Goal: Communication & Community: Answer question/provide support

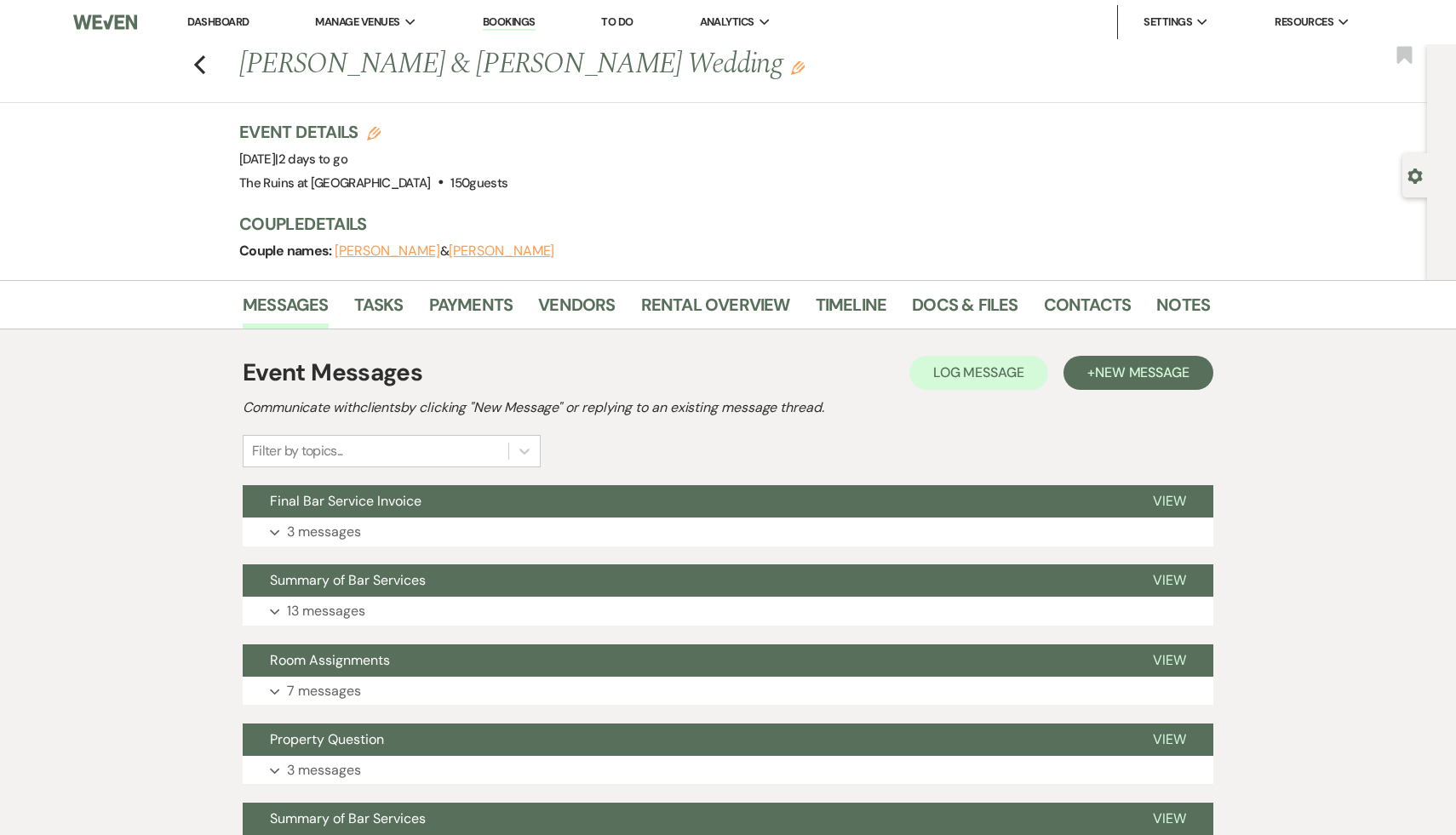
click at [192, 62] on div "Previous Alex Fafoutis & Lenore Shickmanter's Wedding Edit Bookmark" at bounding box center [709, 73] width 1435 height 59
click at [198, 62] on use "button" at bounding box center [199, 65] width 11 height 19
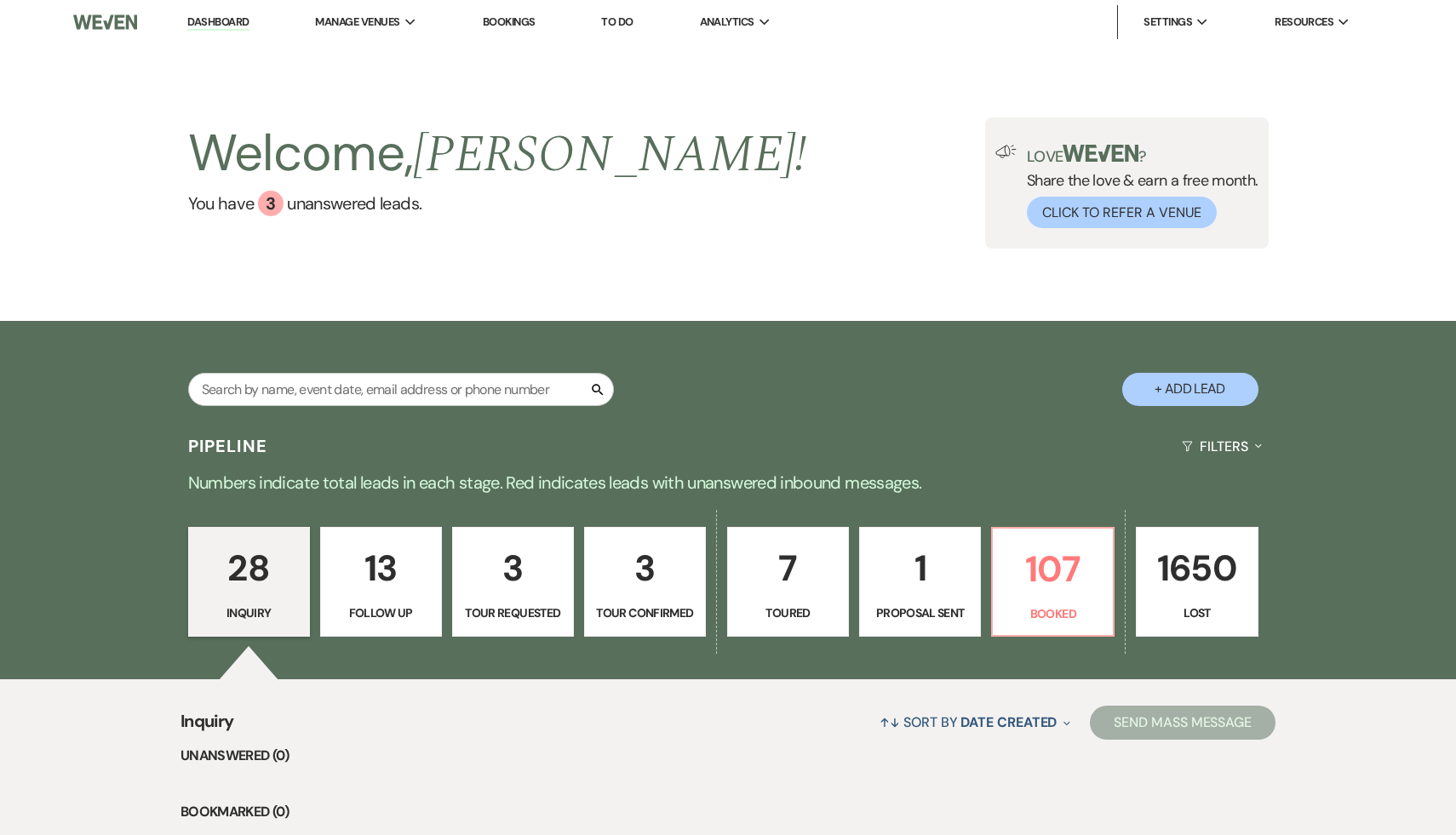
click at [230, 20] on link "Dashboard" at bounding box center [218, 23] width 62 height 16
click at [783, 249] on div "Welcome, Carol ! You have 3 unanswered lead s . Love ? Share the love & earn a …" at bounding box center [728, 182] width 1456 height 277
click at [825, 241] on div "Welcome, Carol ! You have 3 unanswered lead s . Love ? Share the love & earn a …" at bounding box center [728, 183] width 1226 height 132
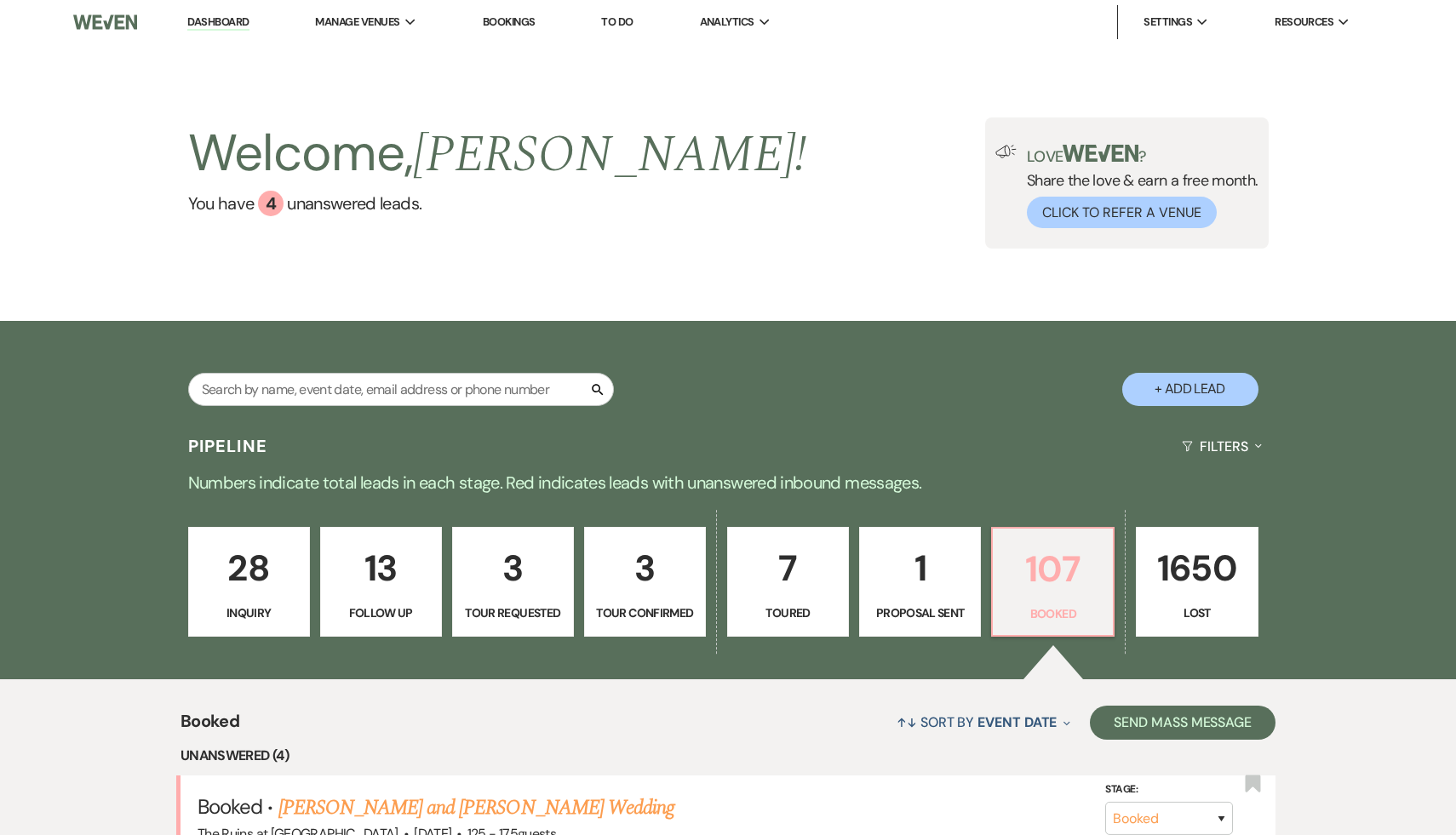
click at [1059, 561] on p "107" at bounding box center [1052, 568] width 100 height 57
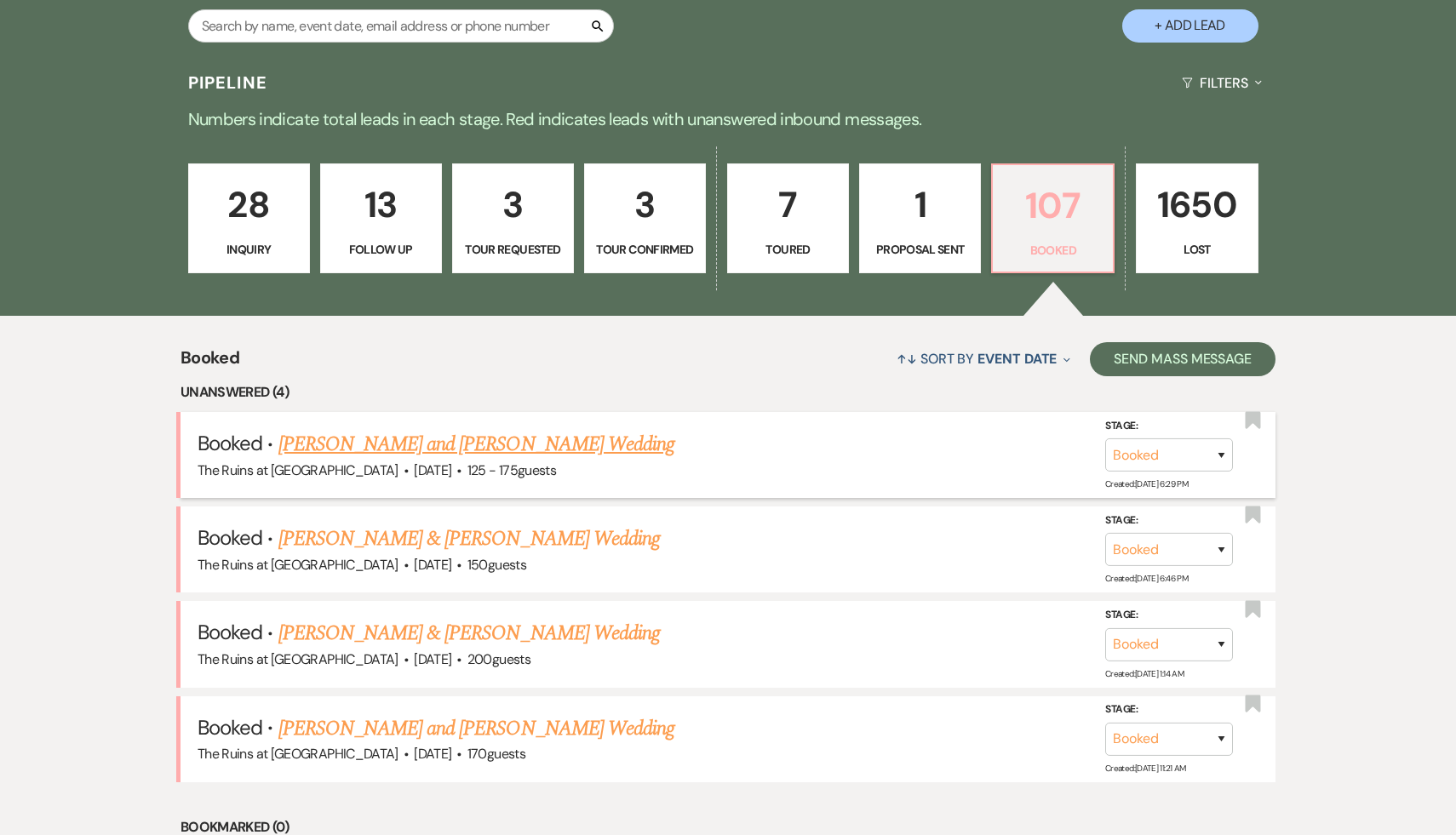
scroll to position [401, 0]
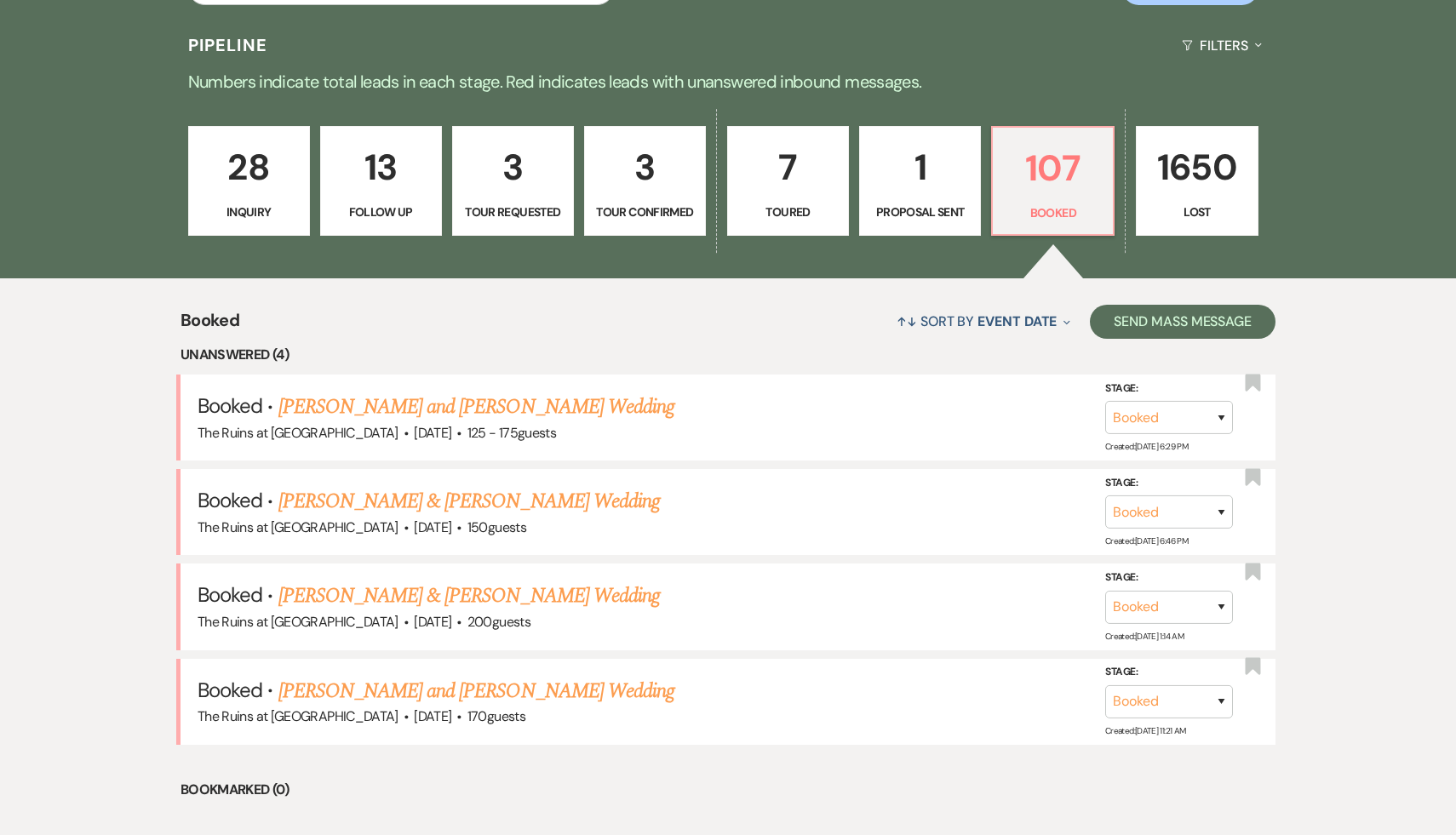
click at [758, 329] on div "↑↓ Sort By Event Date Expand Send Mass Message" at bounding box center [757, 321] width 1036 height 45
click at [546, 683] on link "[PERSON_NAME] and [PERSON_NAME] Wedding" at bounding box center [476, 691] width 397 height 31
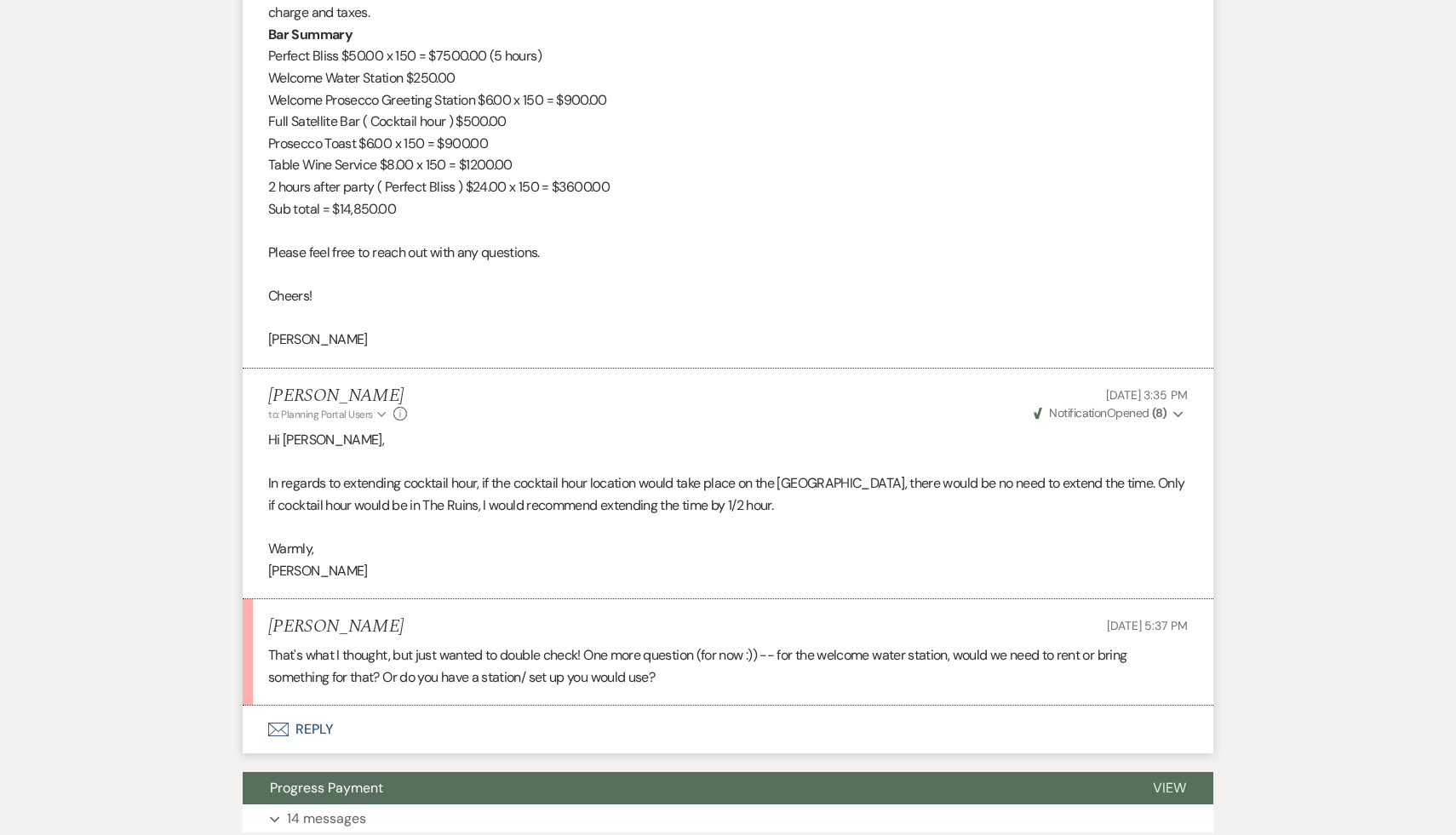
scroll to position [3583, 0]
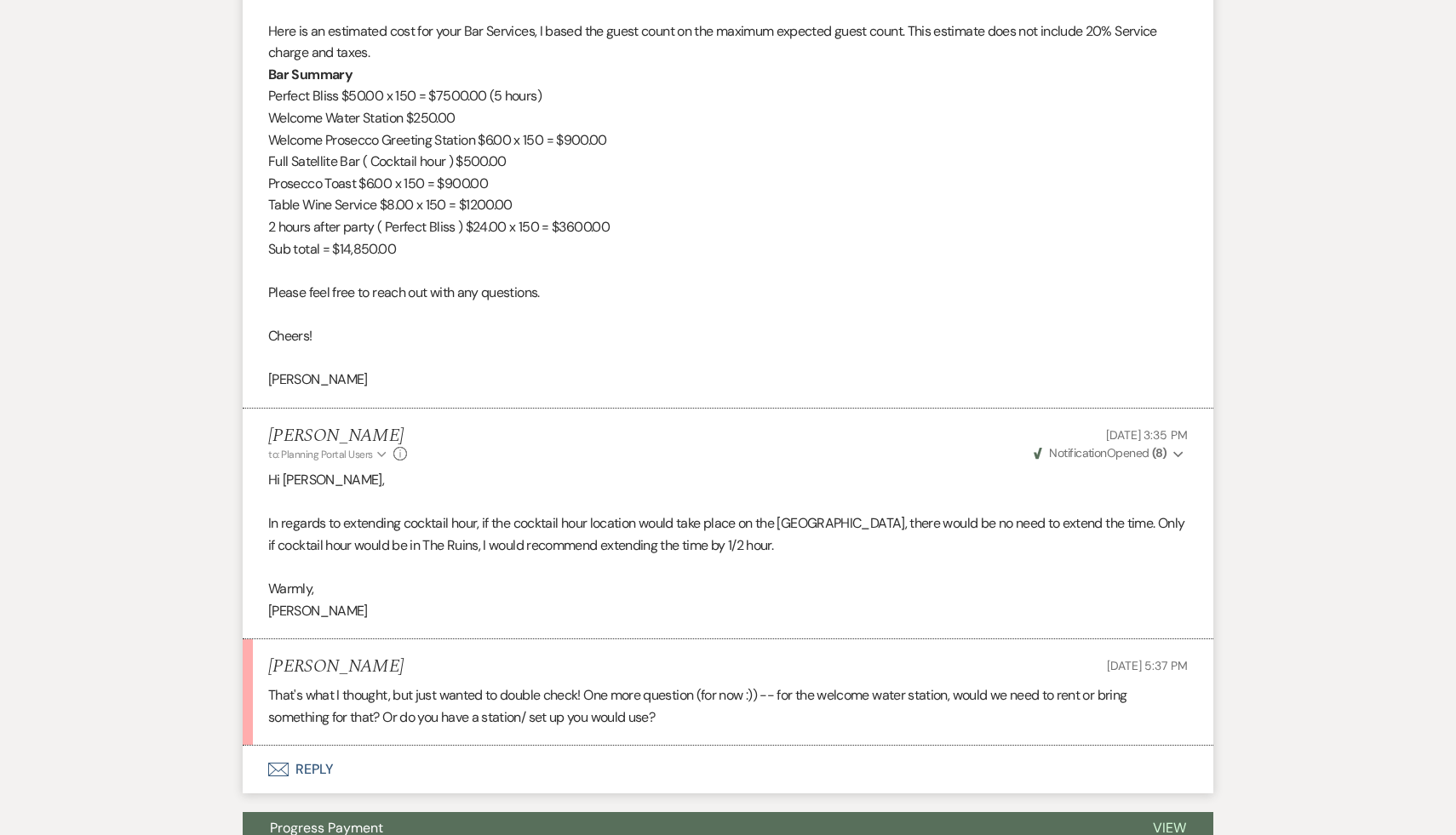
click at [718, 688] on p "That's what I thought, but just wanted to double check! One more question (for …" at bounding box center [728, 706] width 920 height 44
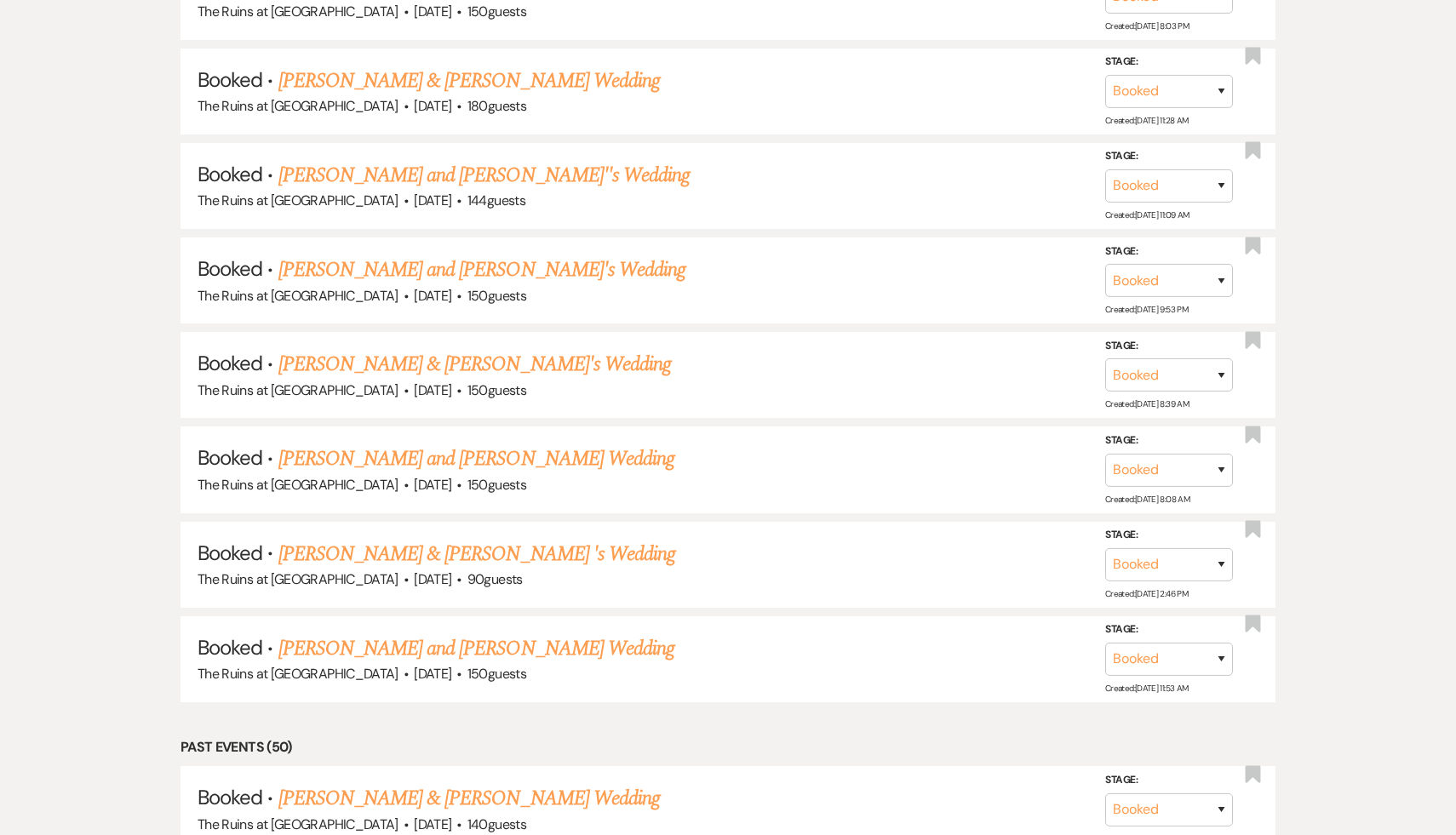
scroll to position [401, 0]
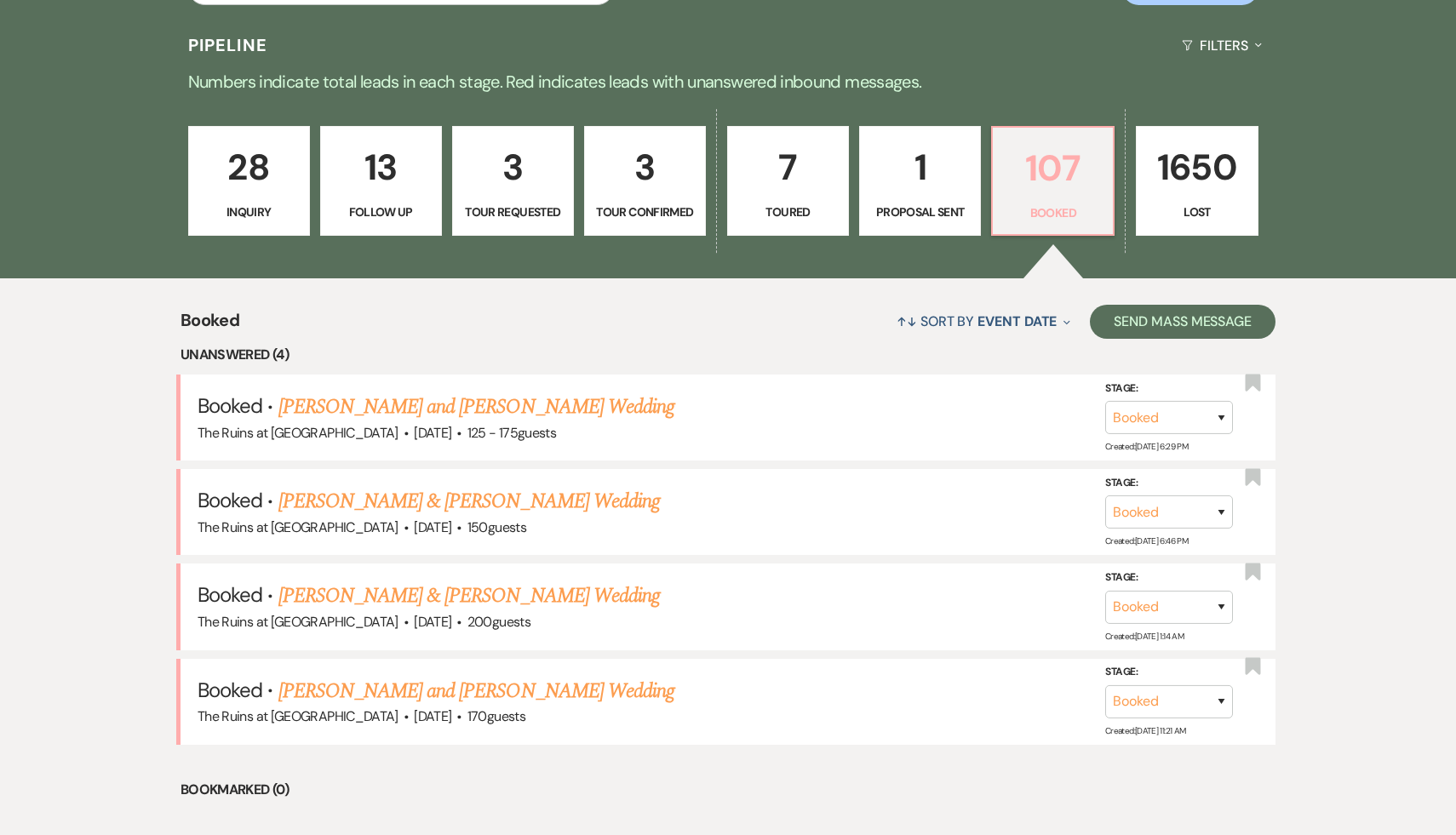
click at [1054, 185] on p "107" at bounding box center [1052, 167] width 100 height 57
click at [610, 333] on div "↑↓ Sort By Event Date Expand Send Mass Message" at bounding box center [757, 321] width 1036 height 45
click at [475, 406] on link "[PERSON_NAME] and [PERSON_NAME] Wedding" at bounding box center [476, 407] width 397 height 31
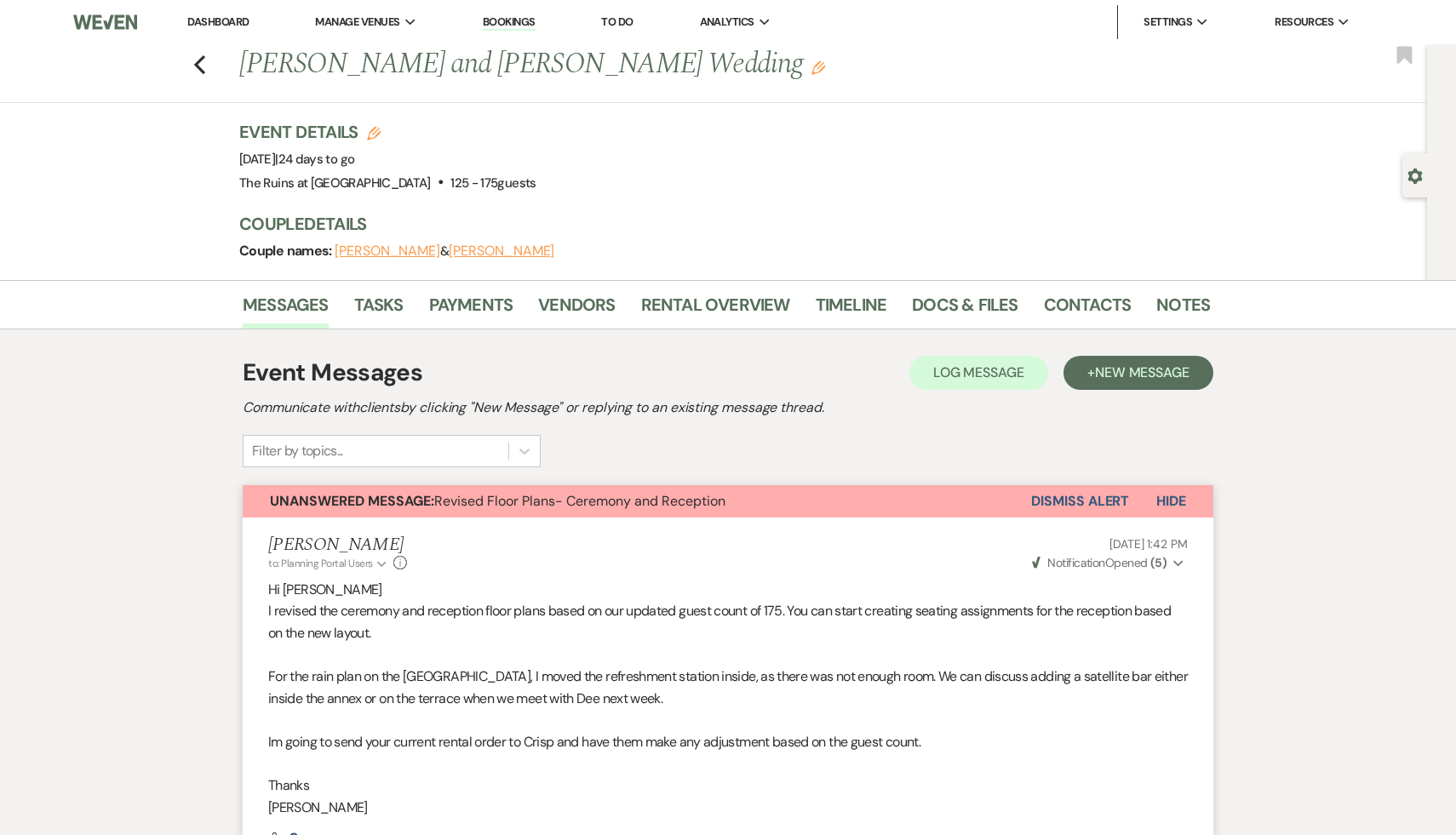
click at [231, 27] on link "Dashboard" at bounding box center [218, 22] width 62 height 15
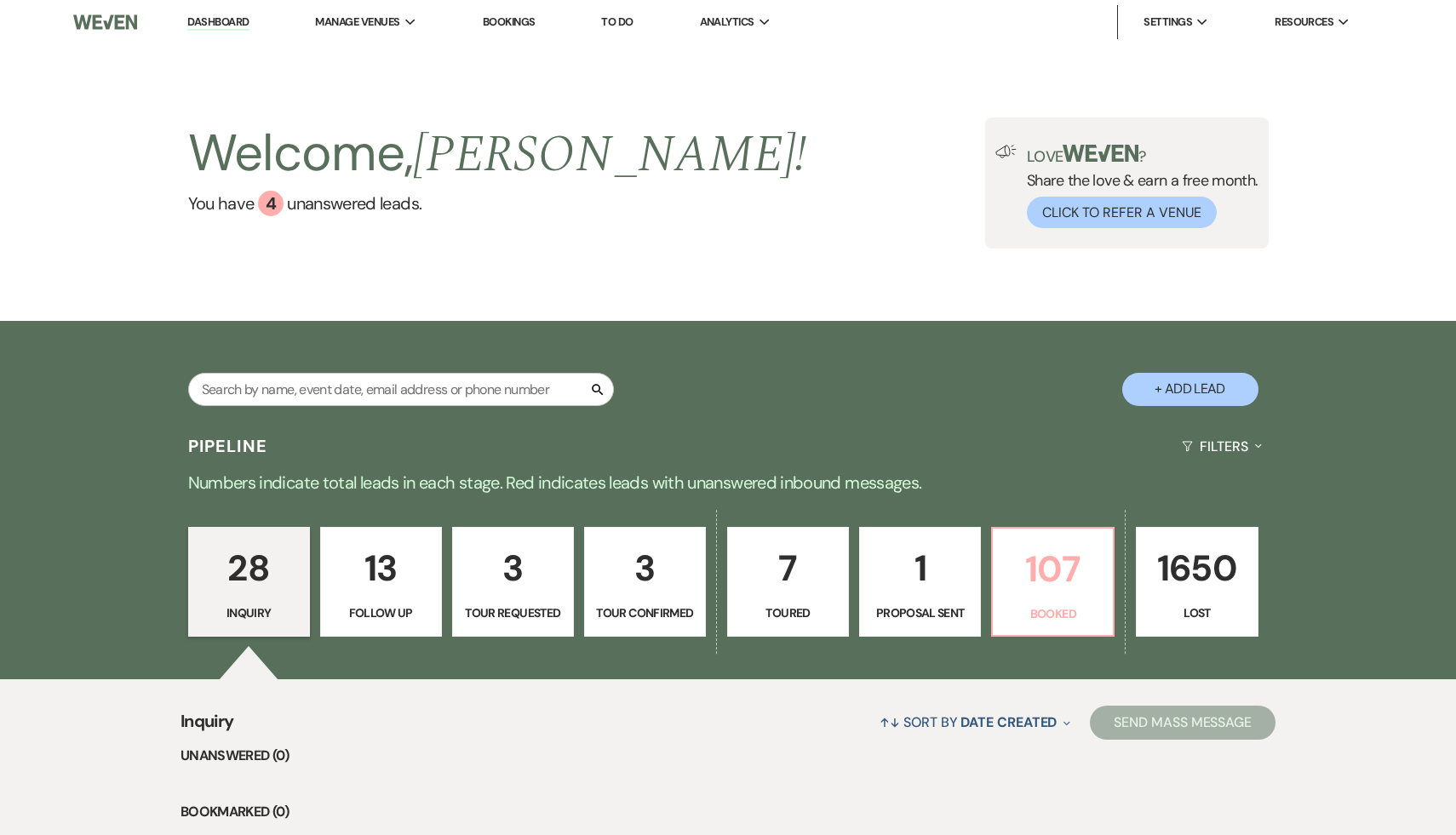
click at [1024, 554] on p "107" at bounding box center [1052, 568] width 100 height 57
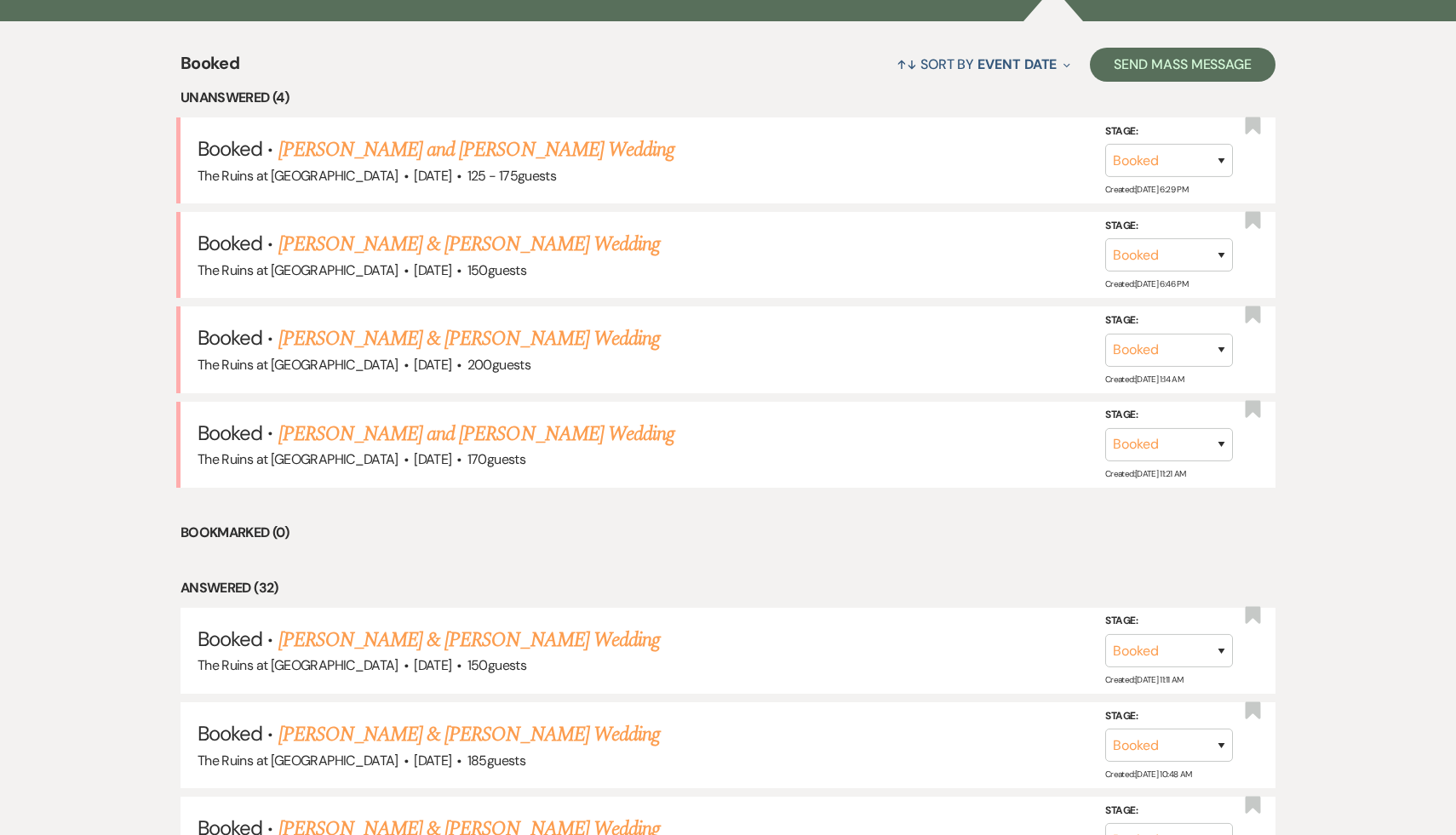
scroll to position [762, 0]
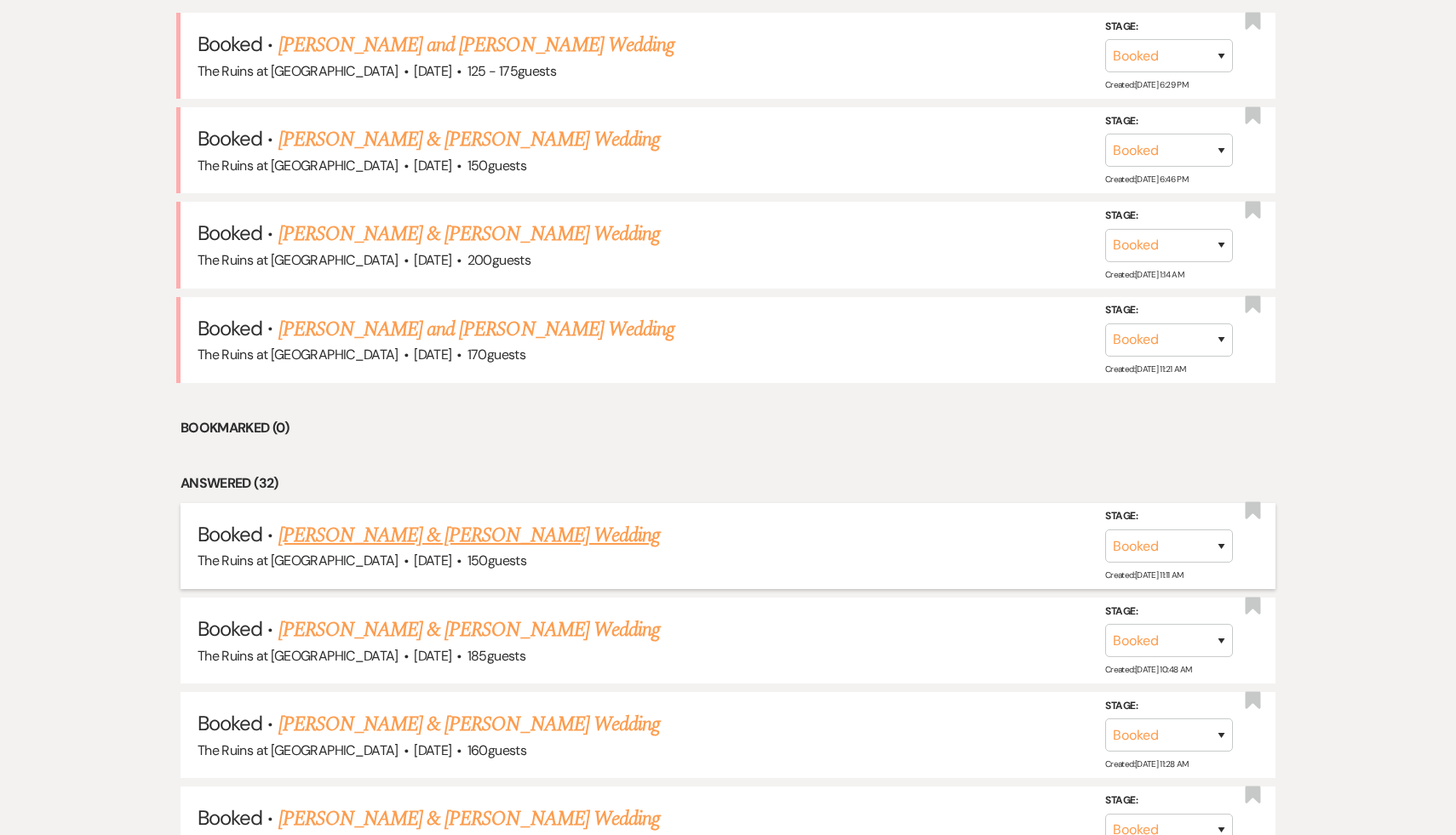
click at [483, 535] on link "[PERSON_NAME] & [PERSON_NAME] Wedding" at bounding box center [468, 535] width 382 height 31
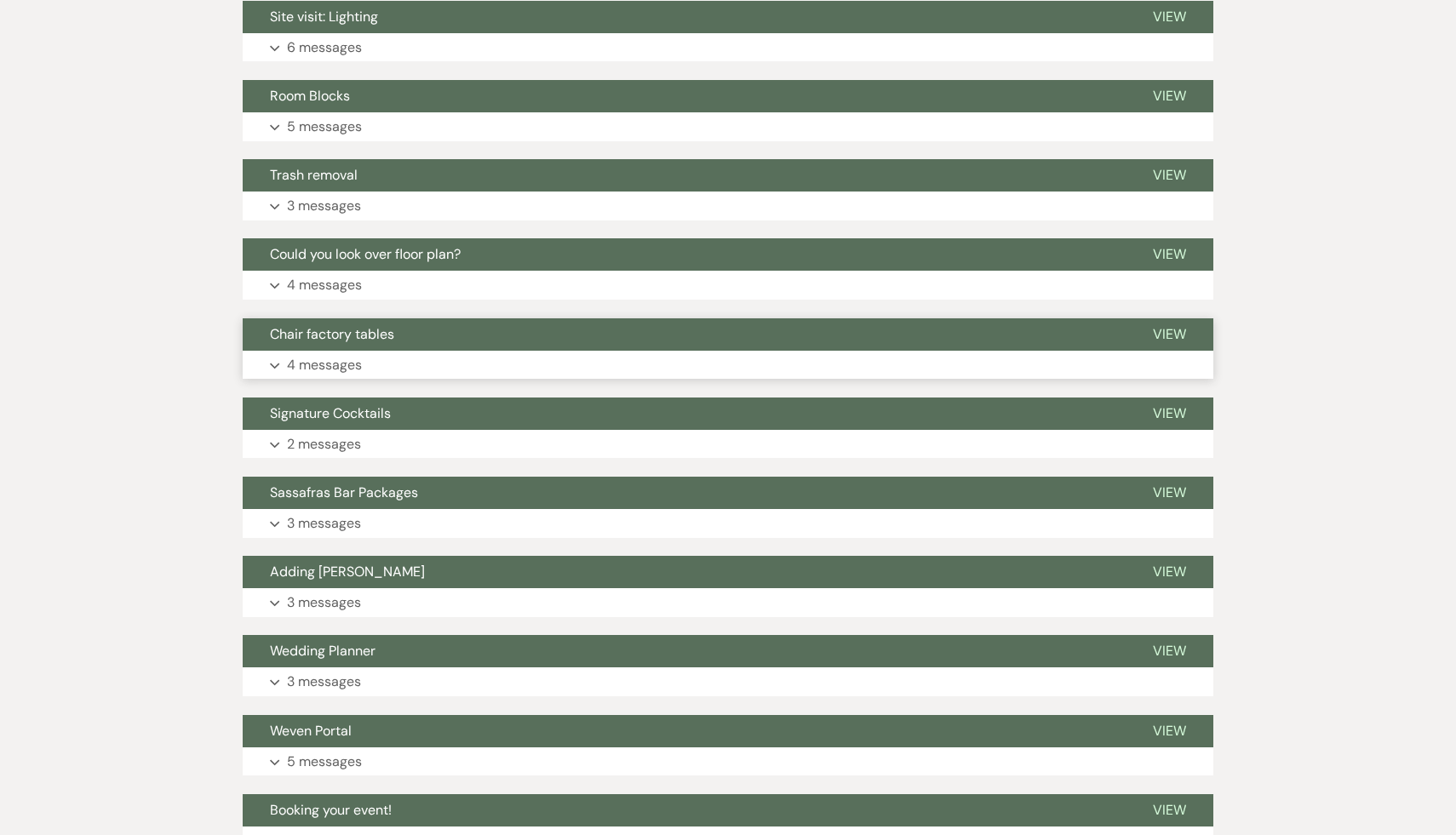
scroll to position [1829, 0]
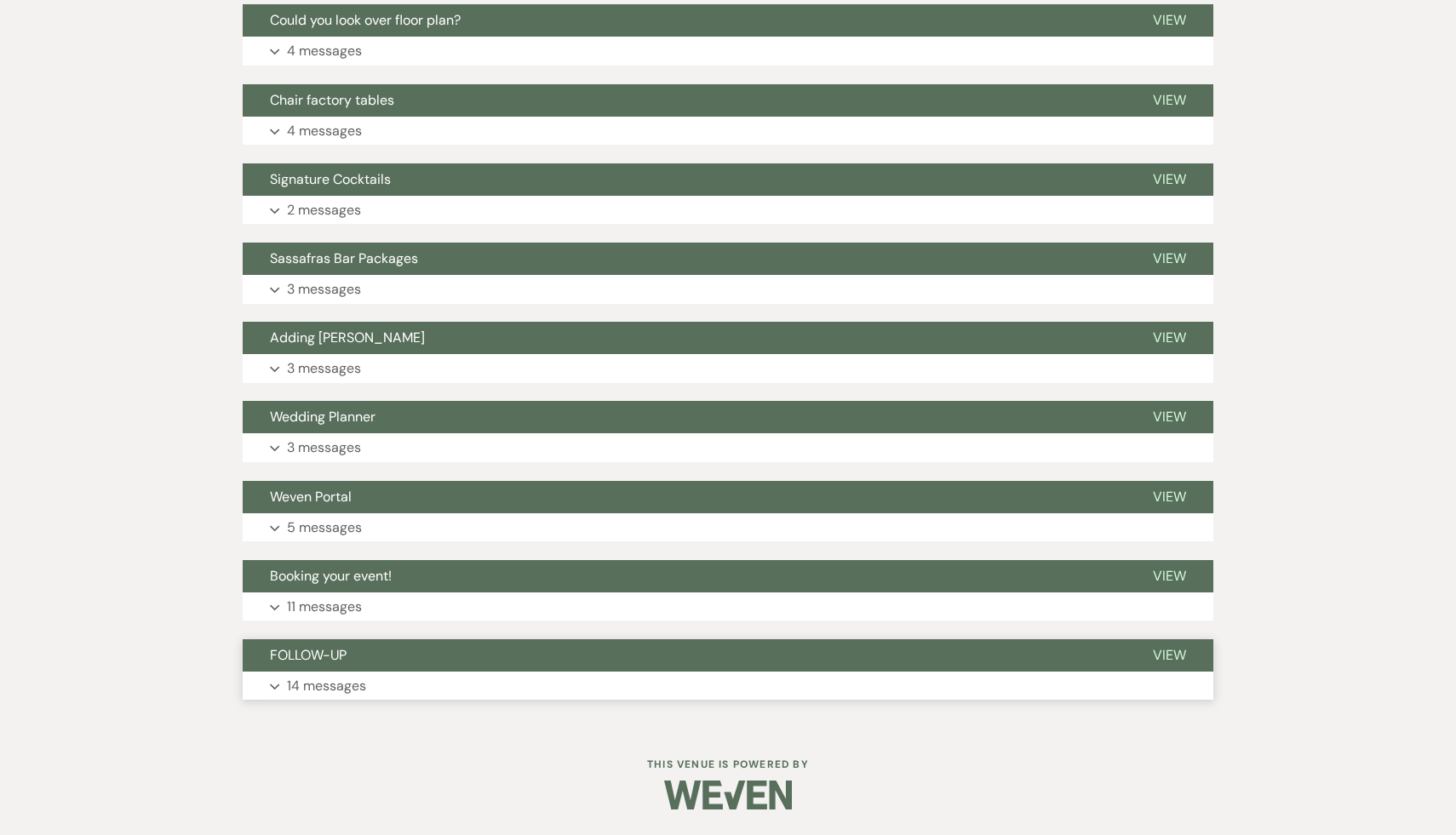
click at [331, 650] on span "FOLLOW-UP" at bounding box center [308, 655] width 77 height 18
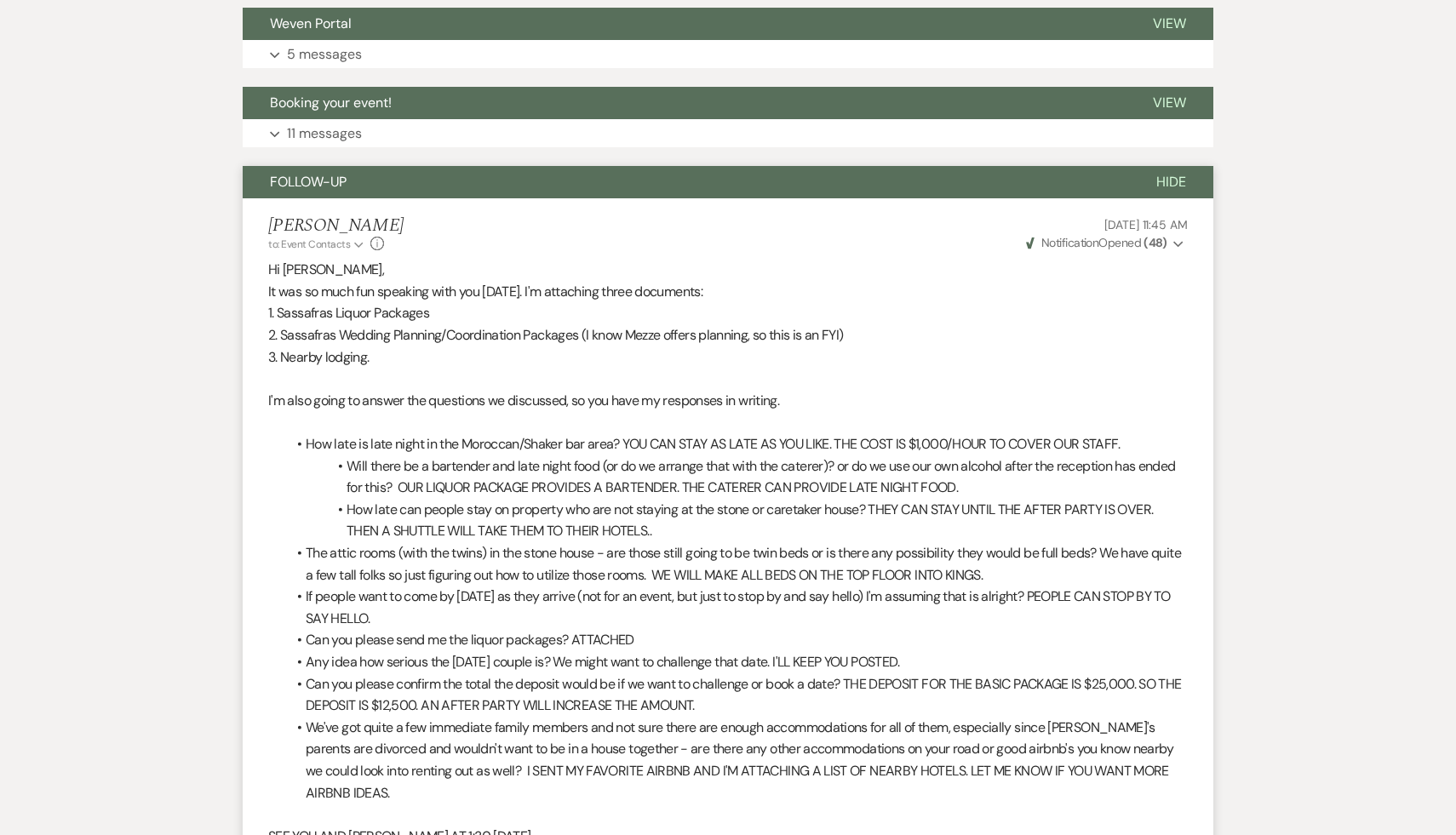
scroll to position [2155, 0]
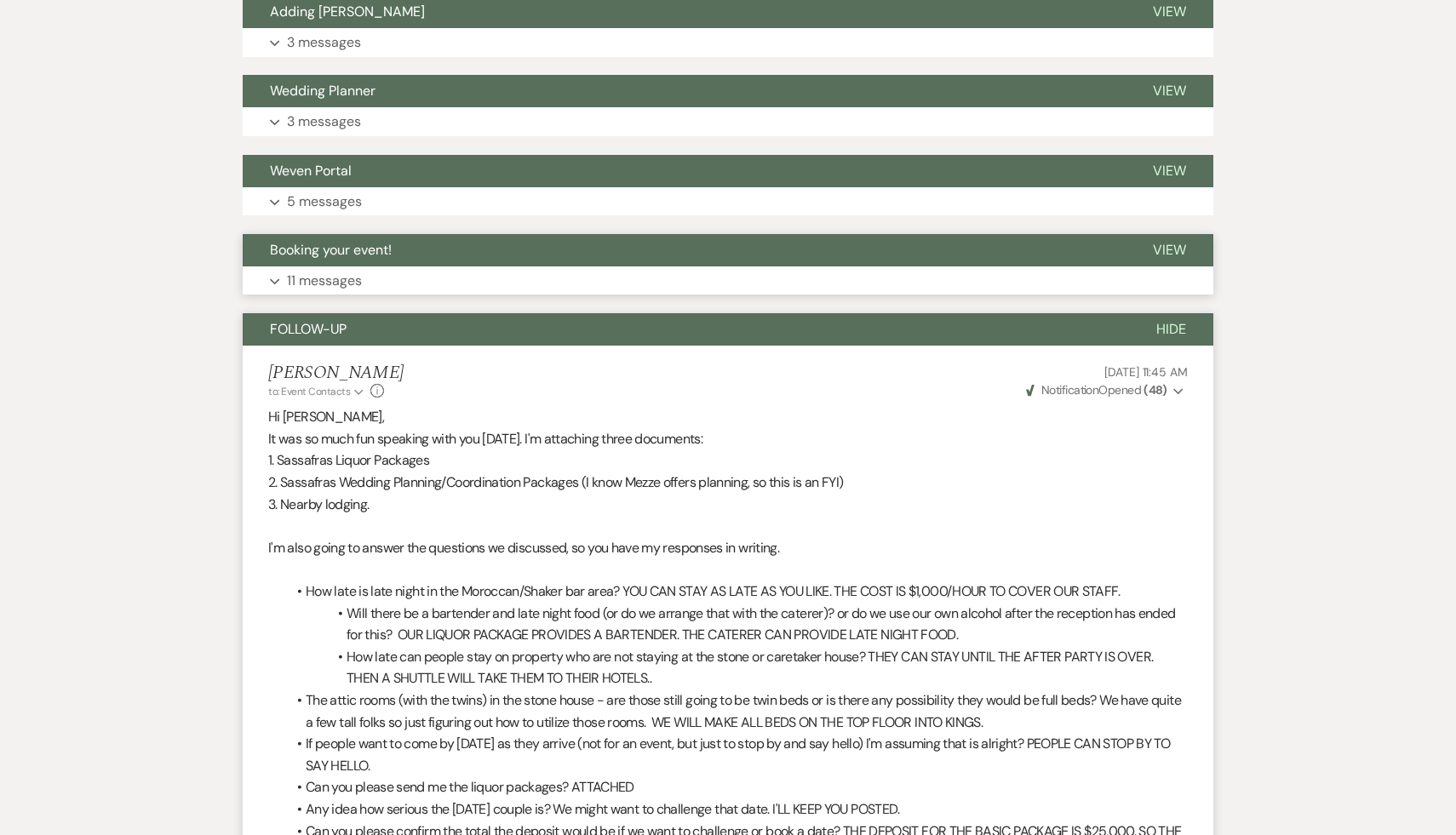
click at [359, 254] on span "Booking your event!" at bounding box center [331, 250] width 122 height 18
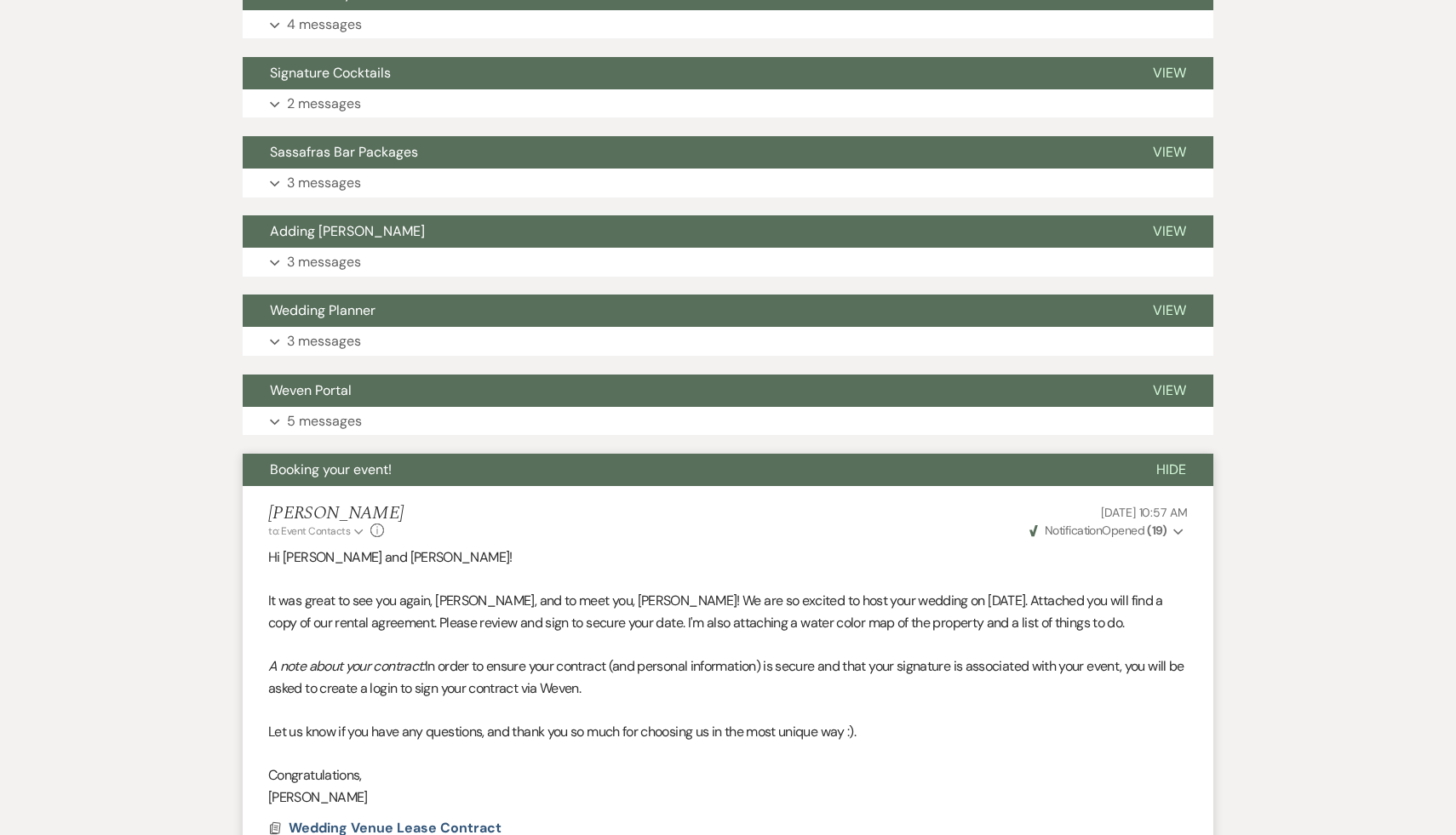
scroll to position [1775, 0]
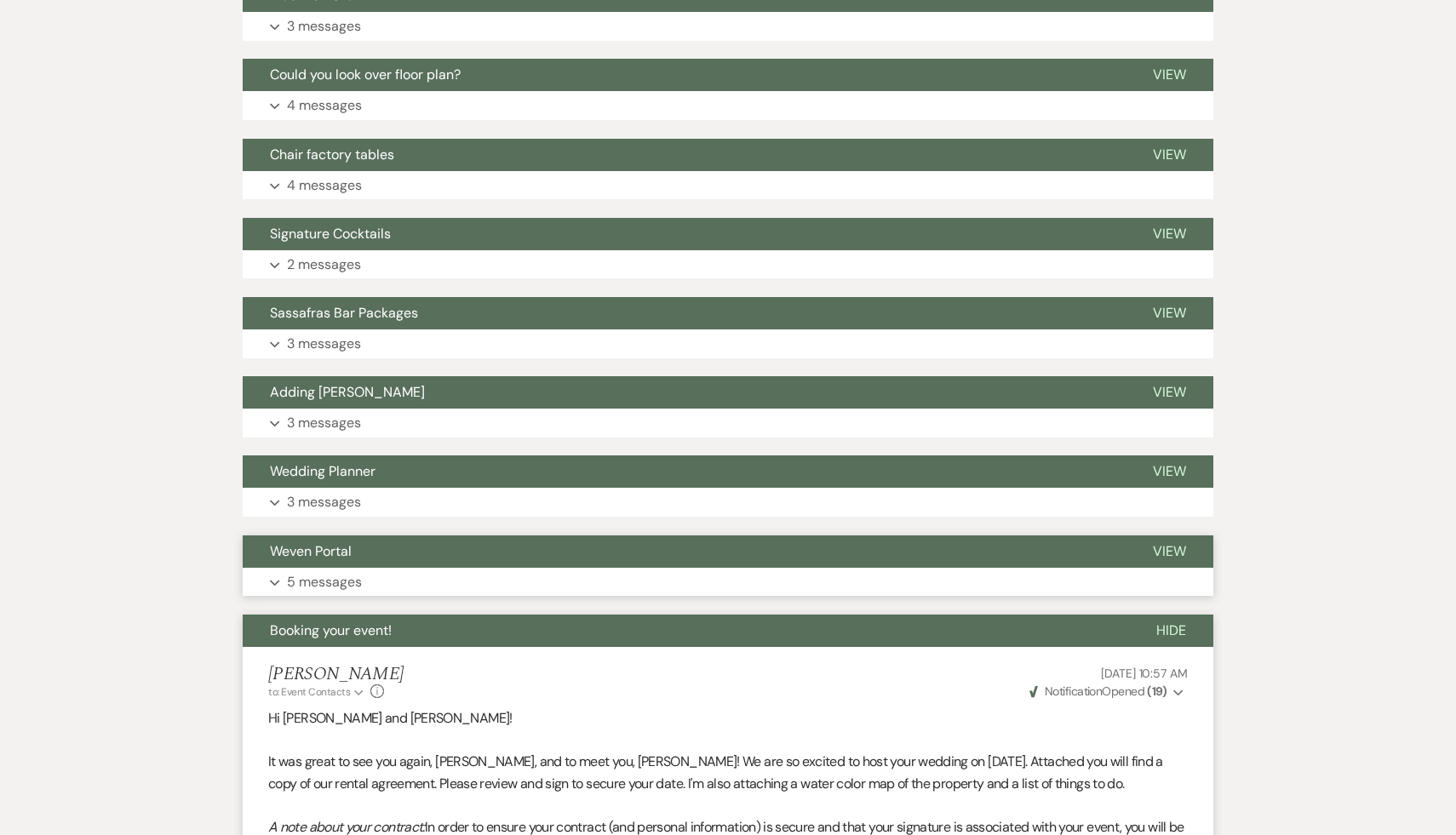
click at [324, 545] on span "Weven Portal" at bounding box center [311, 551] width 82 height 18
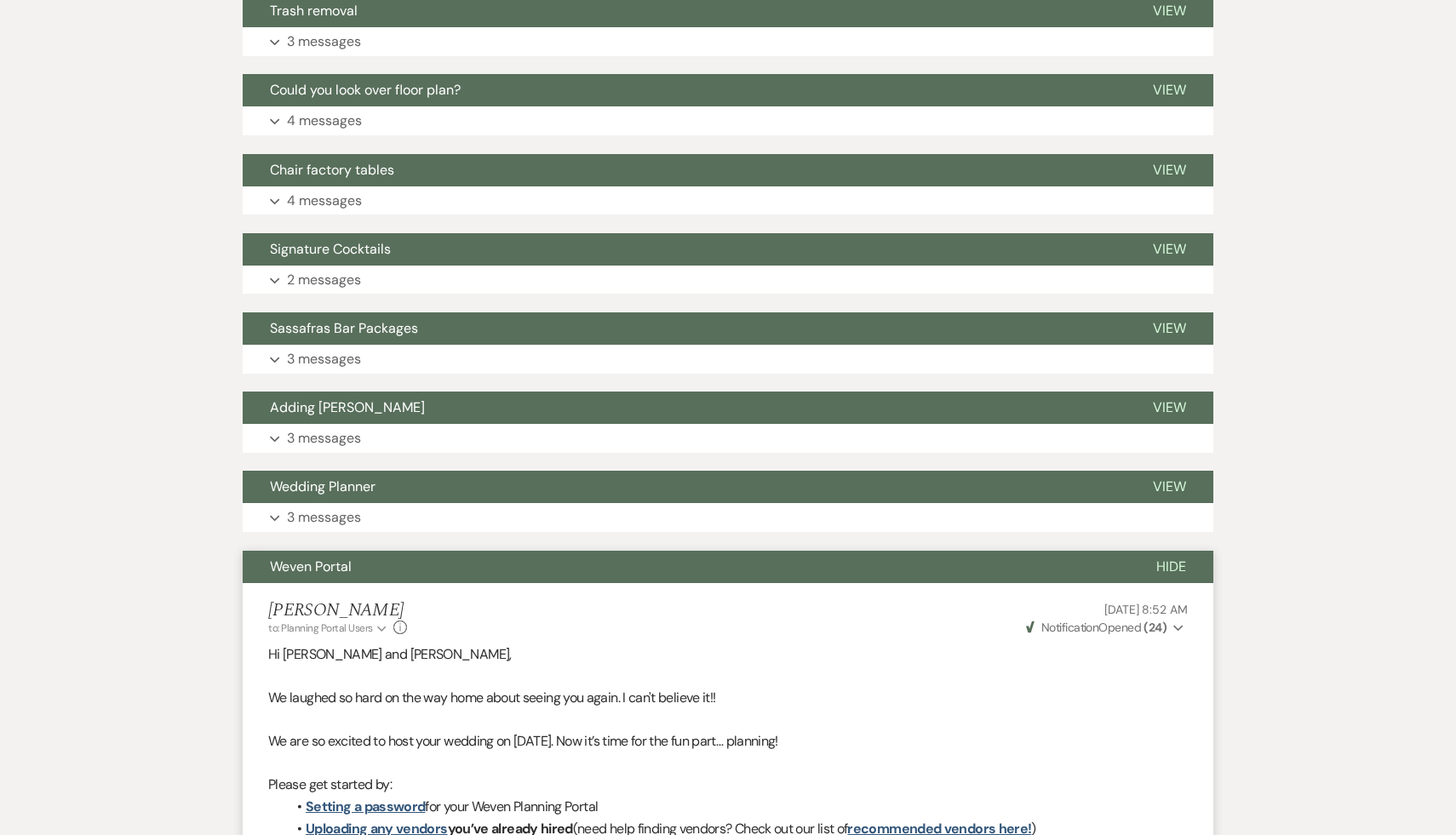
scroll to position [1469, 0]
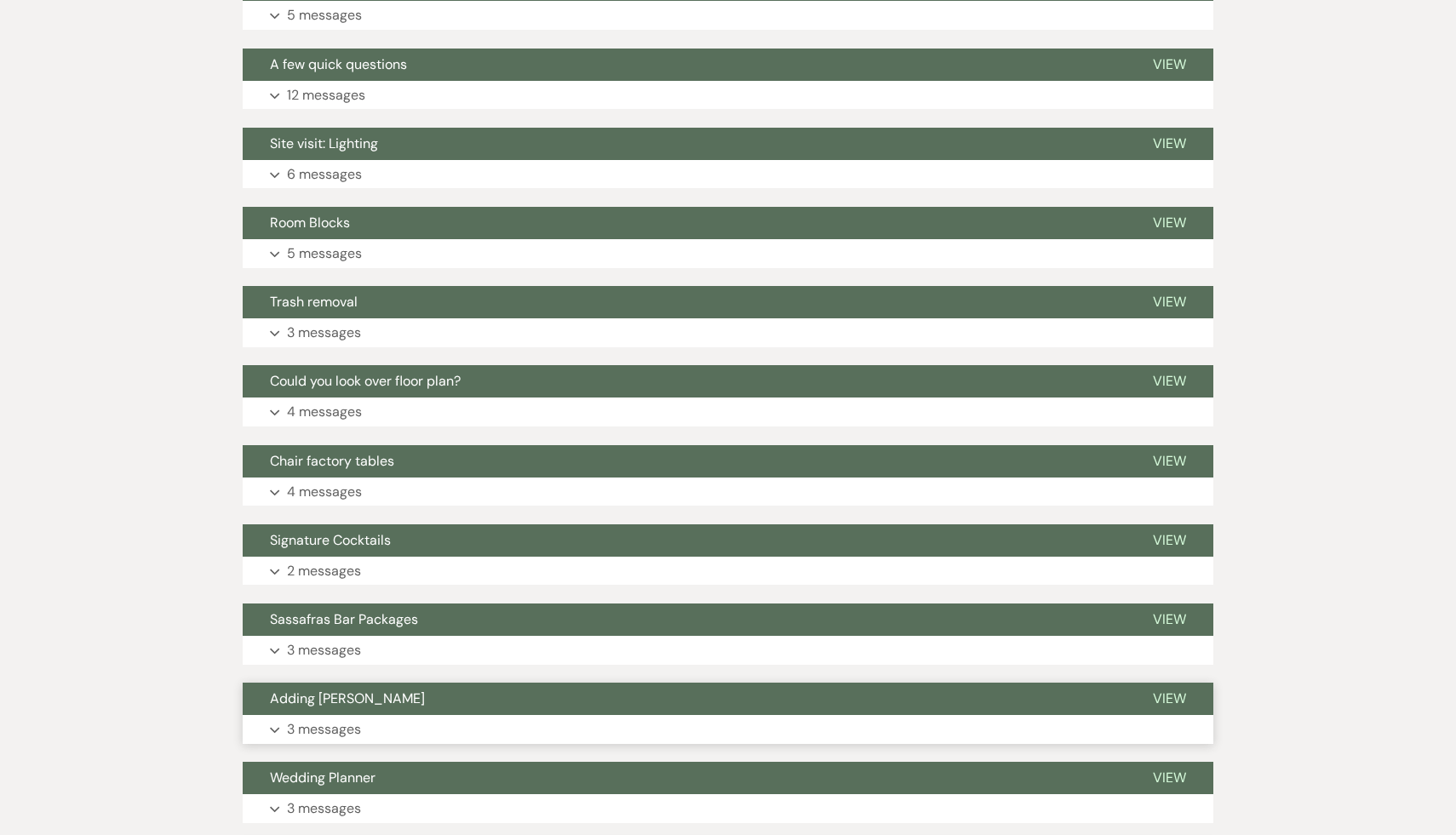
click at [341, 693] on span "Adding [PERSON_NAME]" at bounding box center [347, 698] width 154 height 18
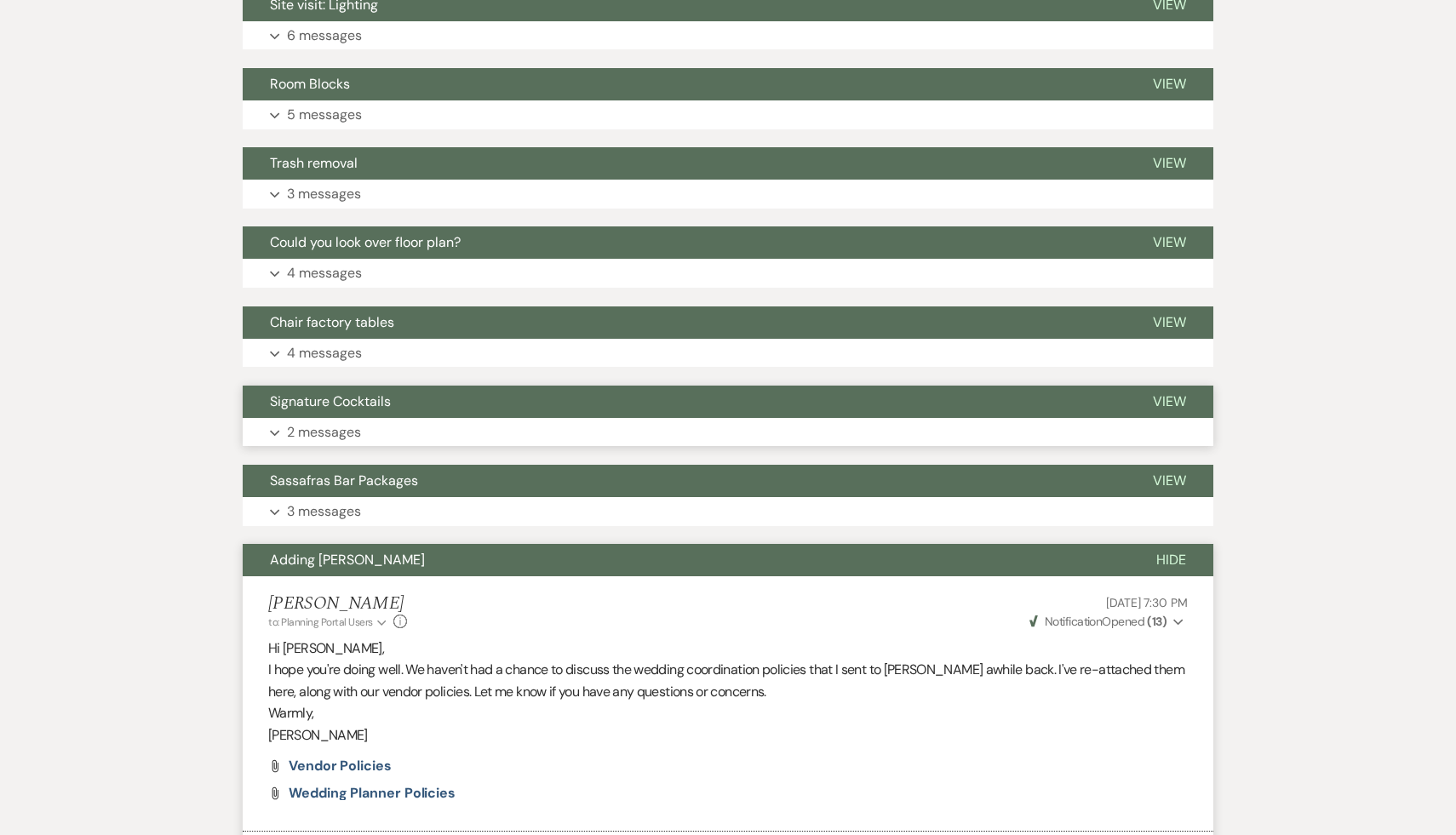
scroll to position [1533, 0]
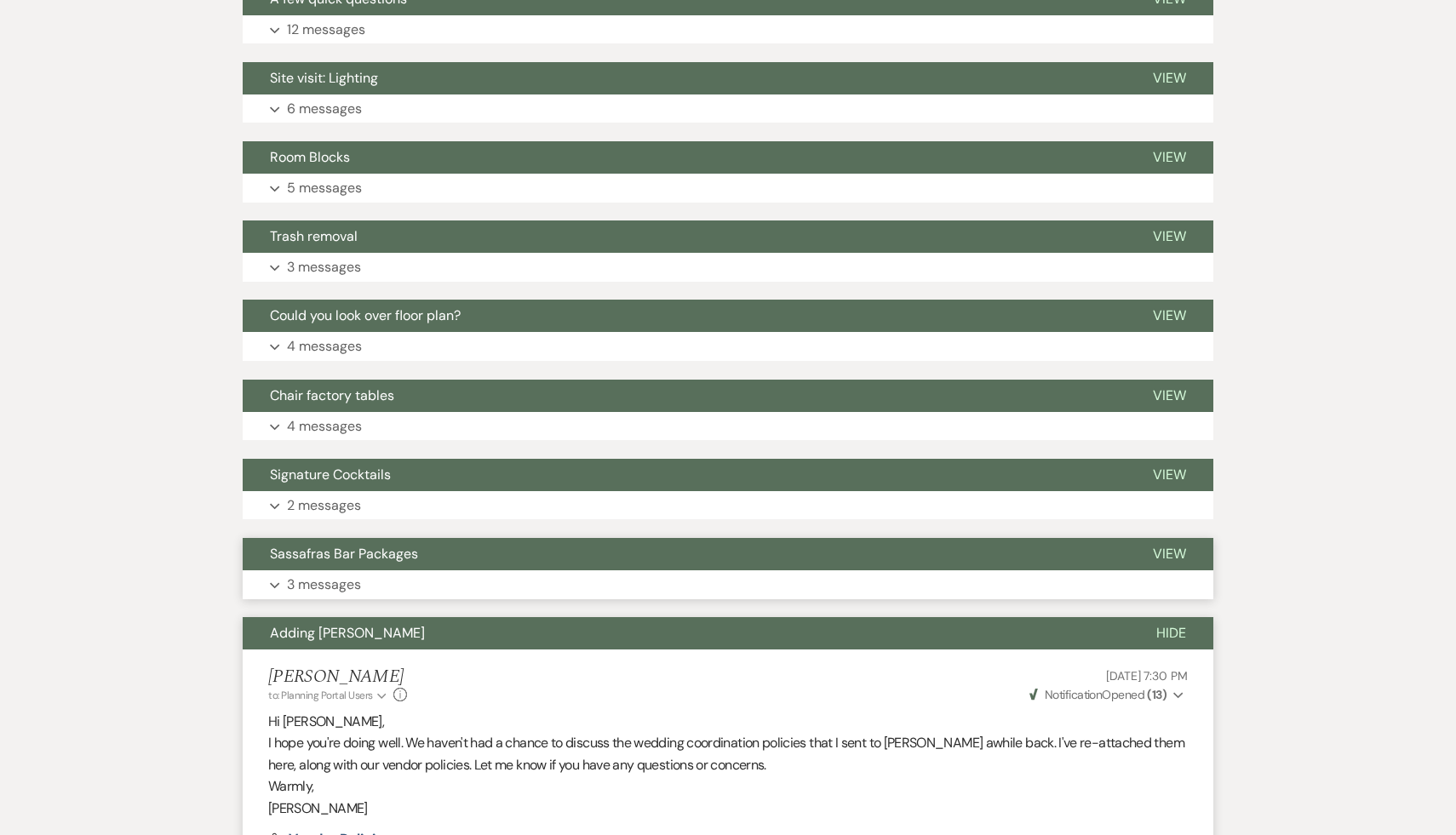
click at [369, 557] on span "Sassafras Bar Packages" at bounding box center [344, 554] width 148 height 18
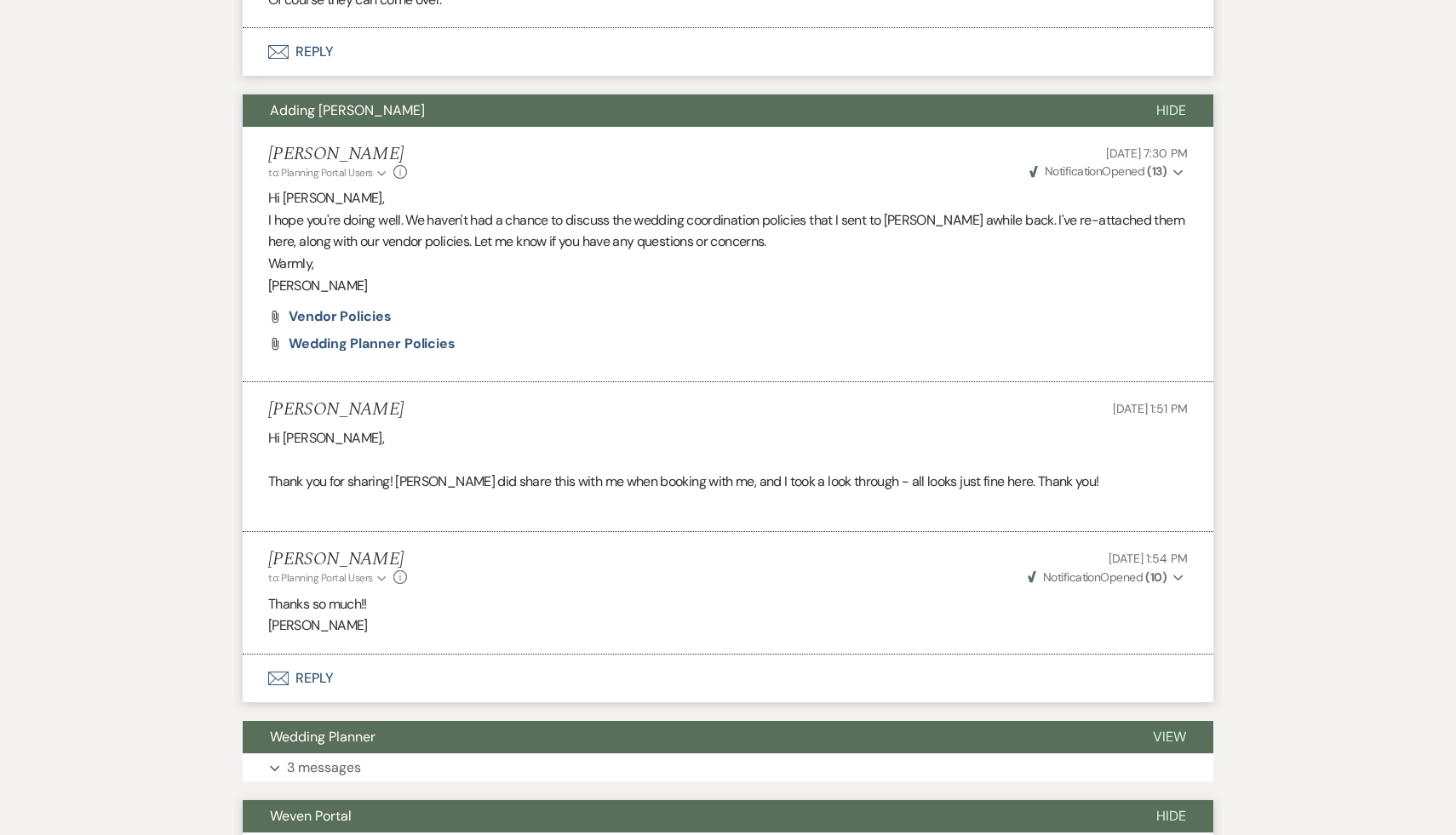
scroll to position [2887, 0]
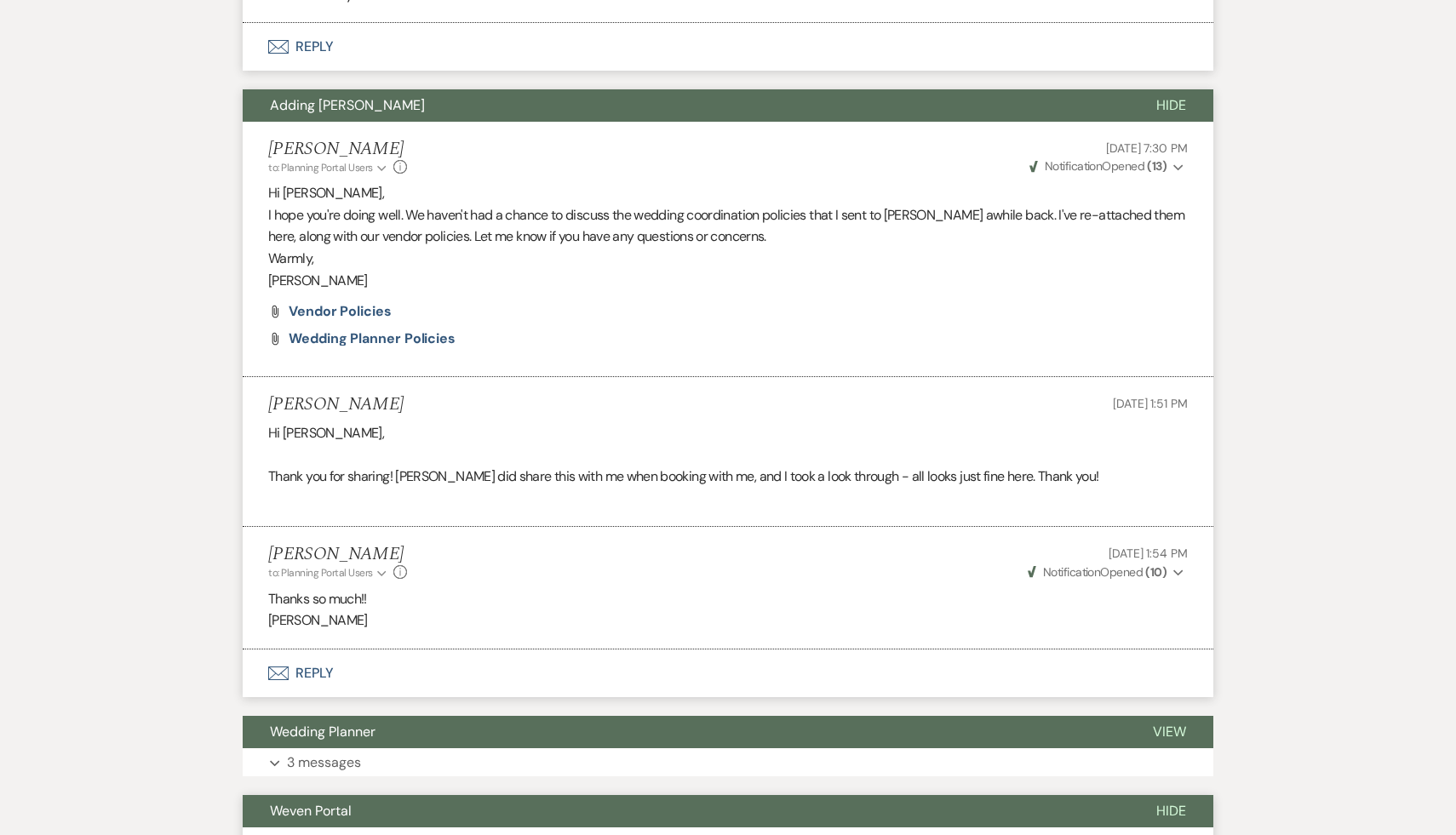
click at [513, 588] on p "Thanks so much!!" at bounding box center [728, 599] width 920 height 22
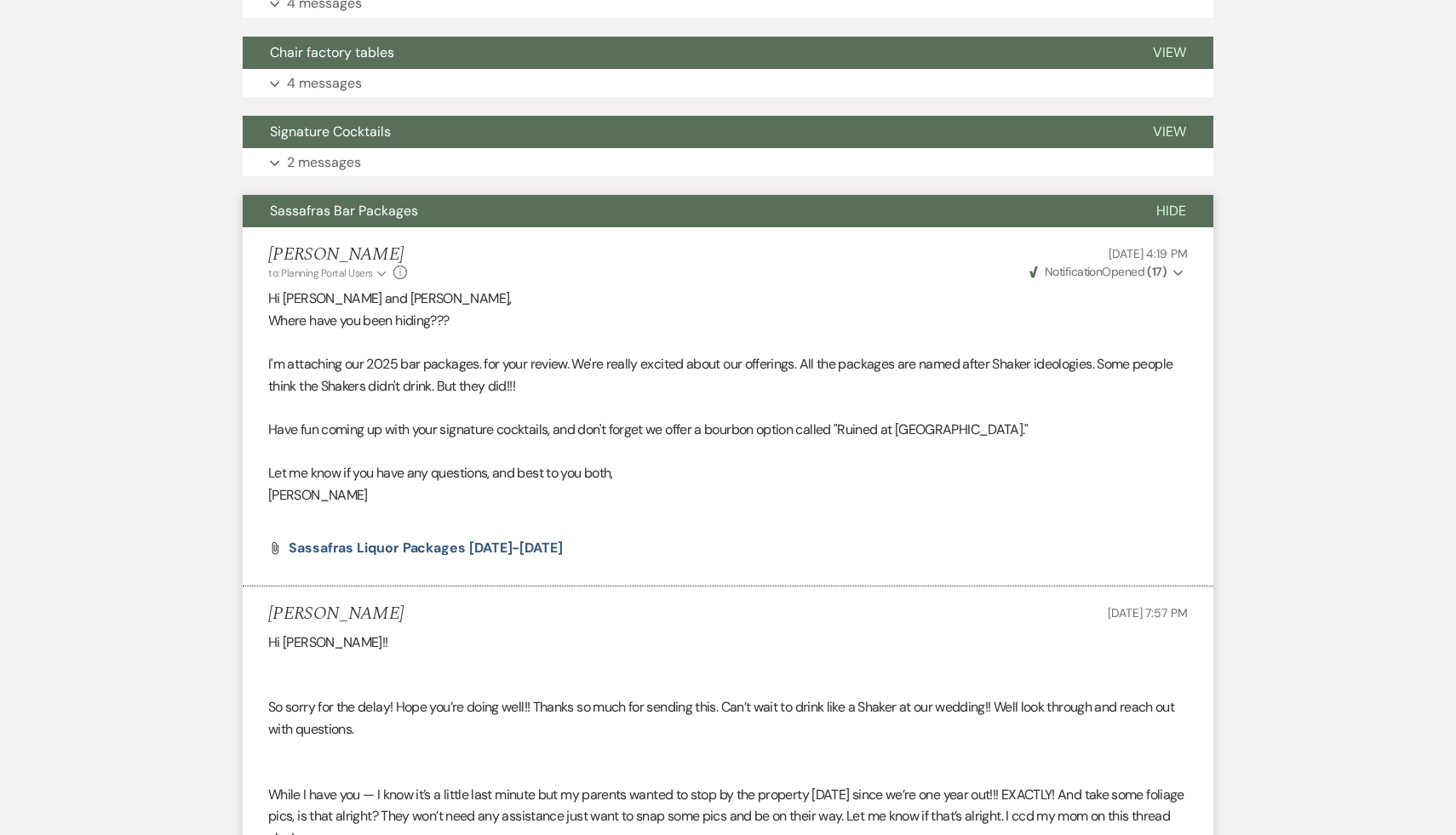
scroll to position [1864, 0]
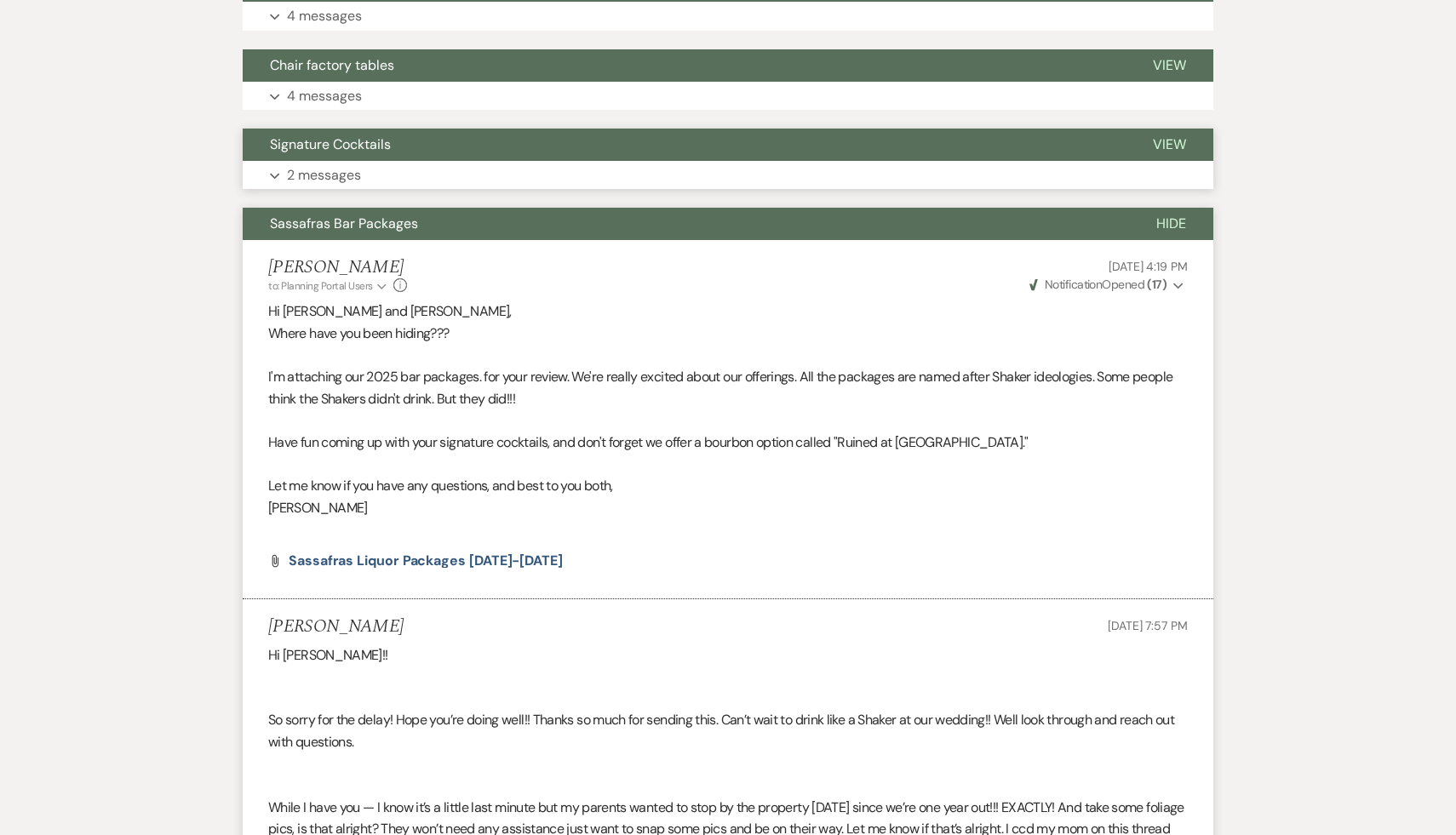
click at [357, 143] on span "Signature Cocktails" at bounding box center [330, 144] width 121 height 18
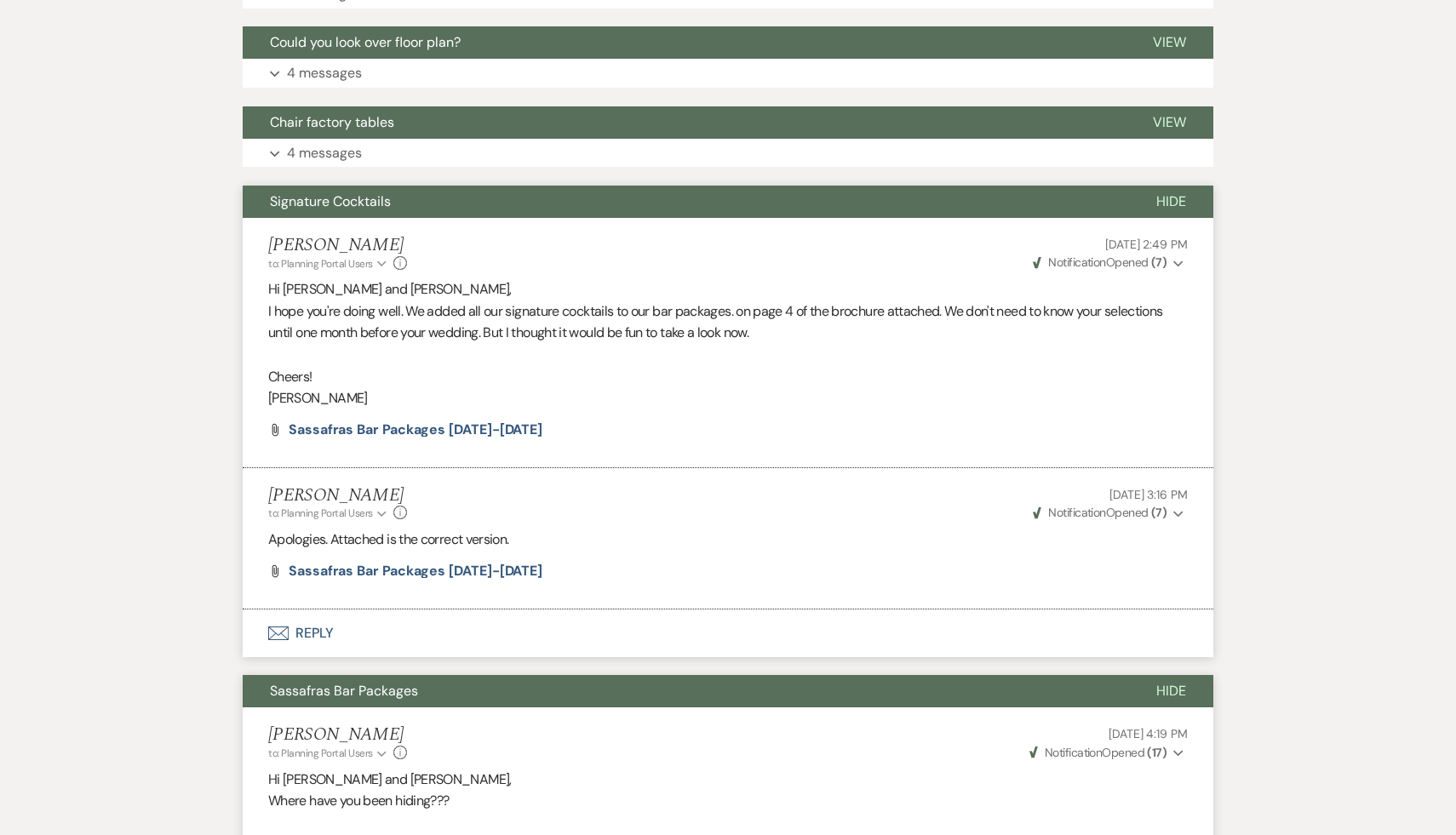
scroll to position [1777, 0]
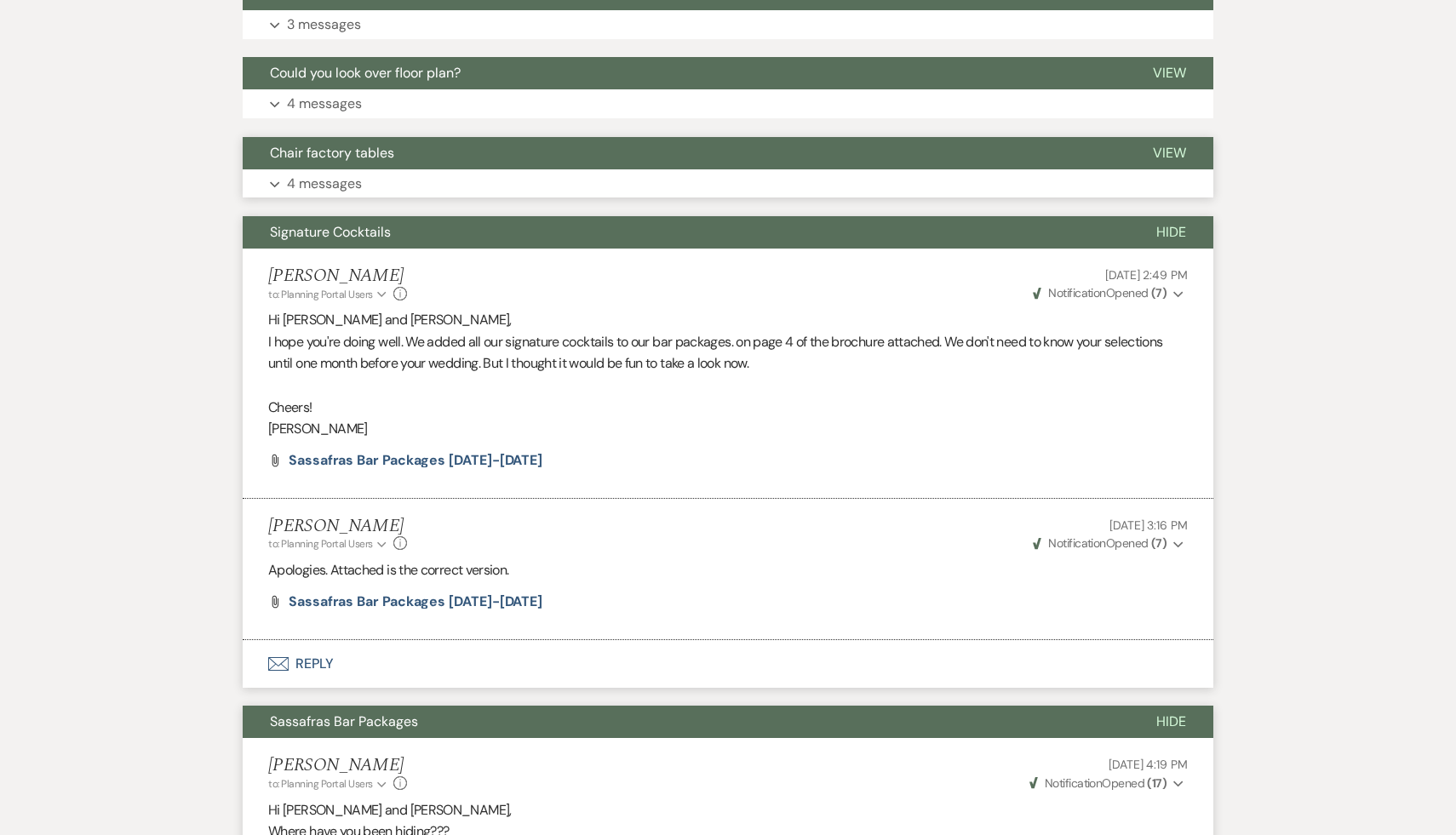
click at [359, 156] on span "Chair factory tables" at bounding box center [332, 152] width 125 height 18
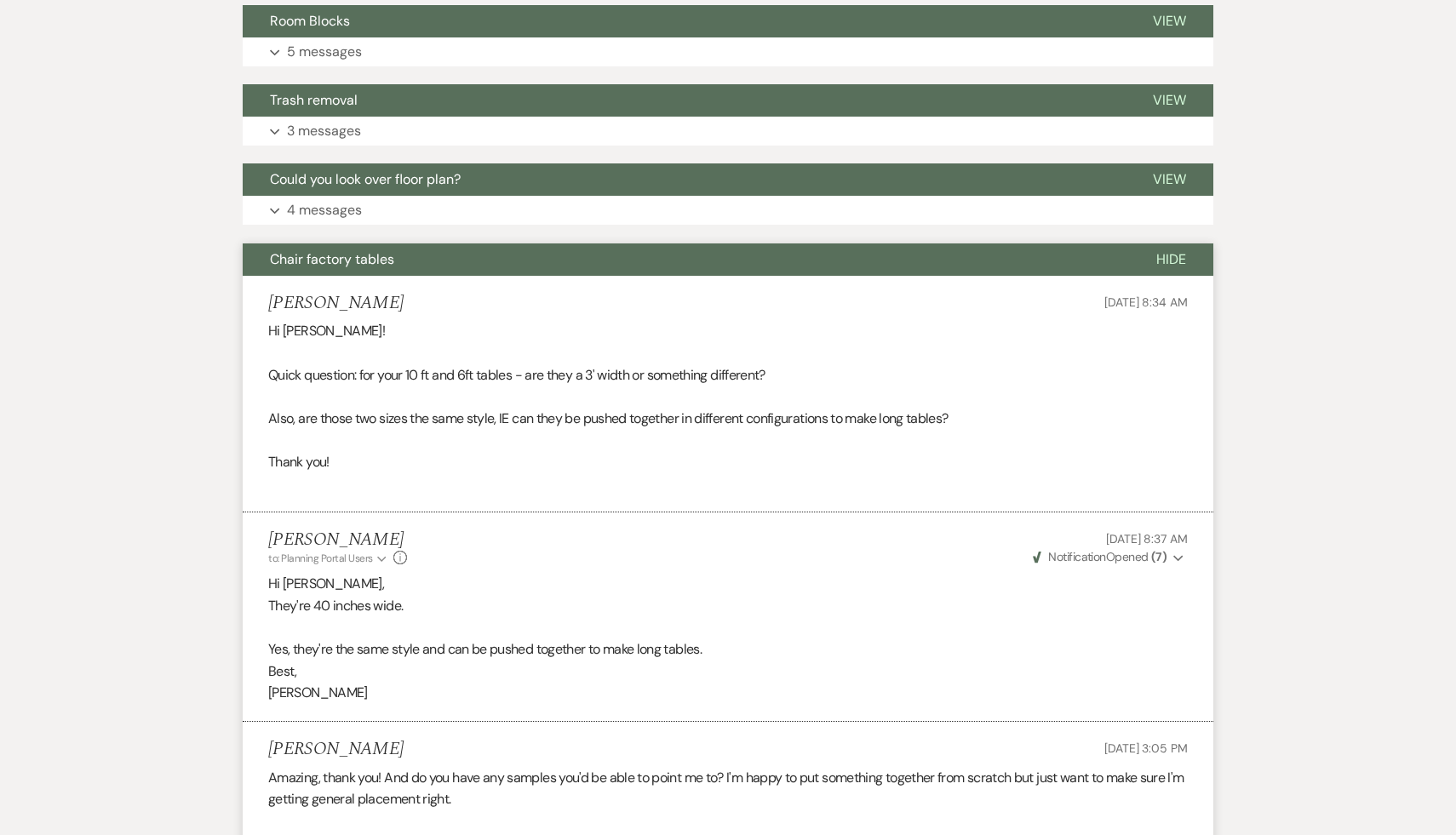
scroll to position [1639, 0]
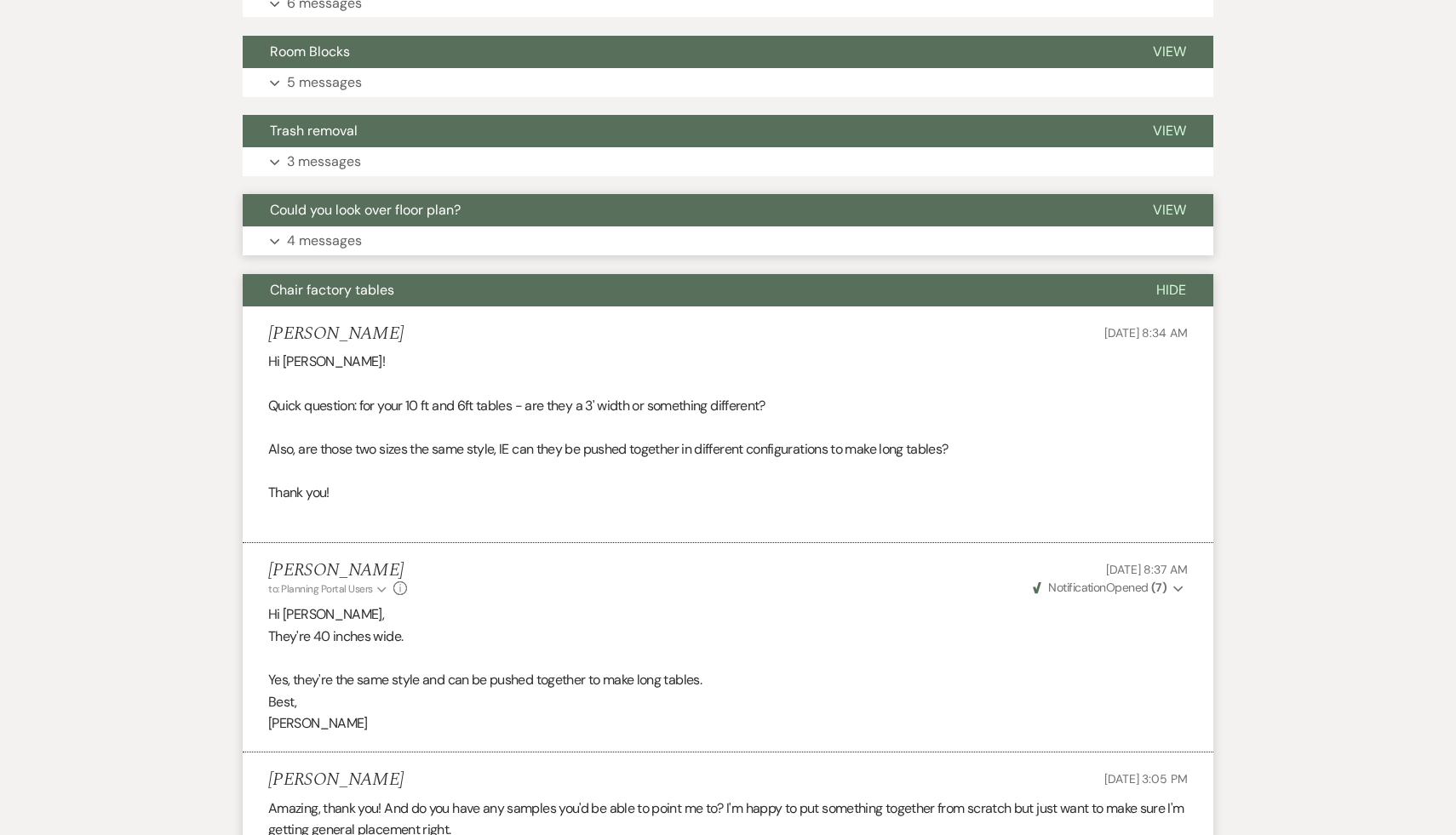
click at [452, 208] on span "Could you look over floor plan?" at bounding box center [365, 210] width 190 height 18
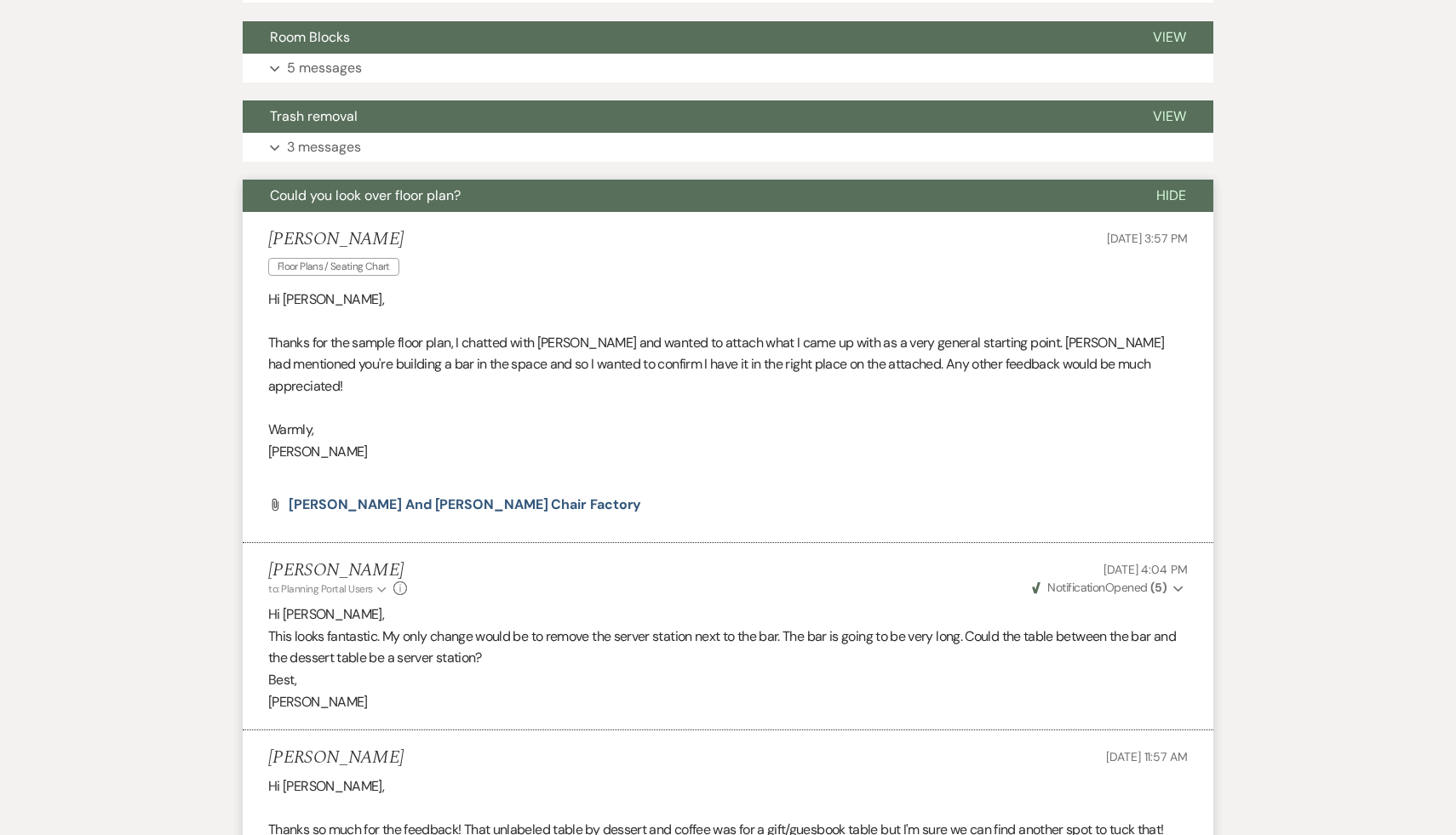
scroll to position [1683, 0]
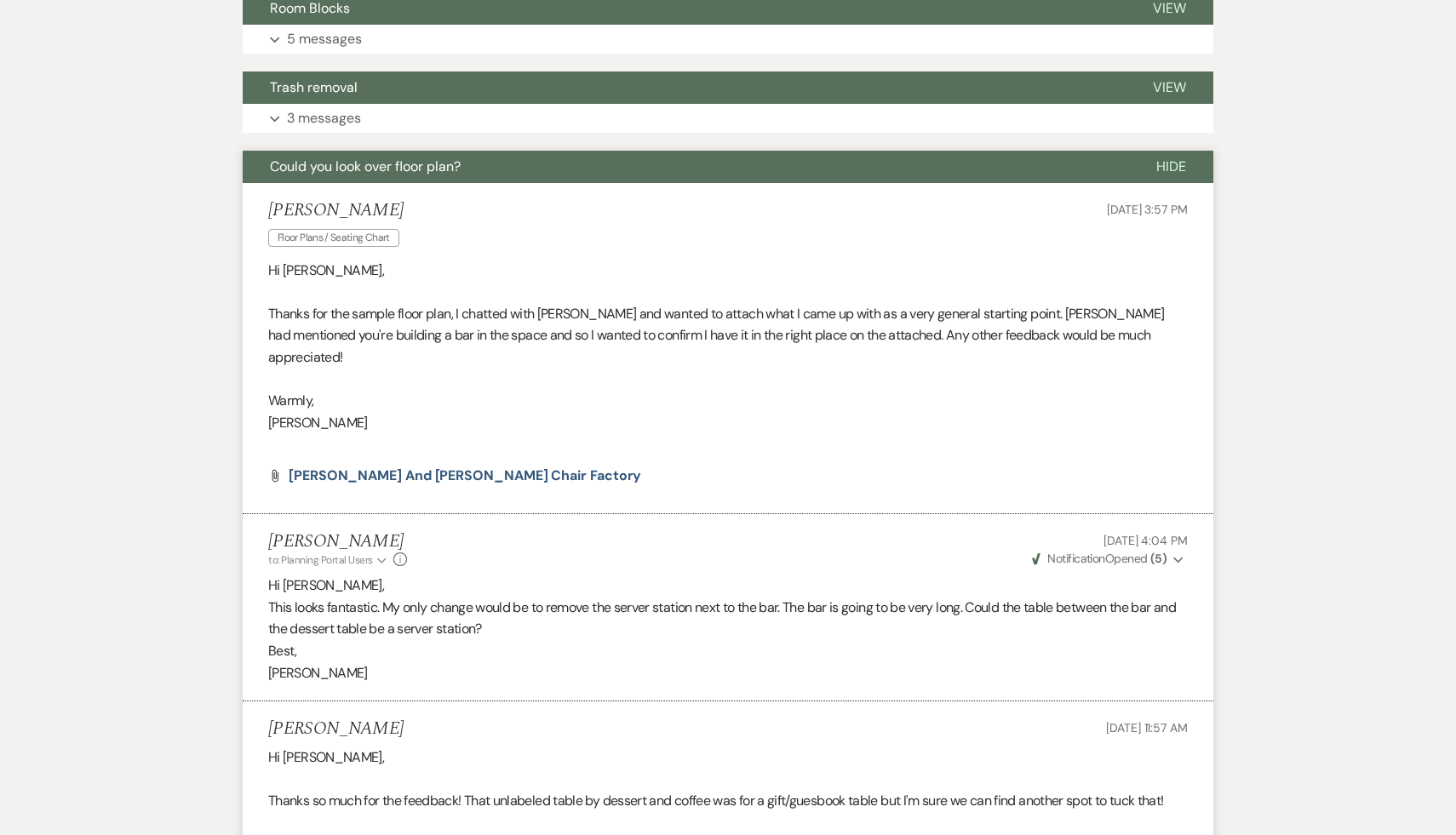
click at [604, 607] on p "This looks fantastic. My only change would be to remove the server station next…" at bounding box center [728, 619] width 920 height 44
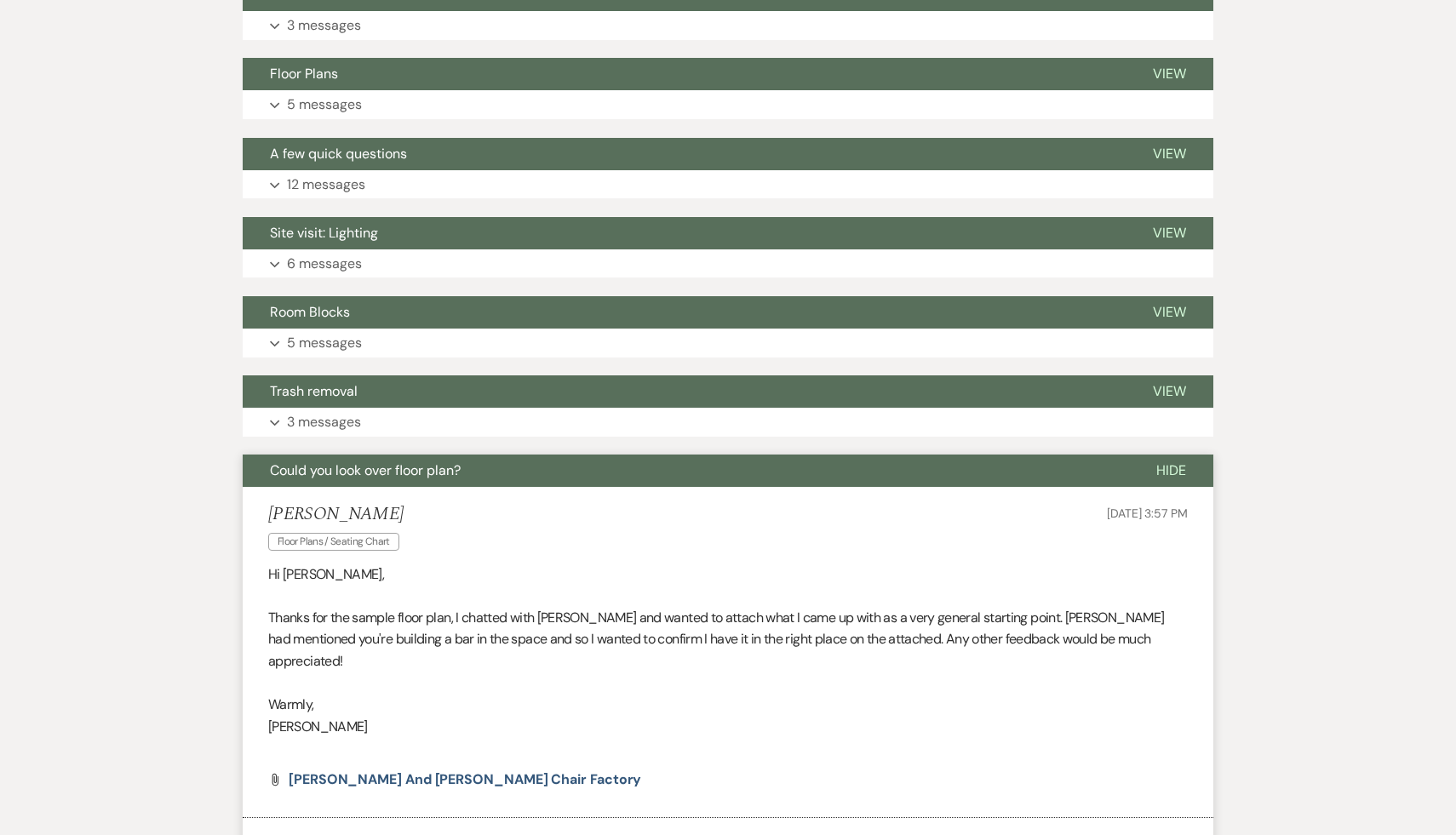
scroll to position [1365, 0]
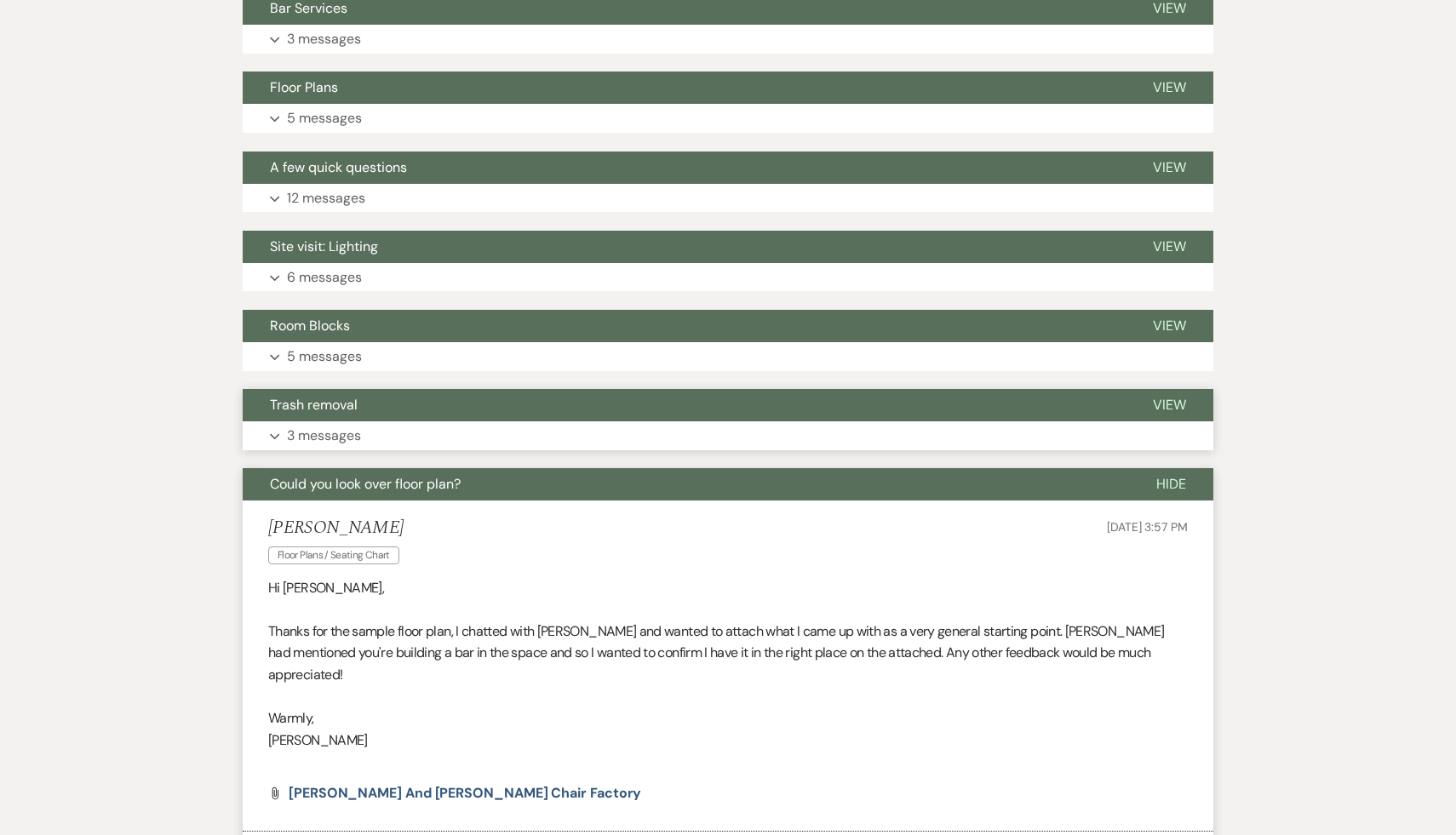
click at [350, 406] on span "Trash removal" at bounding box center [314, 405] width 88 height 18
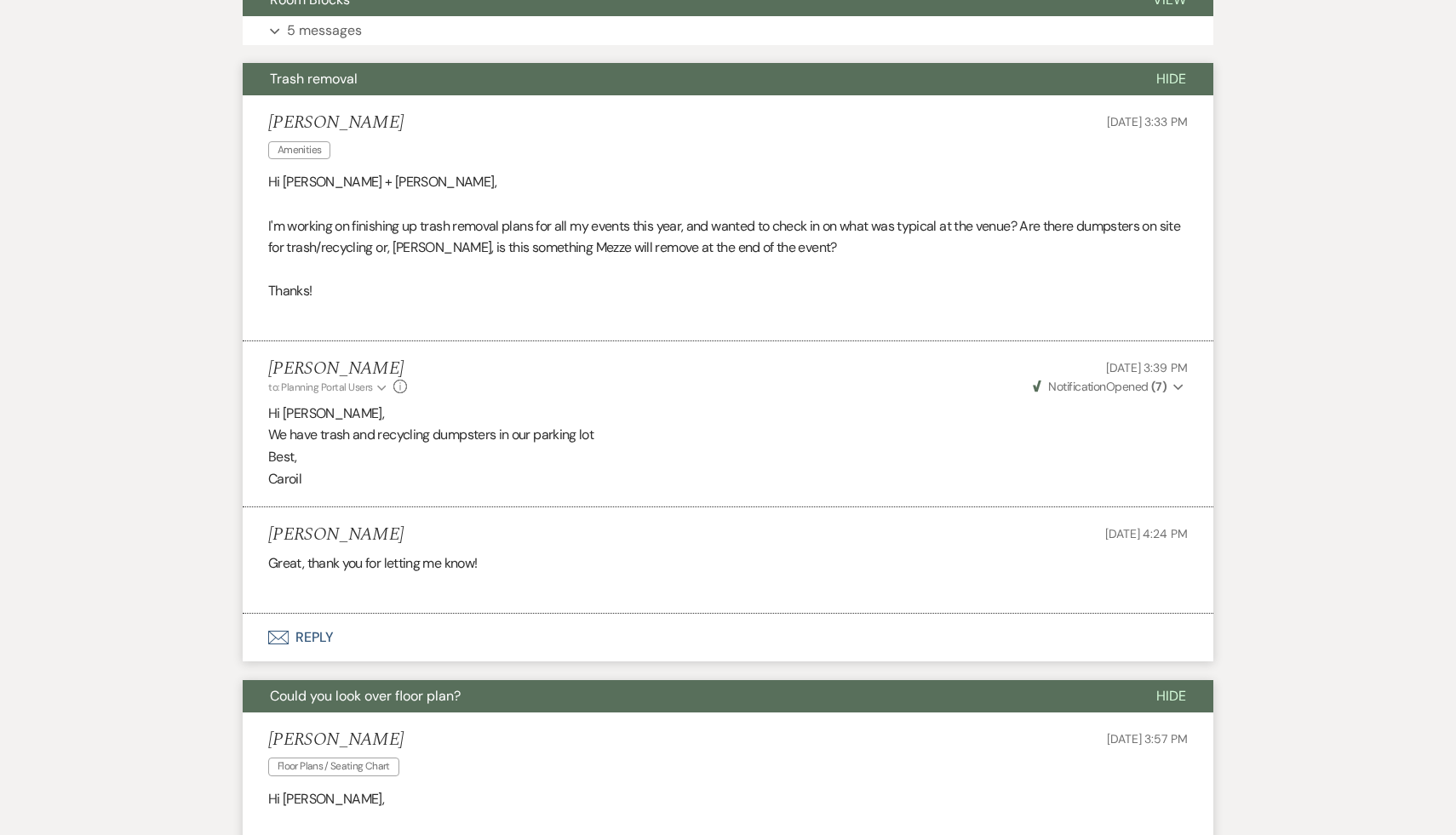
scroll to position [1612, 0]
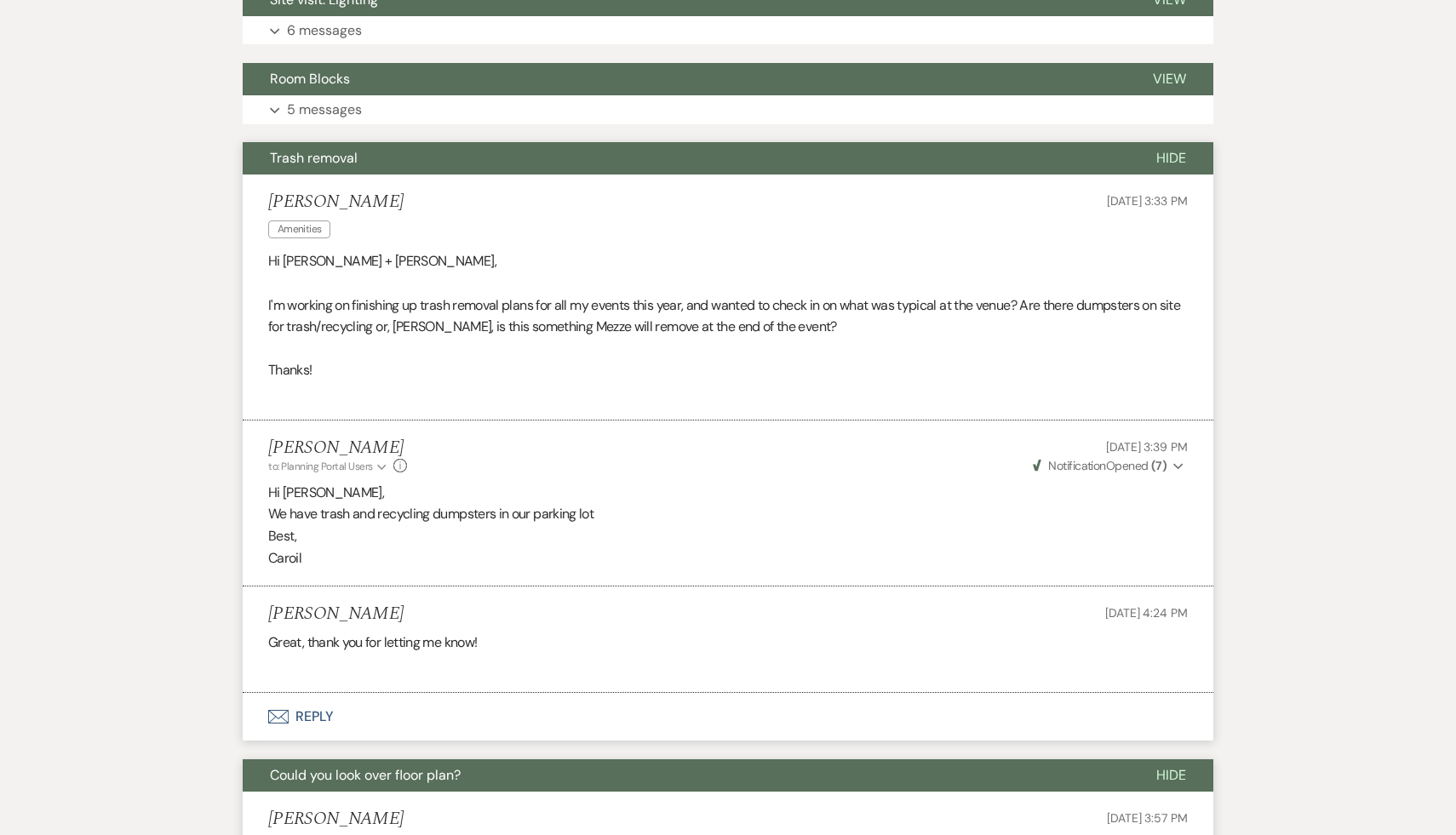
click at [600, 555] on p "Caroil" at bounding box center [728, 558] width 920 height 22
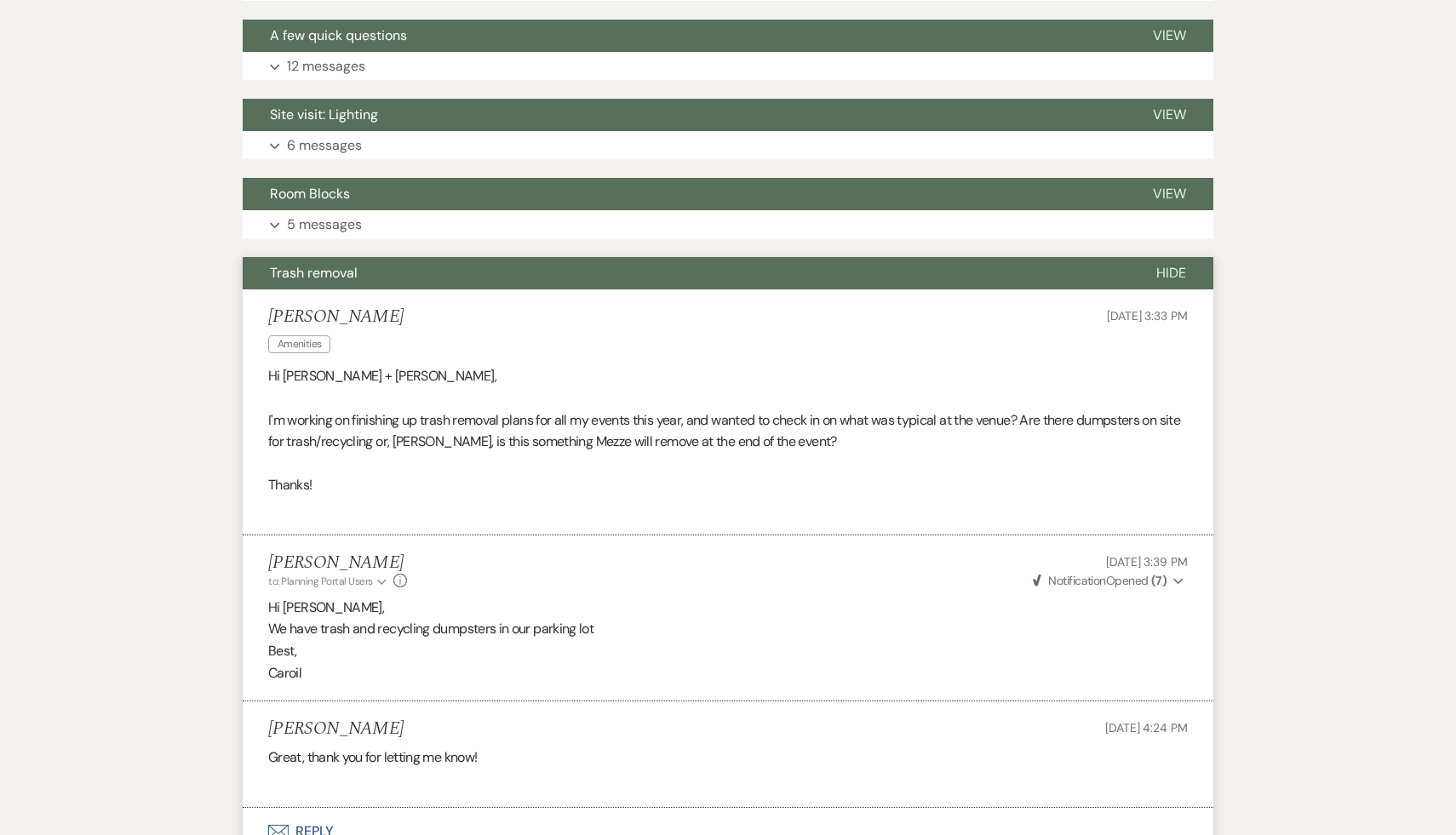
scroll to position [1375, 0]
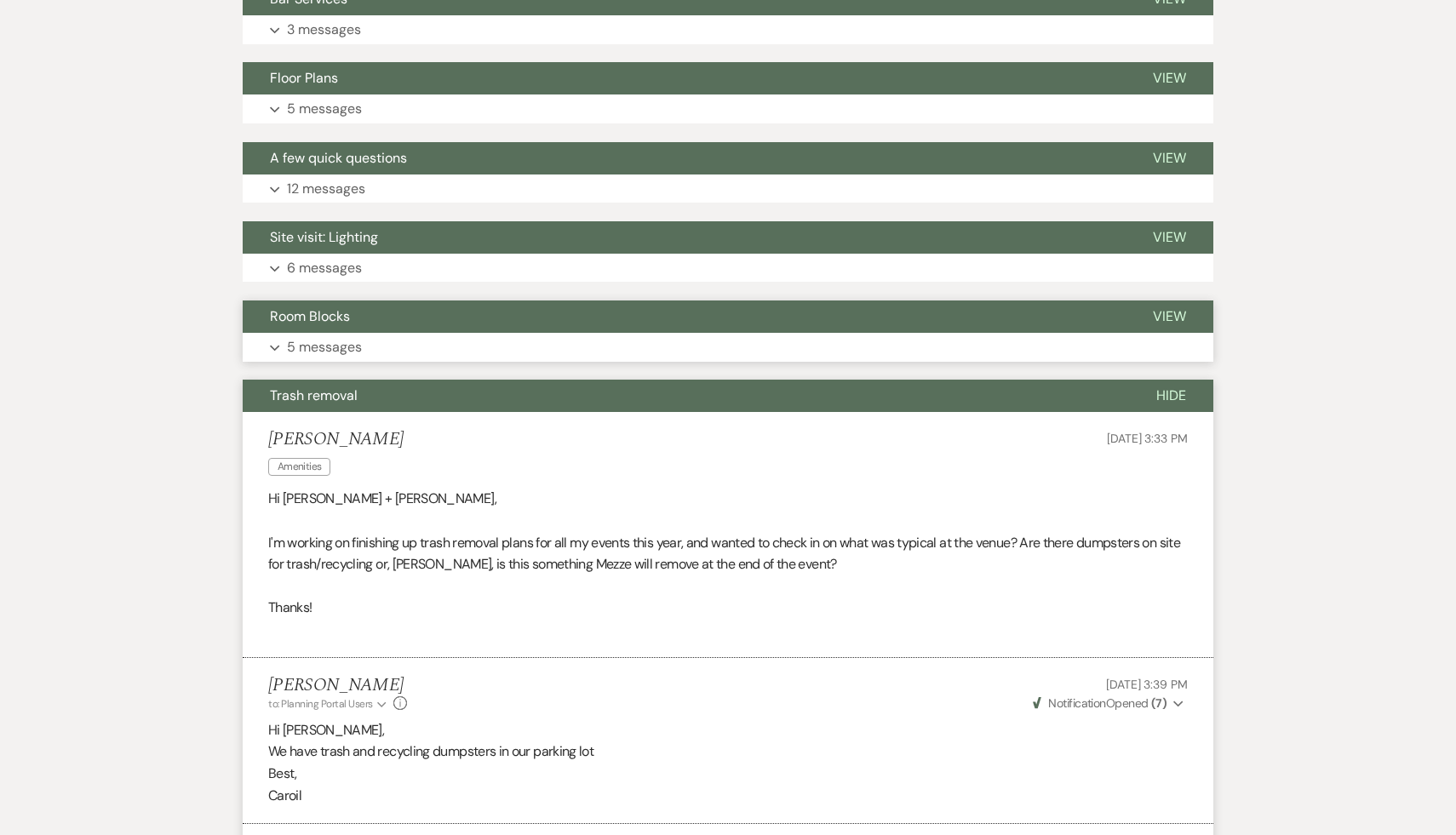
click at [325, 323] on span "Room Blocks" at bounding box center [310, 316] width 80 height 18
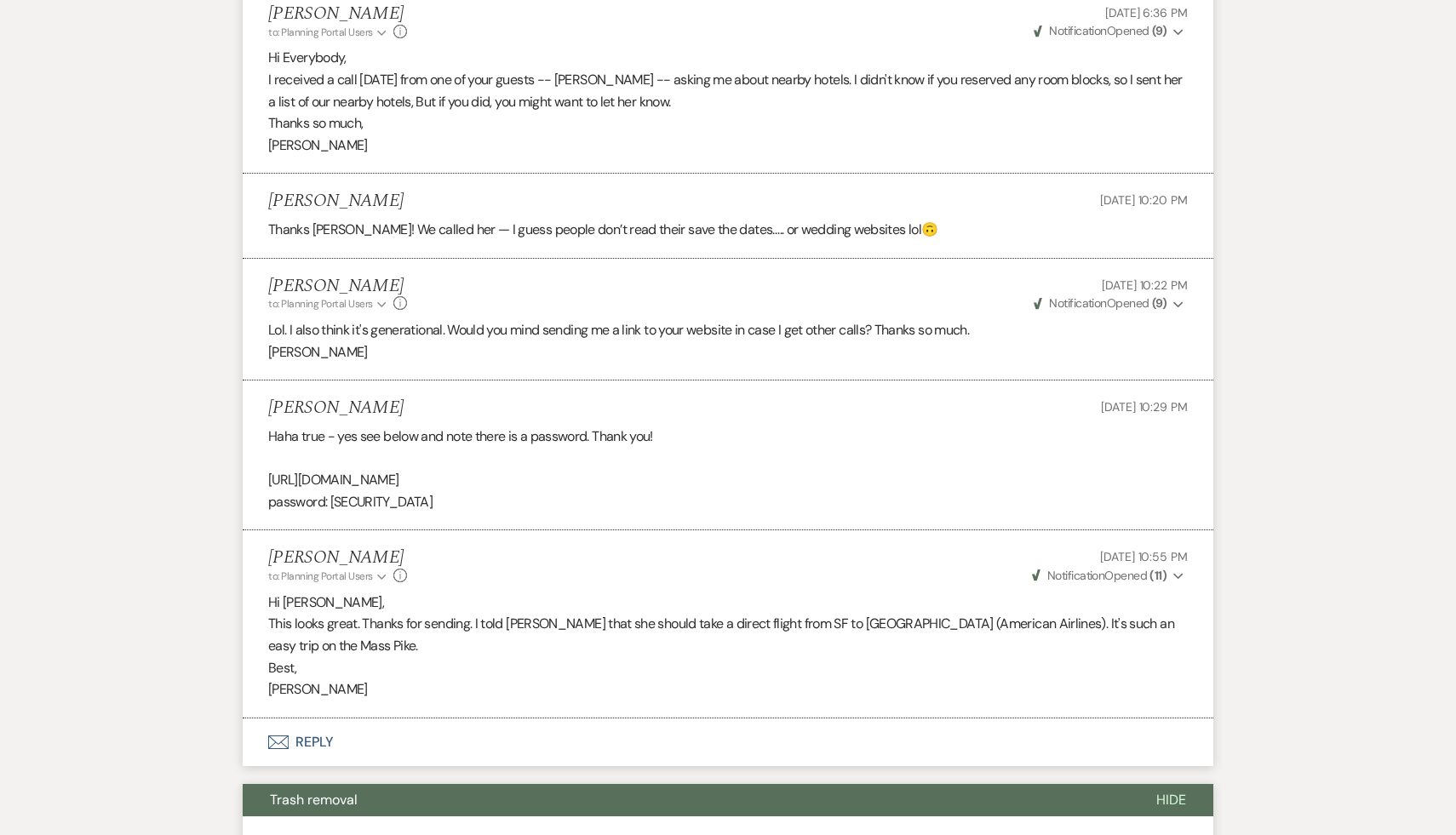
scroll to position [1724, 0]
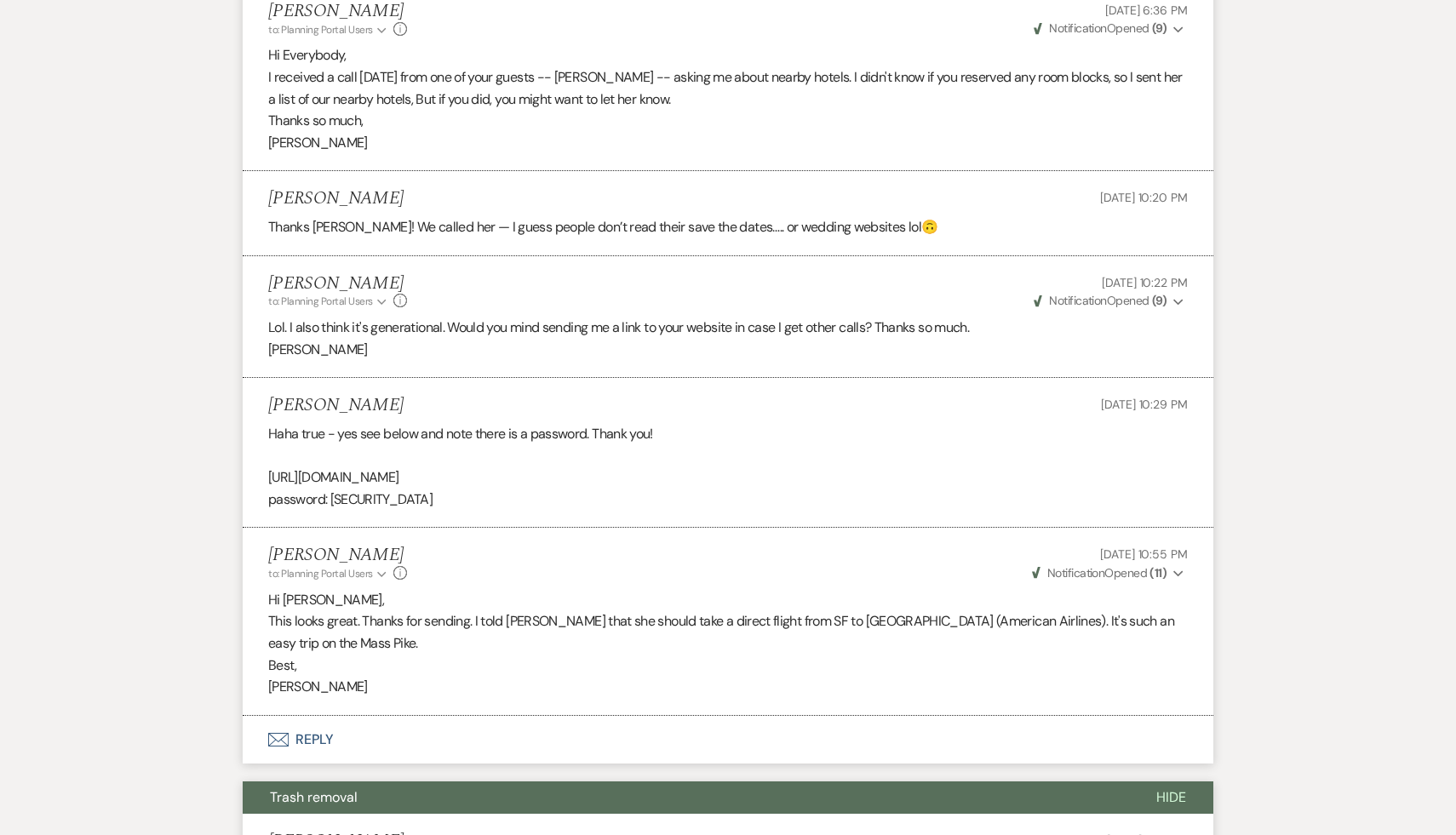
click at [600, 572] on div "[PERSON_NAME] to: Planning Portal Users Expand Info [DATE] 10:55 PM Weven Check…" at bounding box center [728, 563] width 920 height 37
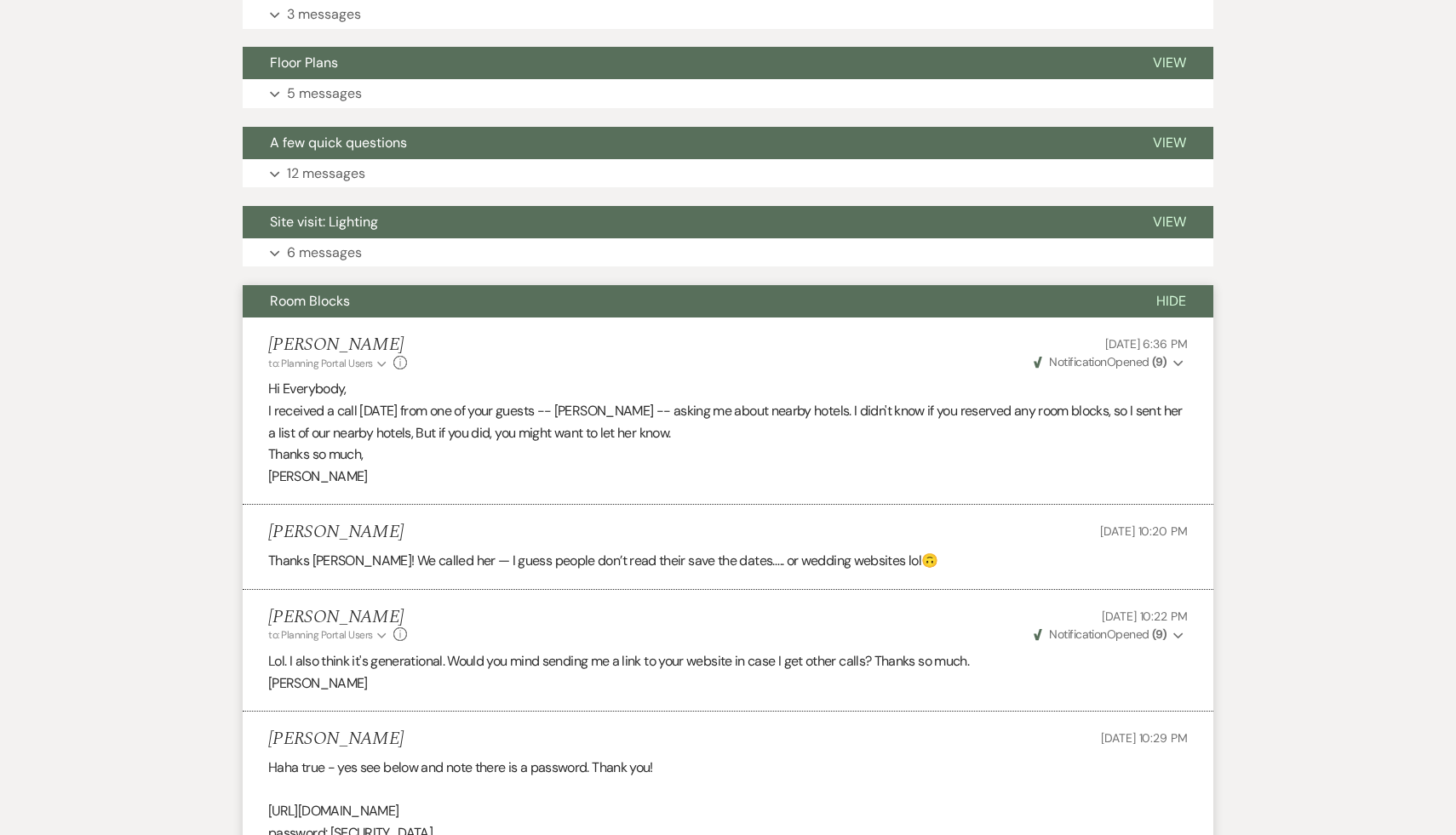
scroll to position [1385, 0]
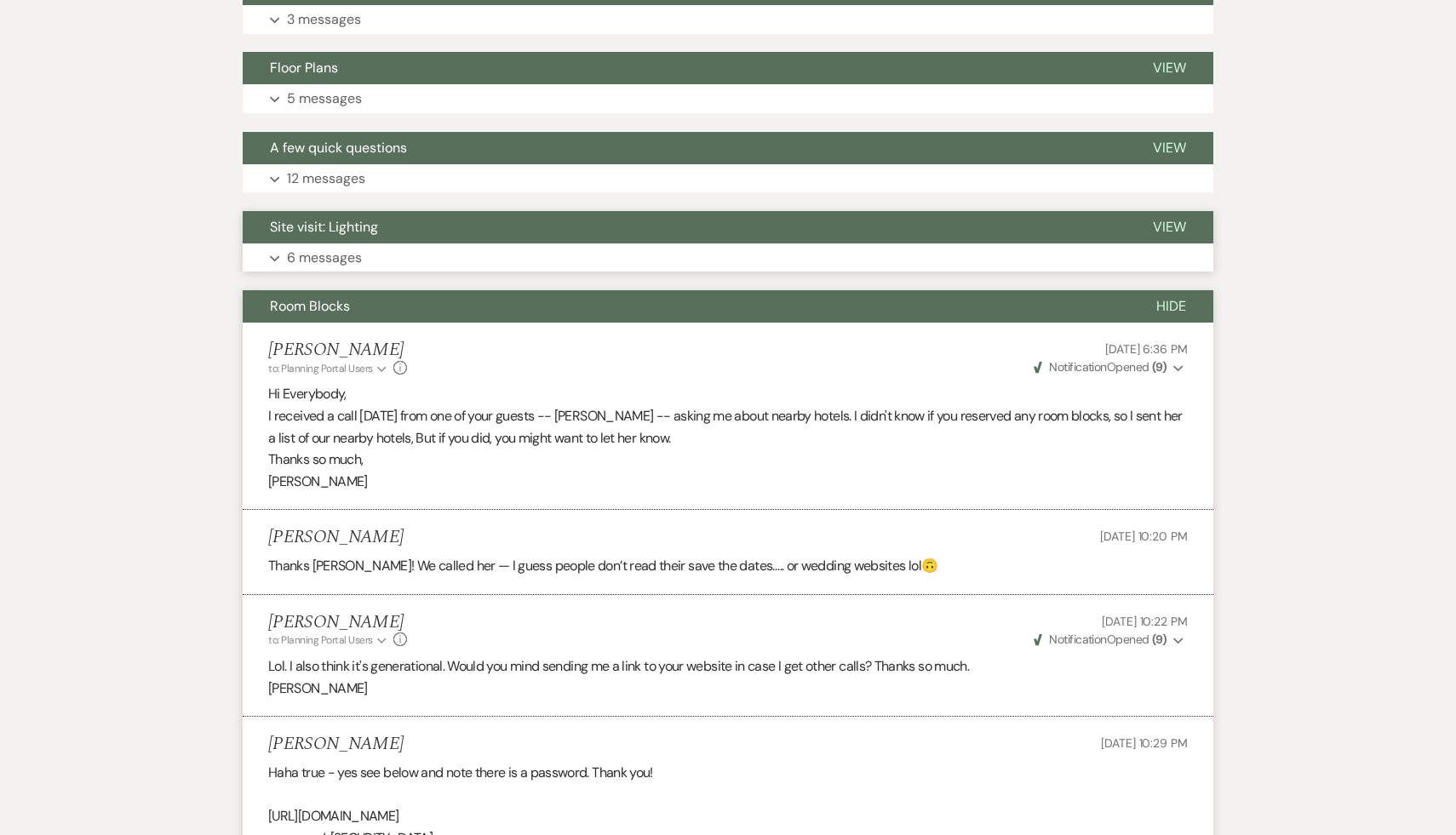
click at [355, 225] on span "Site visit: Lighting" at bounding box center [324, 227] width 108 height 18
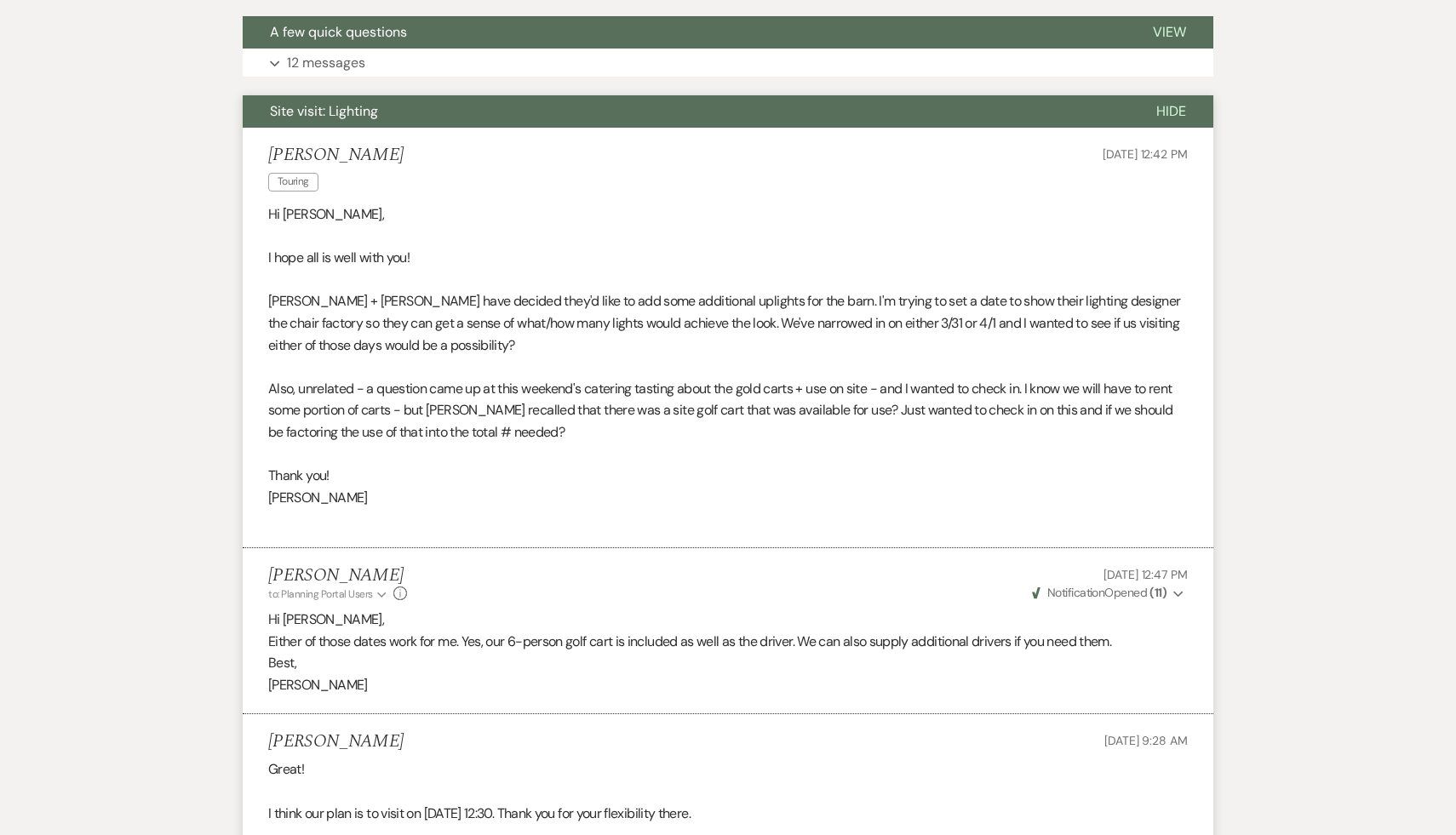
scroll to position [1525, 0]
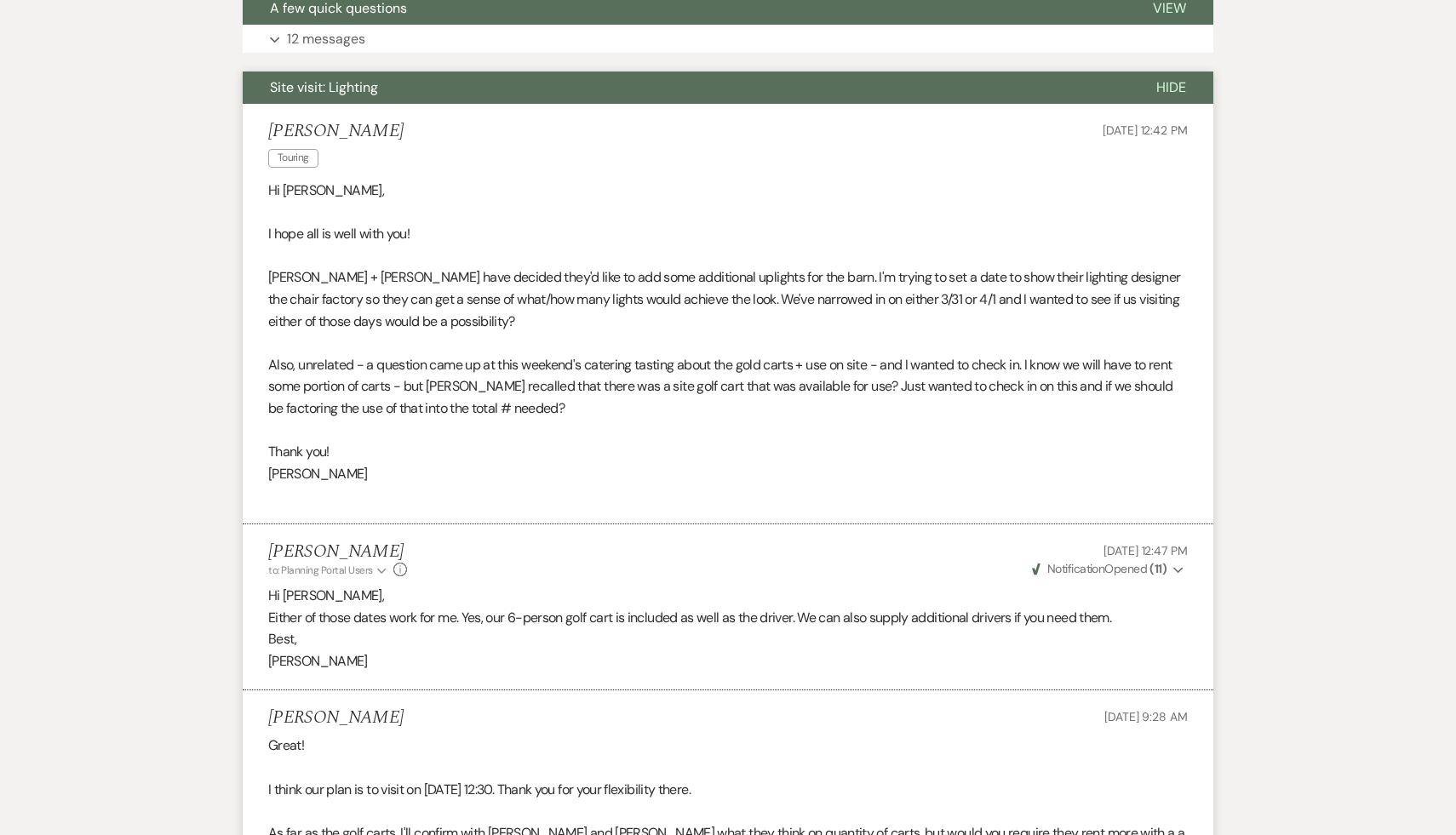
click at [525, 671] on p "[PERSON_NAME]" at bounding box center [728, 662] width 920 height 22
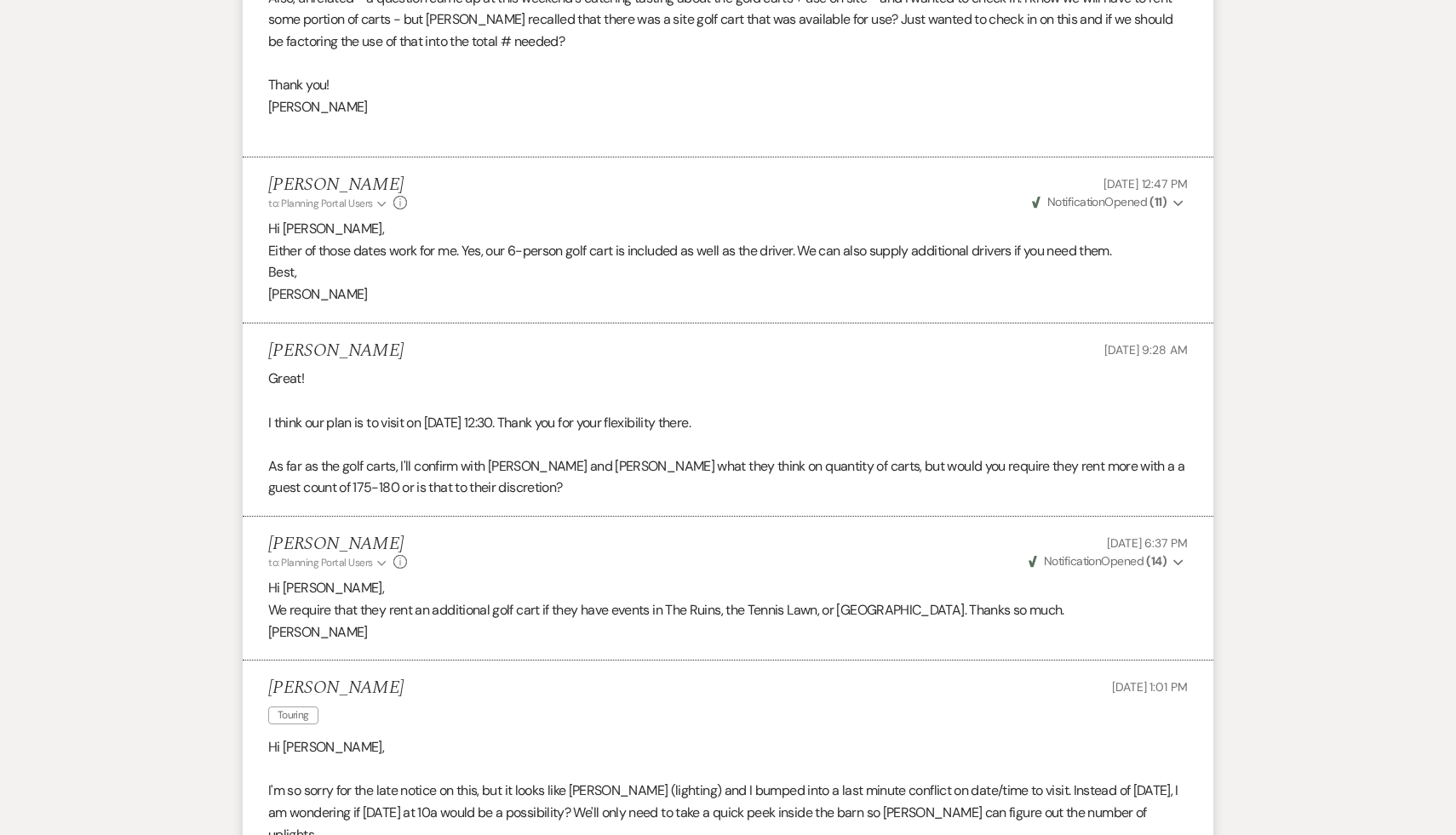
scroll to position [1892, 0]
click at [641, 757] on p at bounding box center [728, 768] width 920 height 22
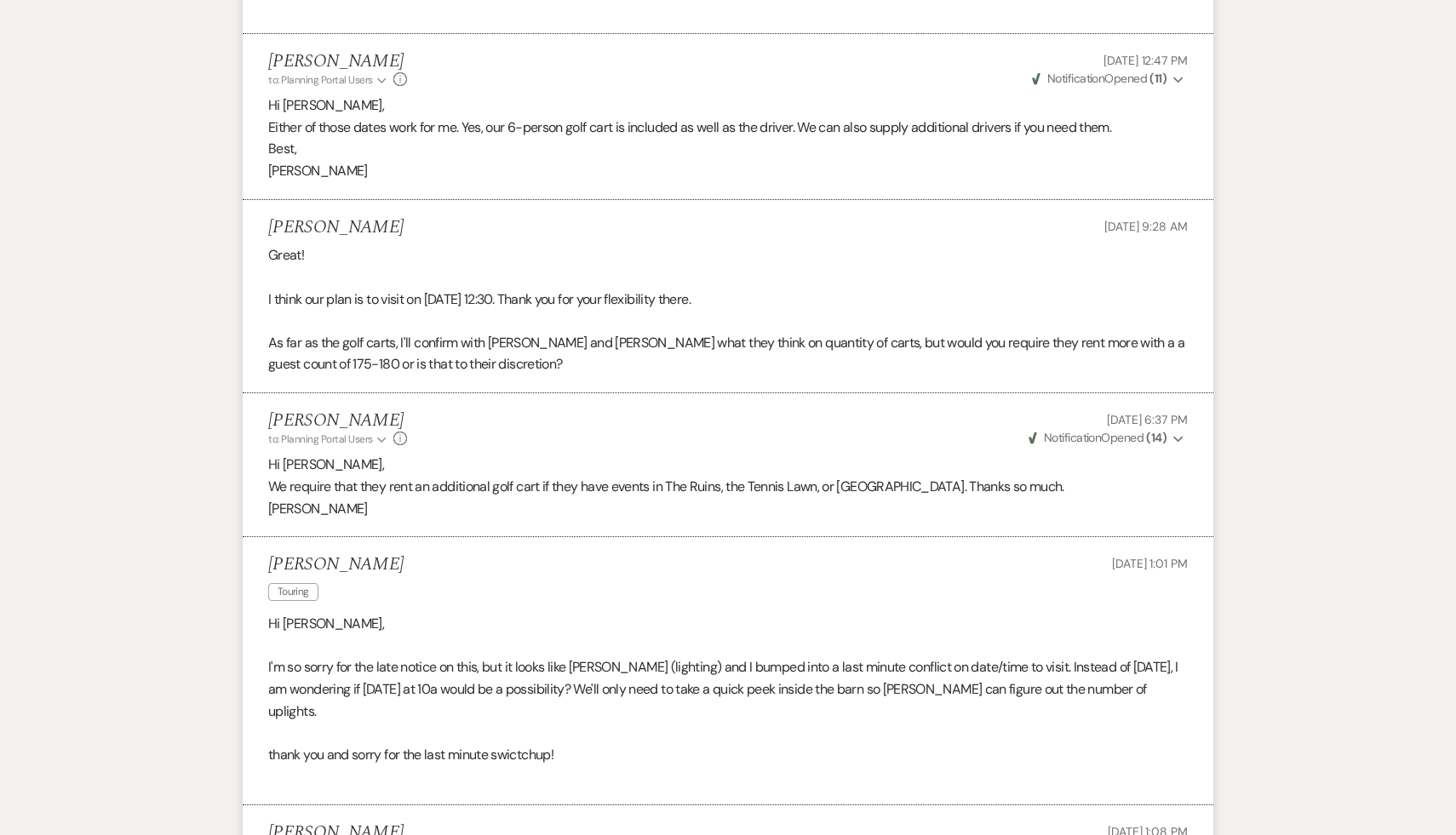
scroll to position [2020, 0]
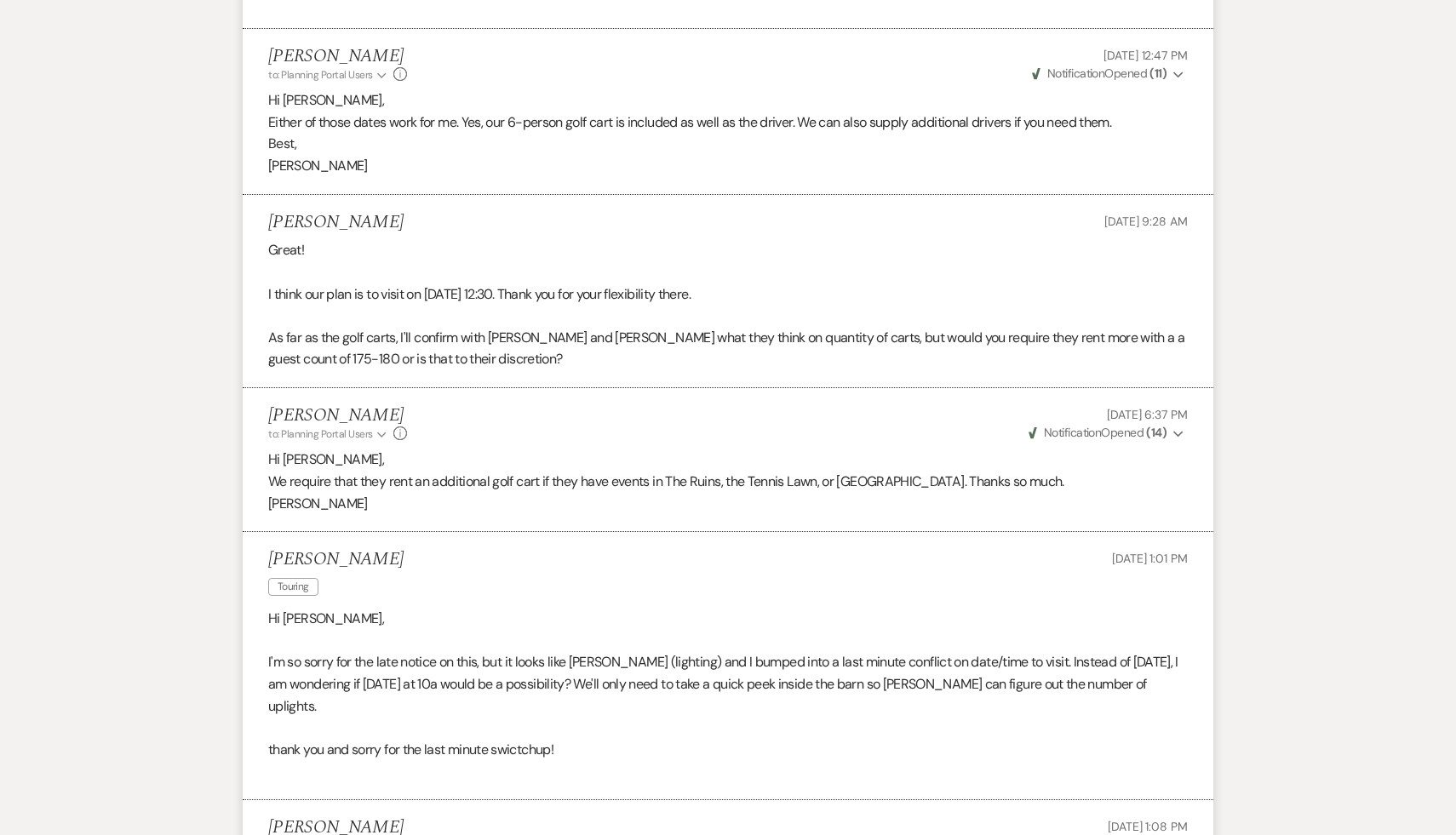
click at [707, 760] on p at bounding box center [728, 771] width 920 height 22
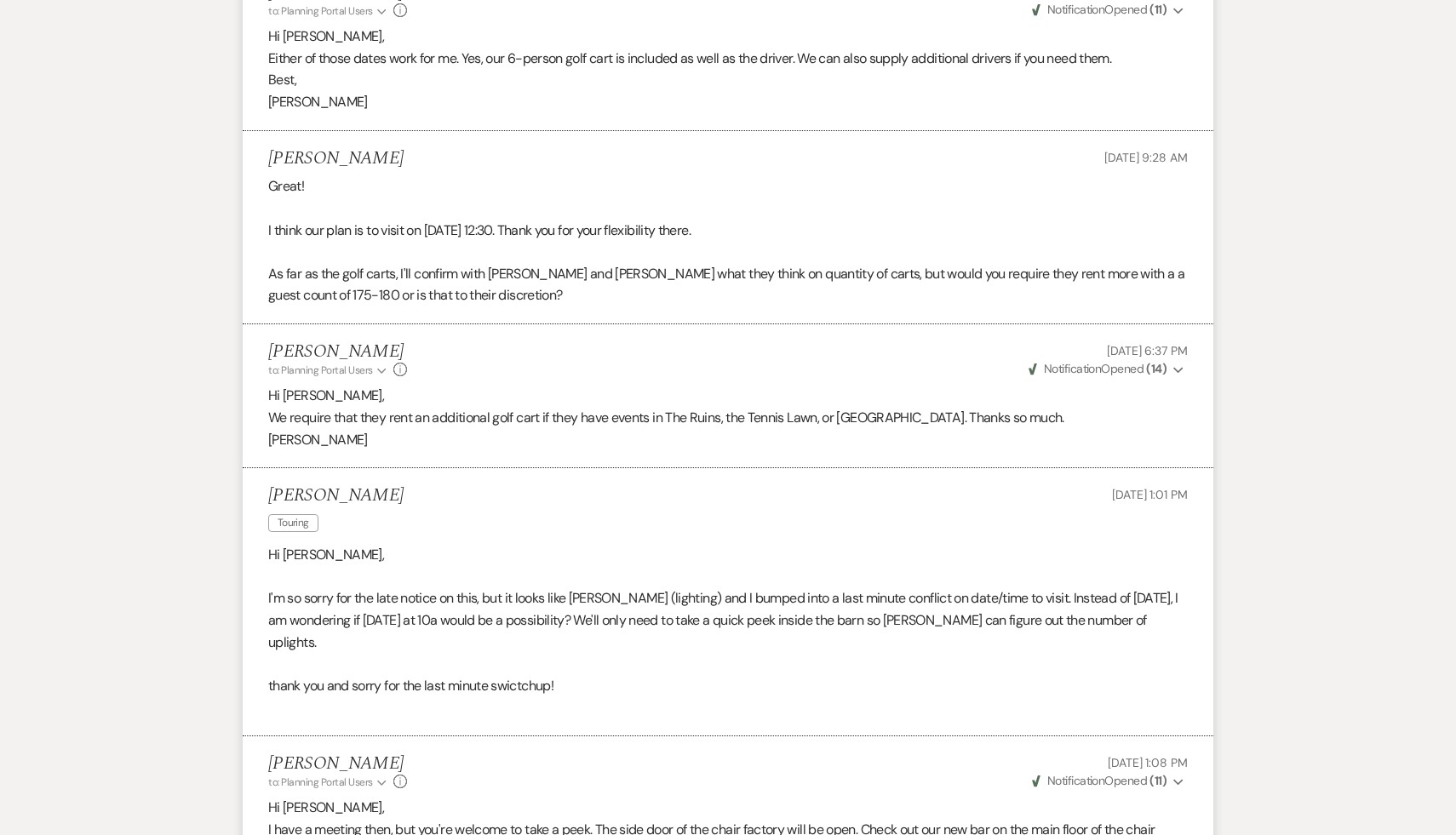
scroll to position [2096, 0]
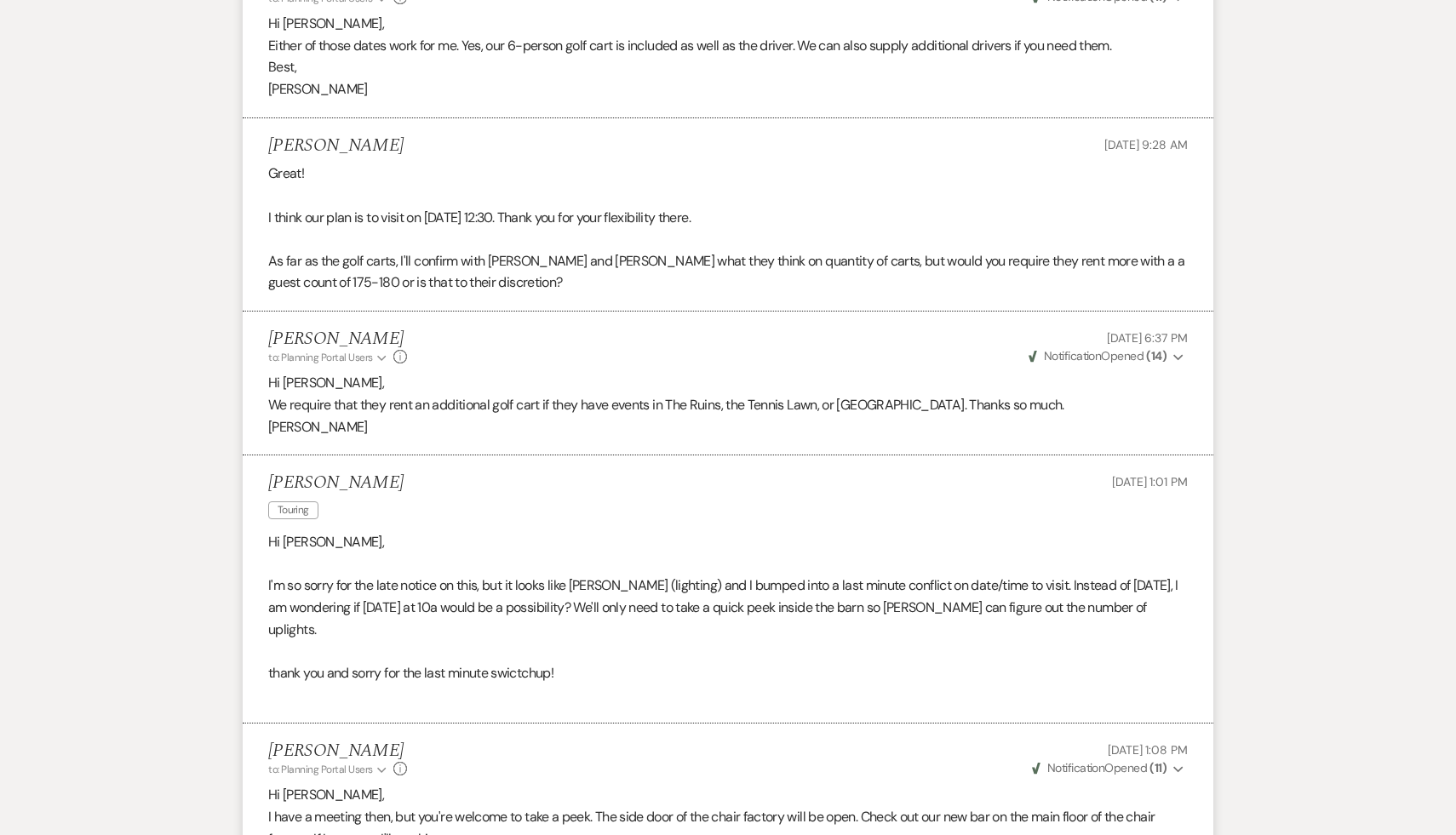
click at [709, 784] on p "Hi [PERSON_NAME]," at bounding box center [728, 795] width 920 height 22
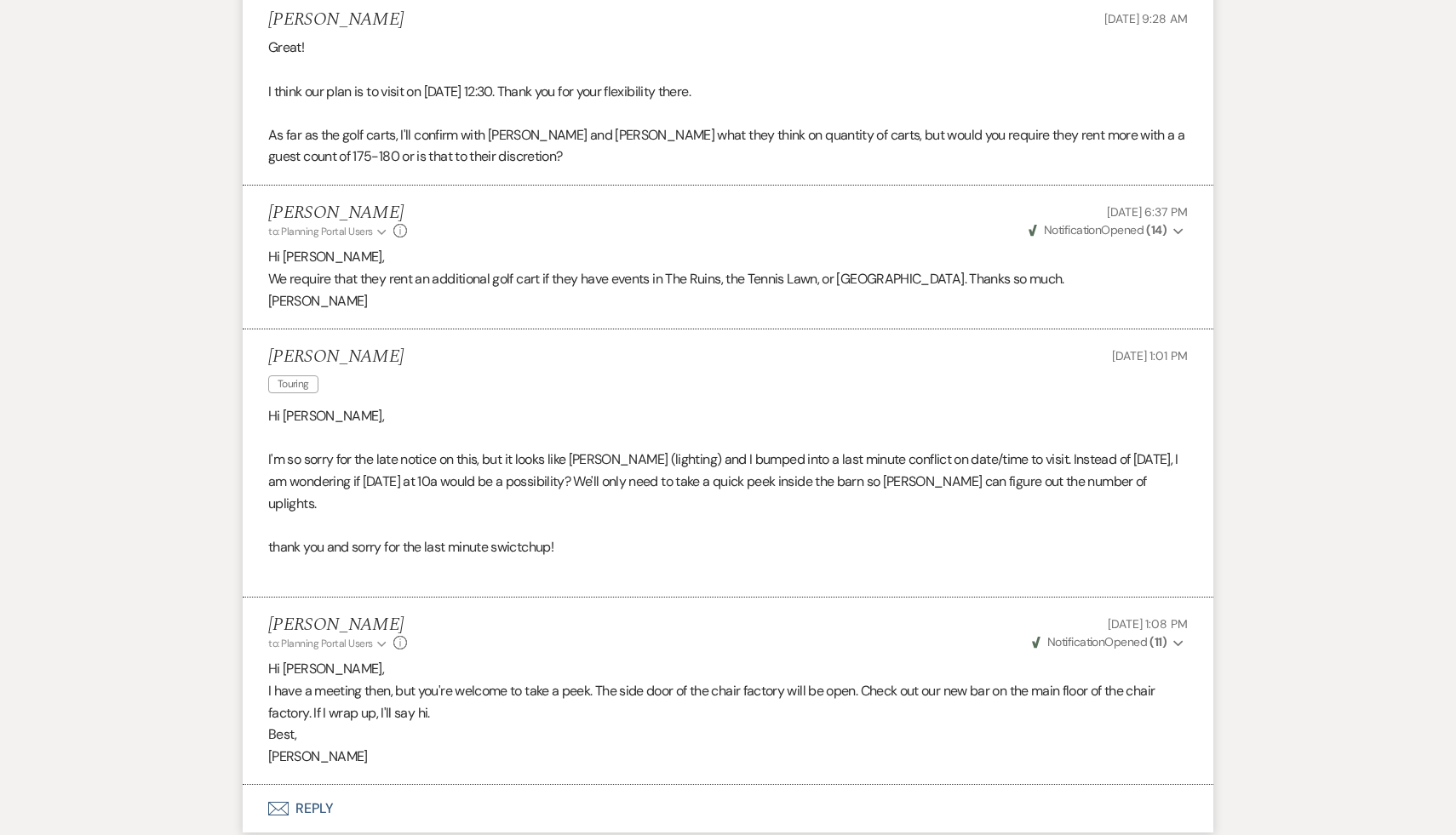
scroll to position [2245, 0]
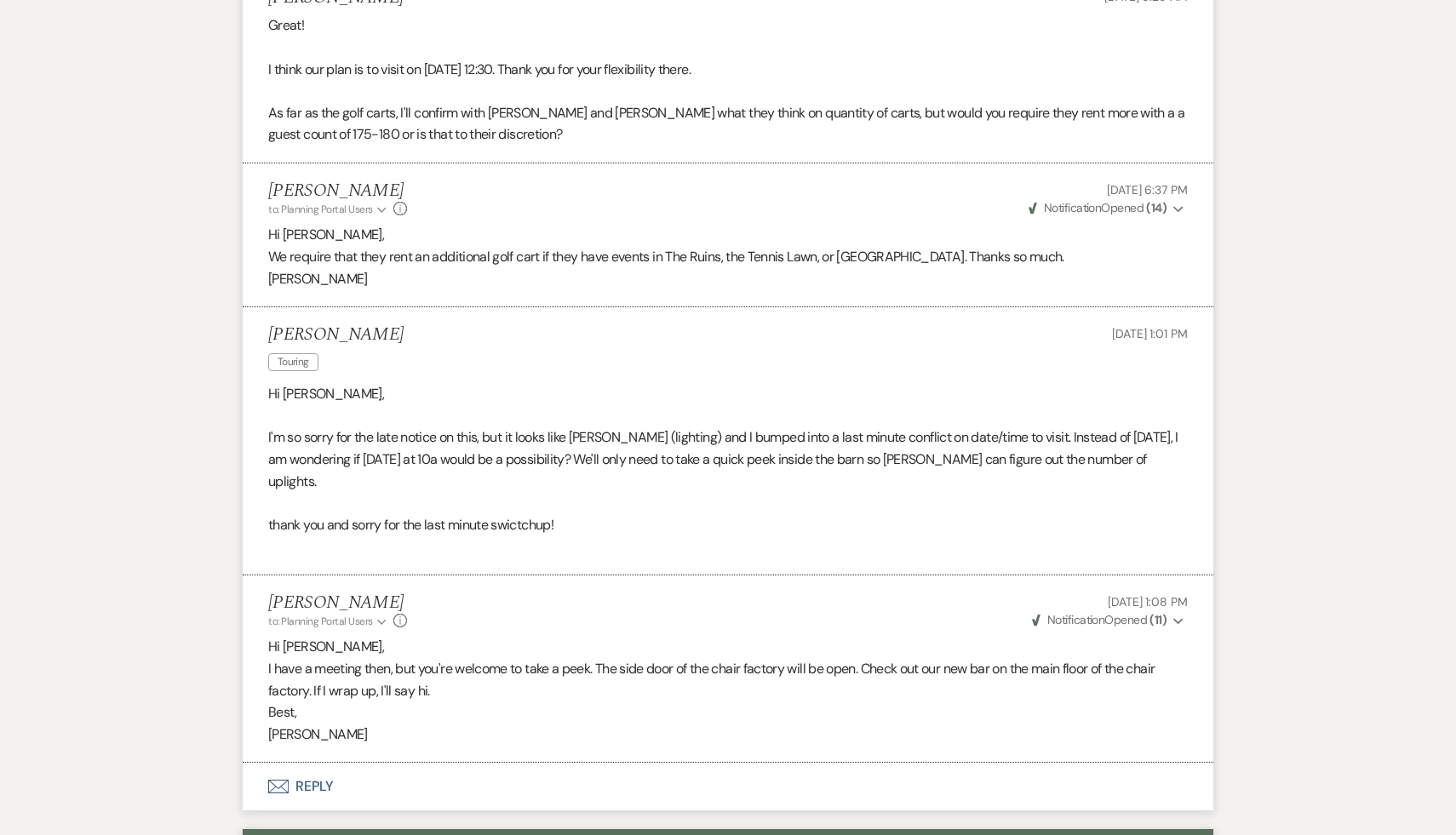
click at [716, 723] on p "[PERSON_NAME]" at bounding box center [728, 734] width 920 height 22
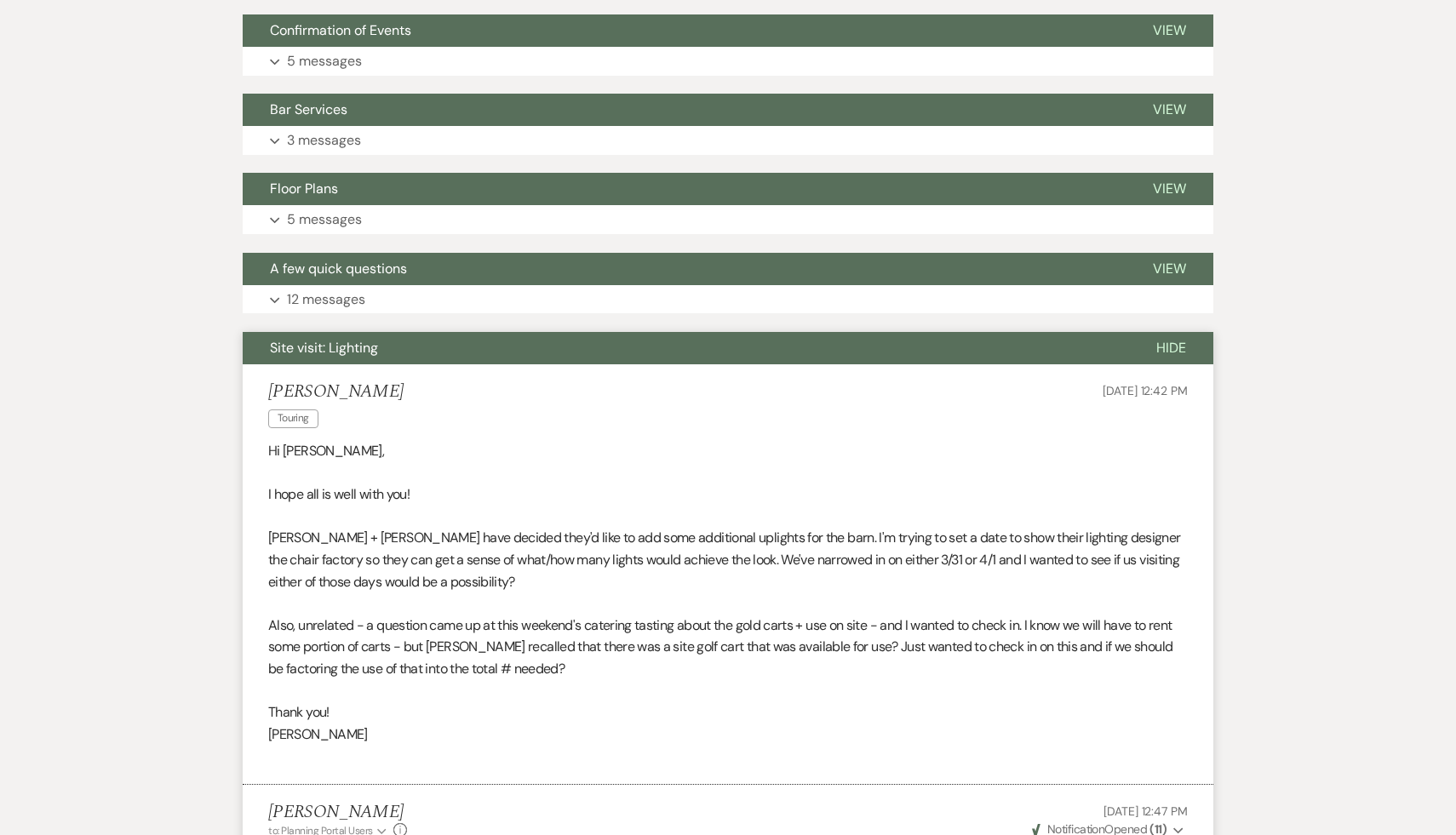
scroll to position [1130, 0]
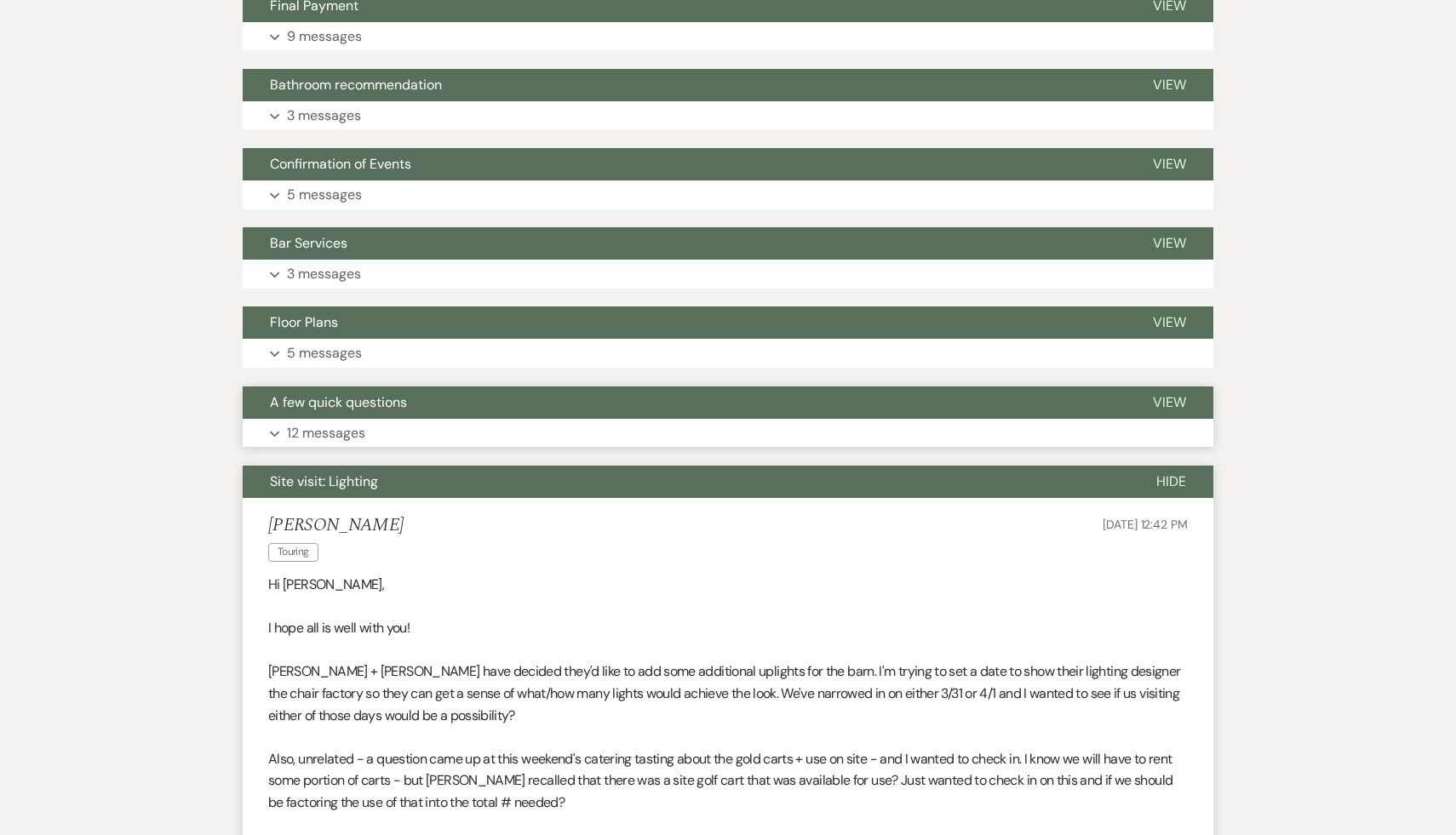
click at [385, 398] on span "A few quick questions" at bounding box center [339, 403] width 138 height 18
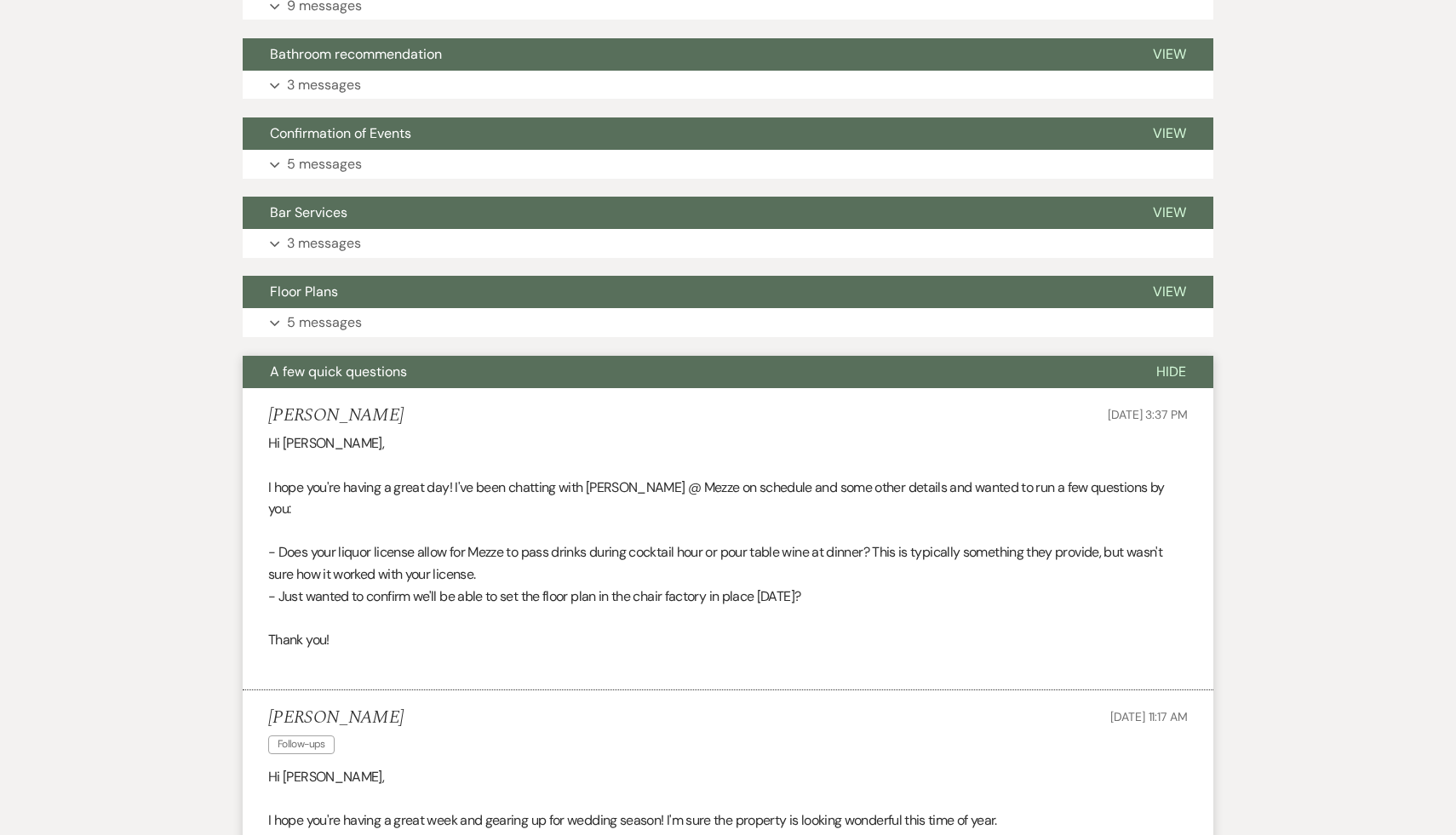
scroll to position [1163, 0]
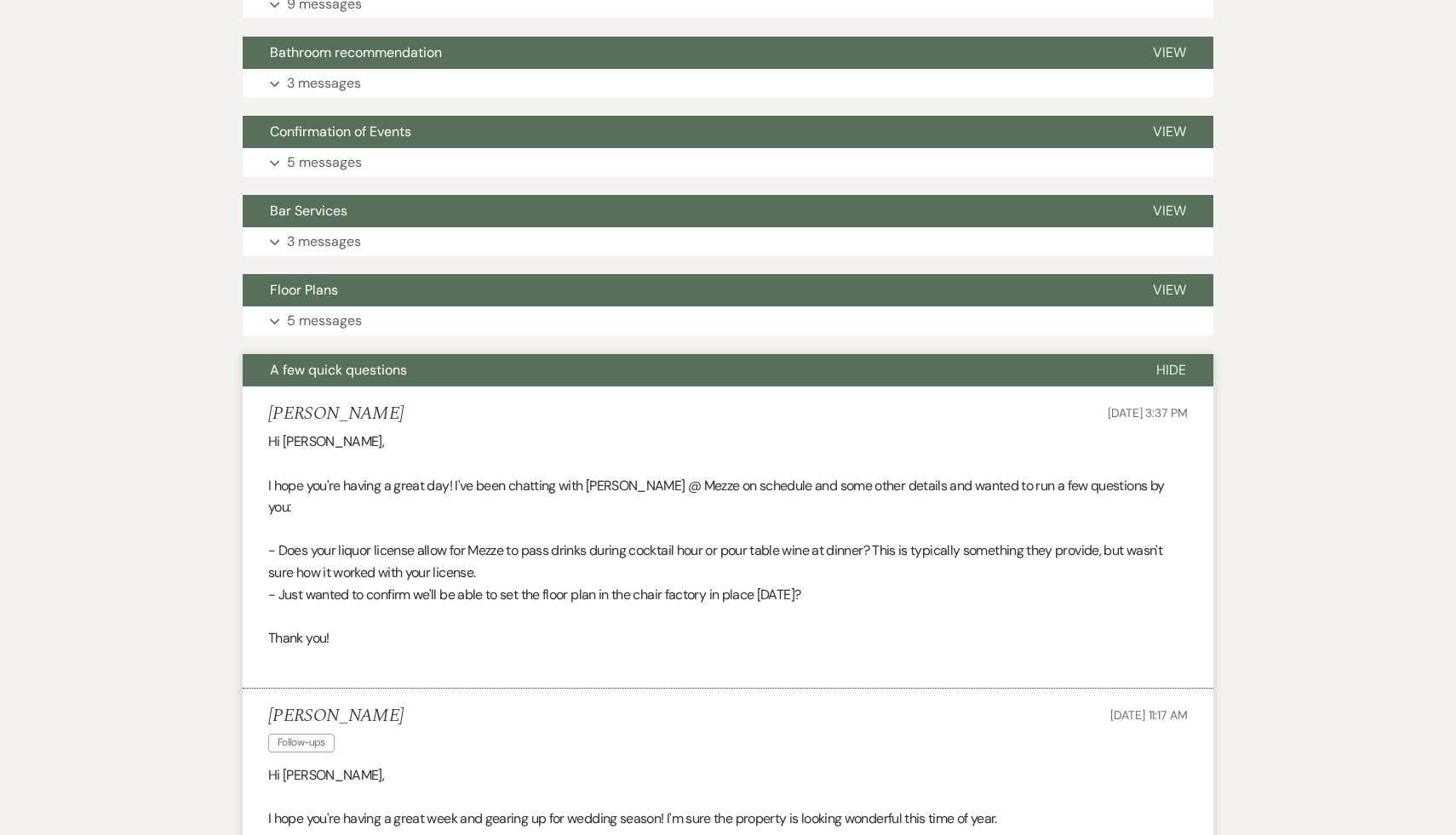
click at [565, 705] on div "[PERSON_NAME] Follow-ups [DATE] 11:17 AM" at bounding box center [728, 731] width 920 height 52
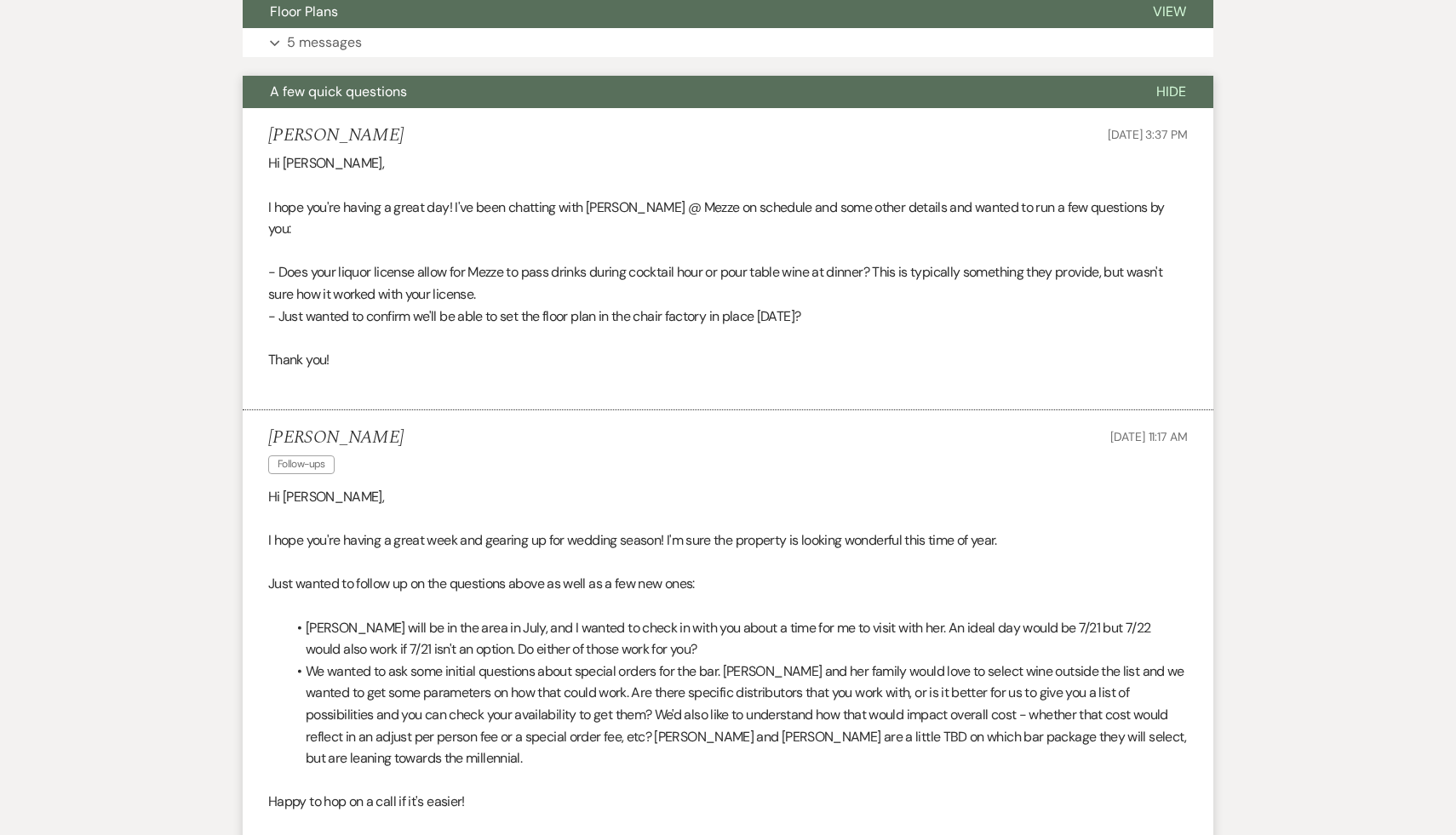
scroll to position [1447, 0]
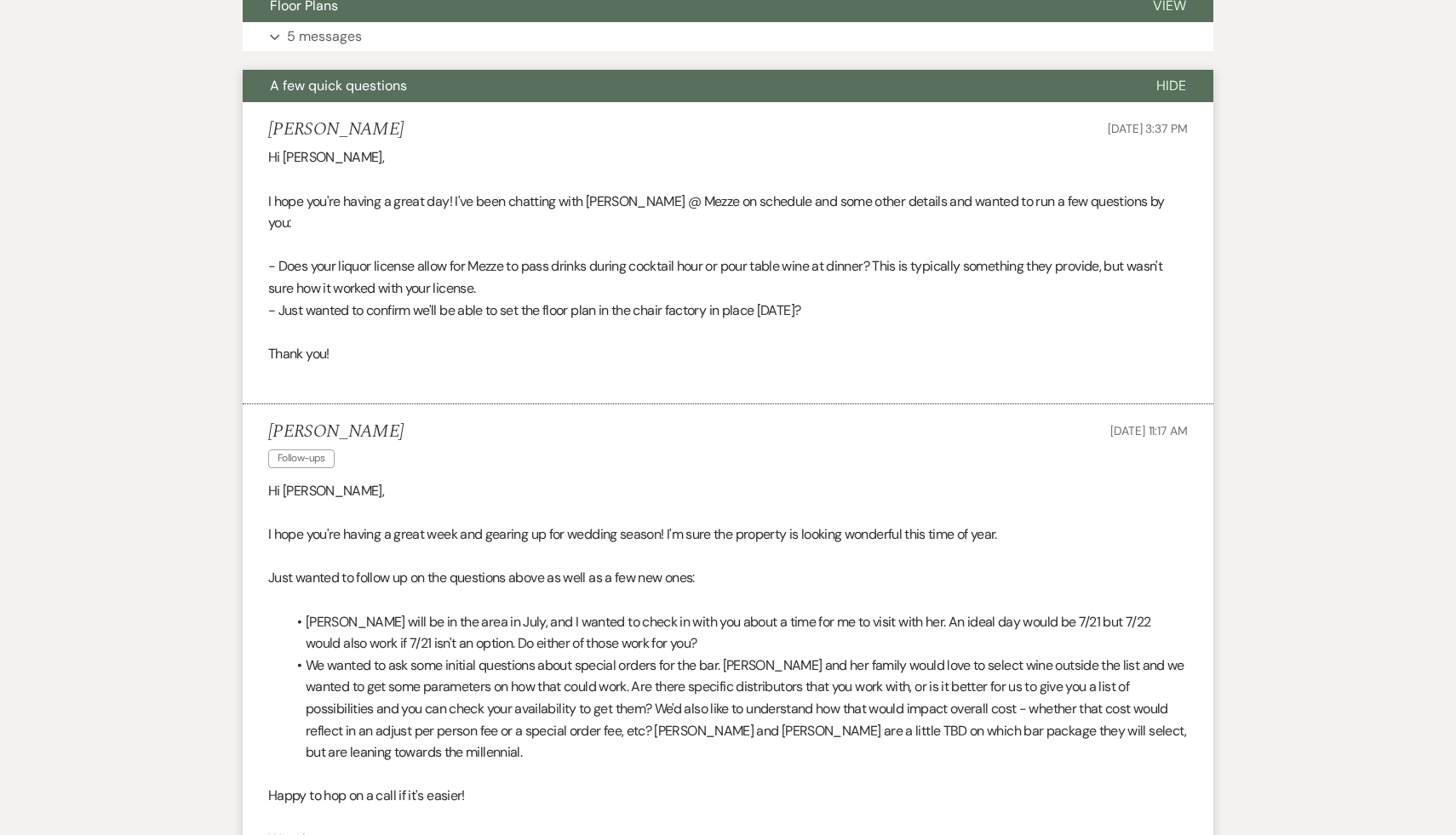
click at [598, 738] on li "We wanted to ask some initial questions about special orders for the bar. [PERS…" at bounding box center [735, 708] width 902 height 109
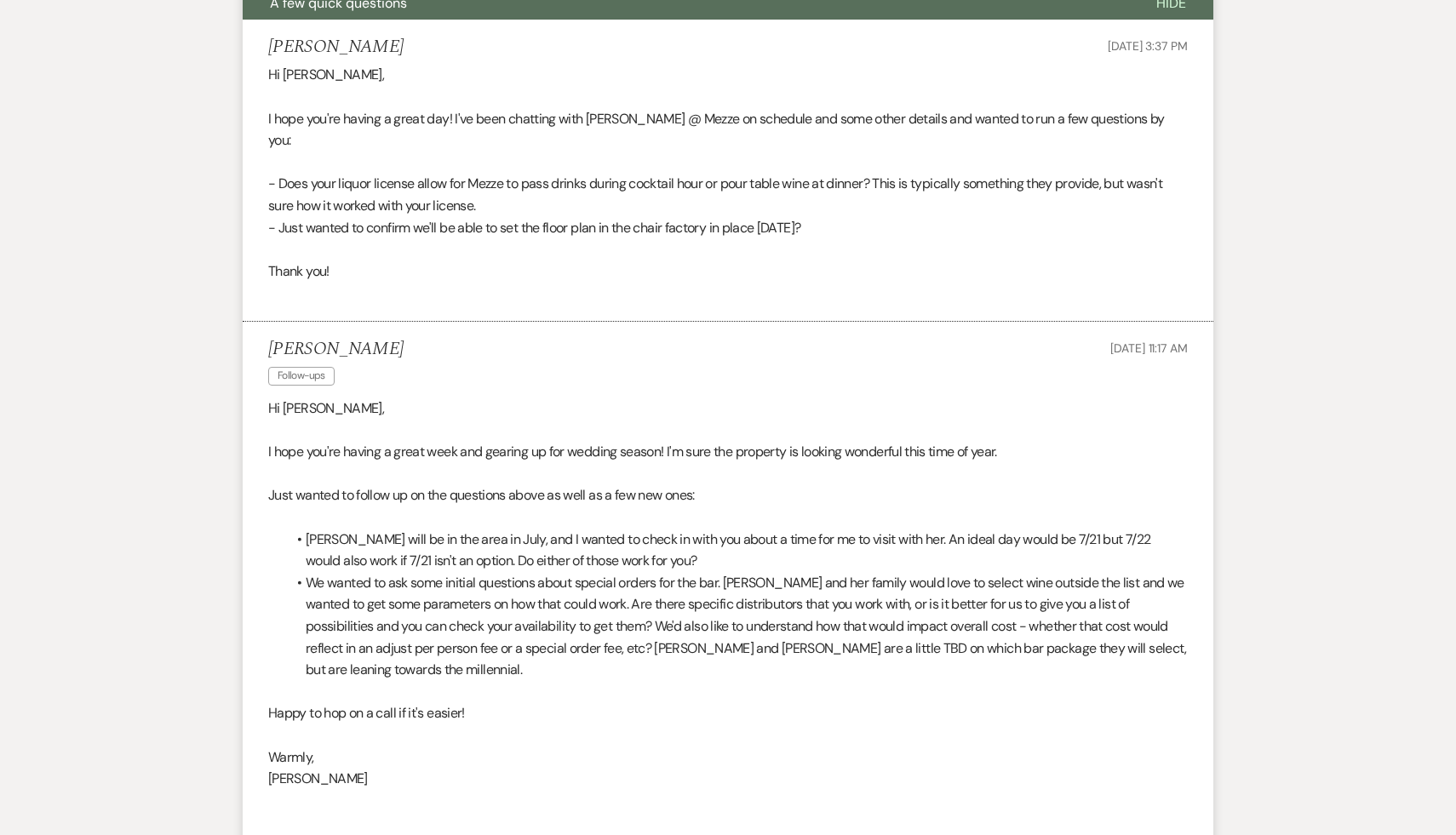
scroll to position [1538, 0]
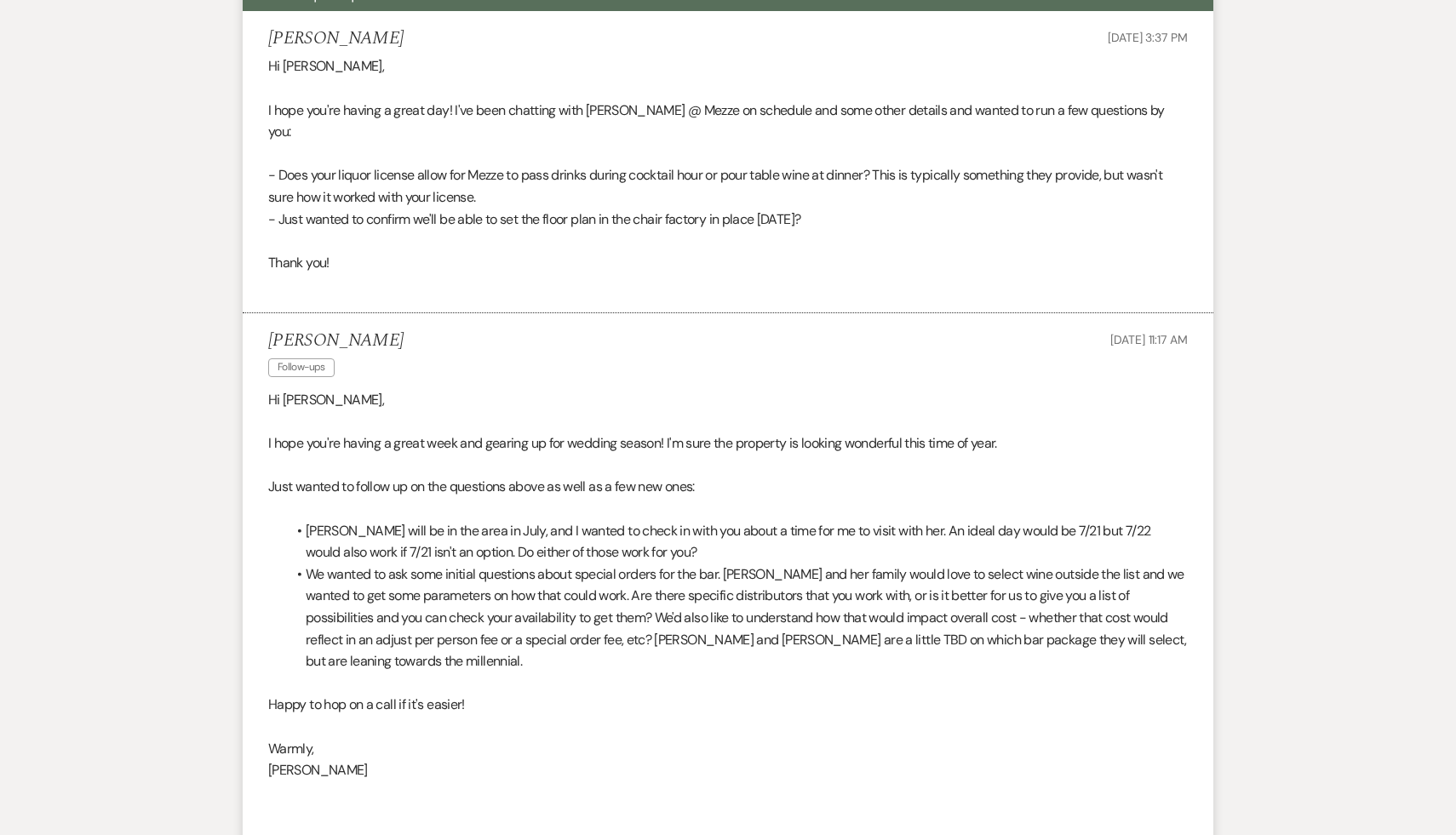
click at [631, 759] on p "[PERSON_NAME]" at bounding box center [728, 770] width 920 height 22
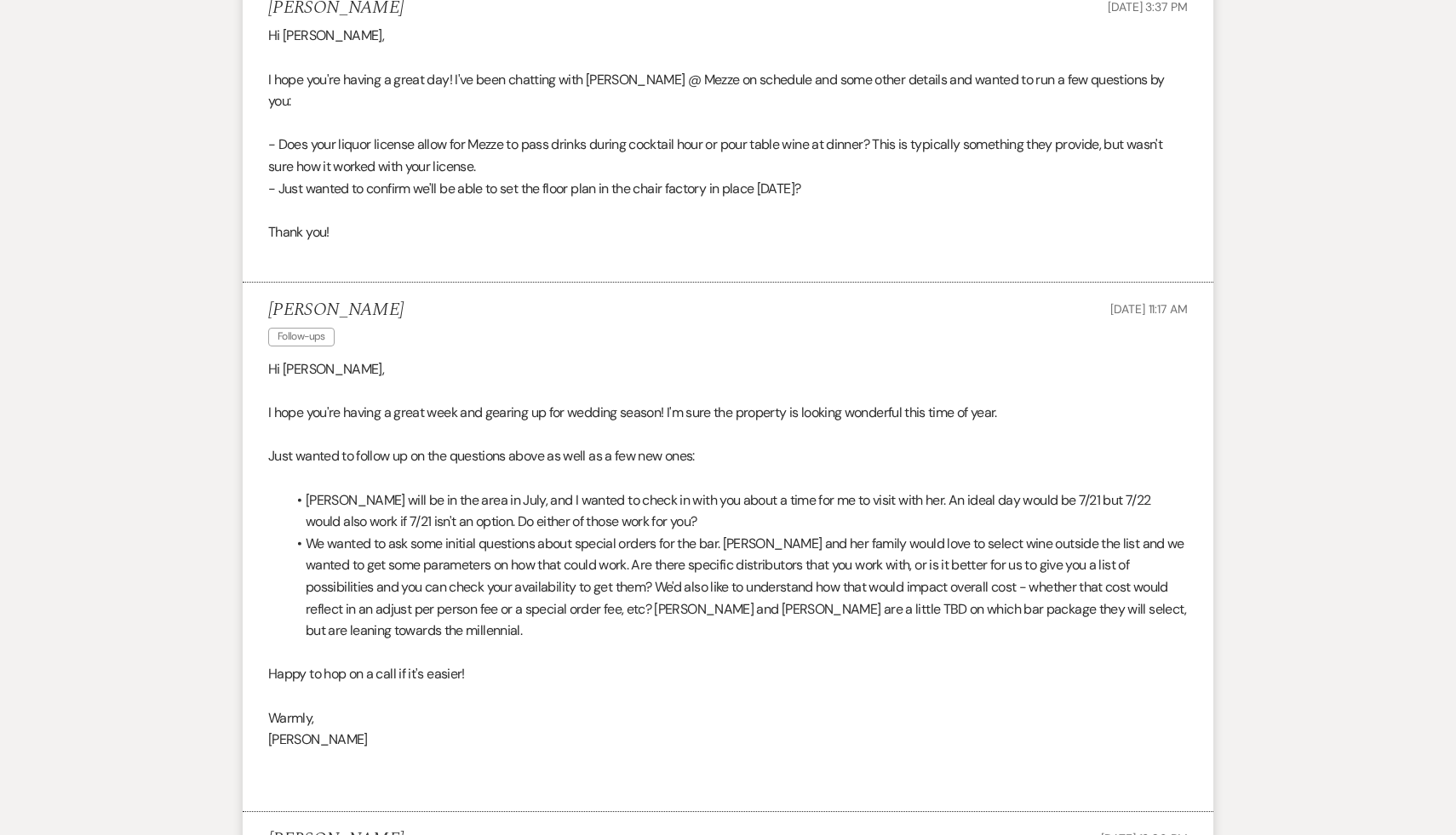
scroll to position [1605, 0]
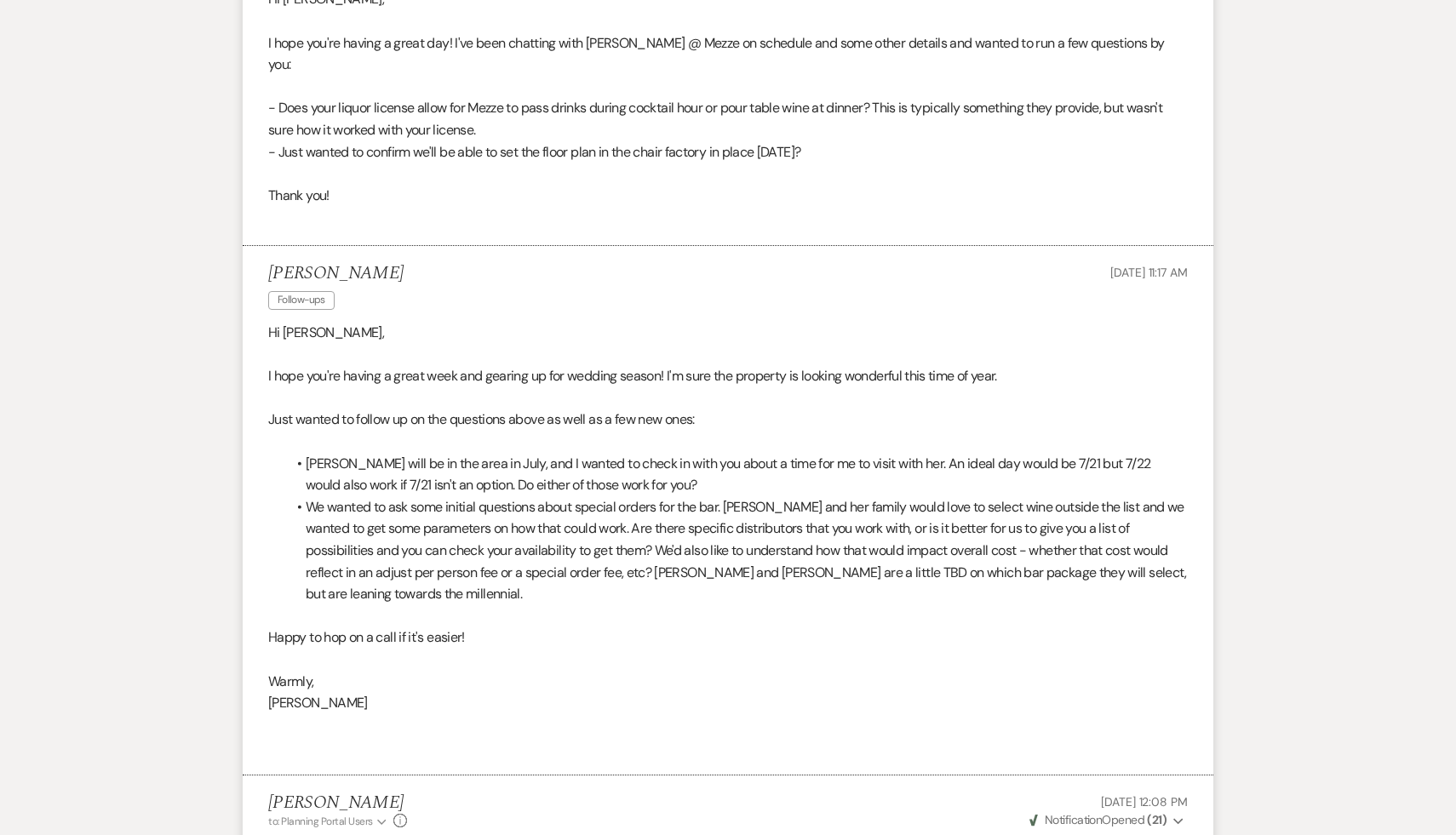
click at [646, 714] on p at bounding box center [728, 725] width 920 height 22
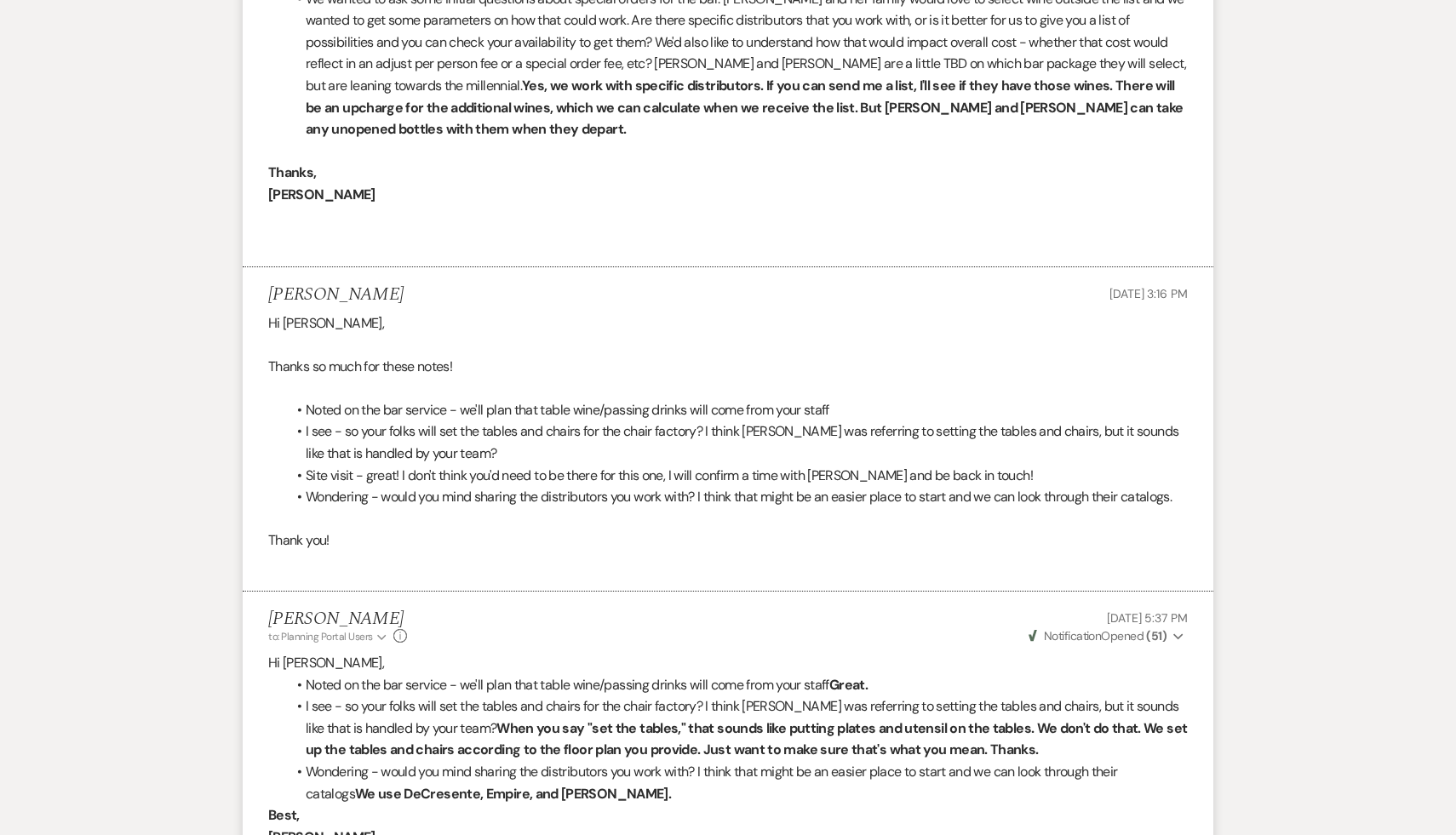
scroll to position [2768, 0]
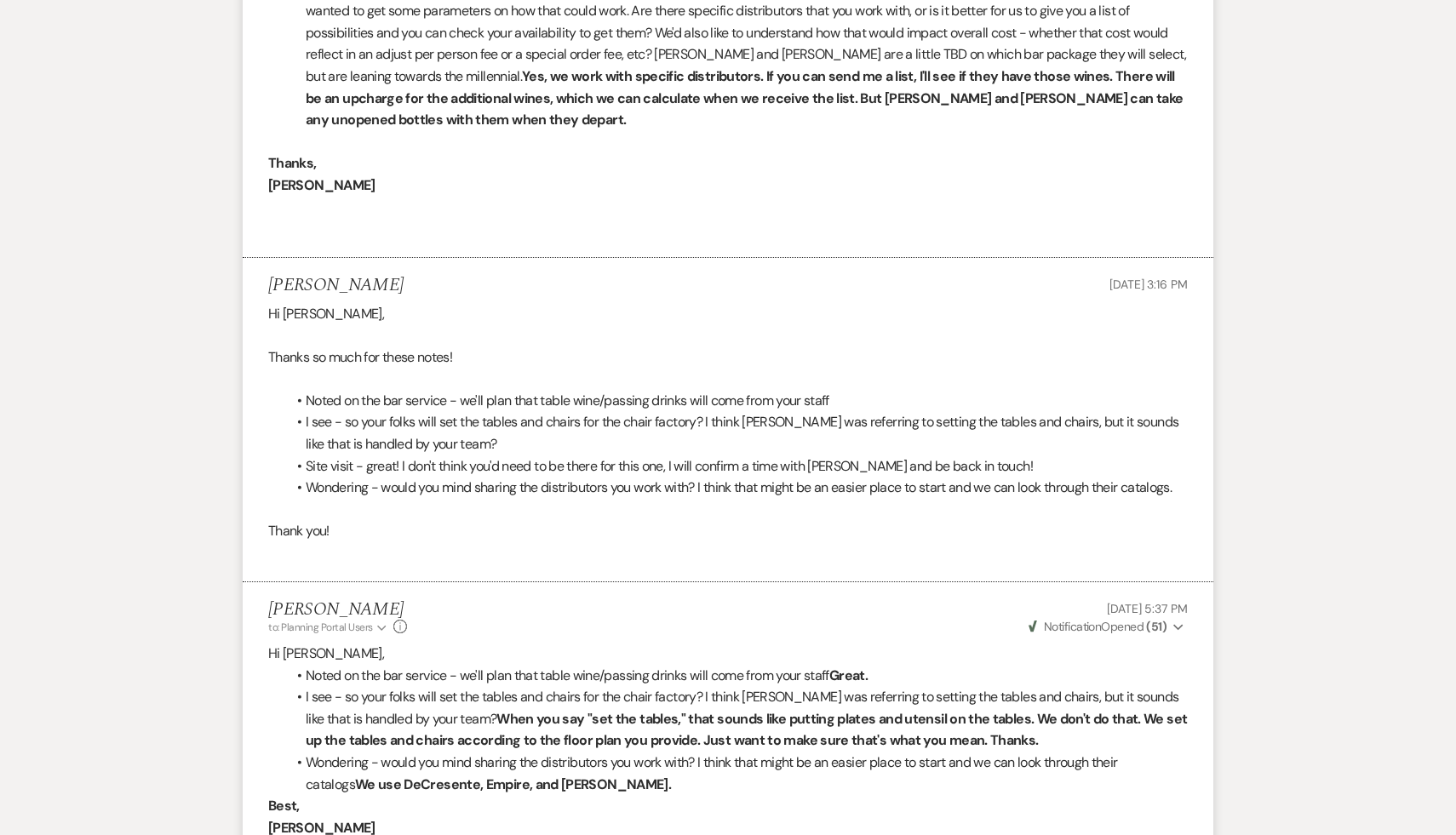
click at [638, 795] on p "Best," at bounding box center [728, 806] width 920 height 22
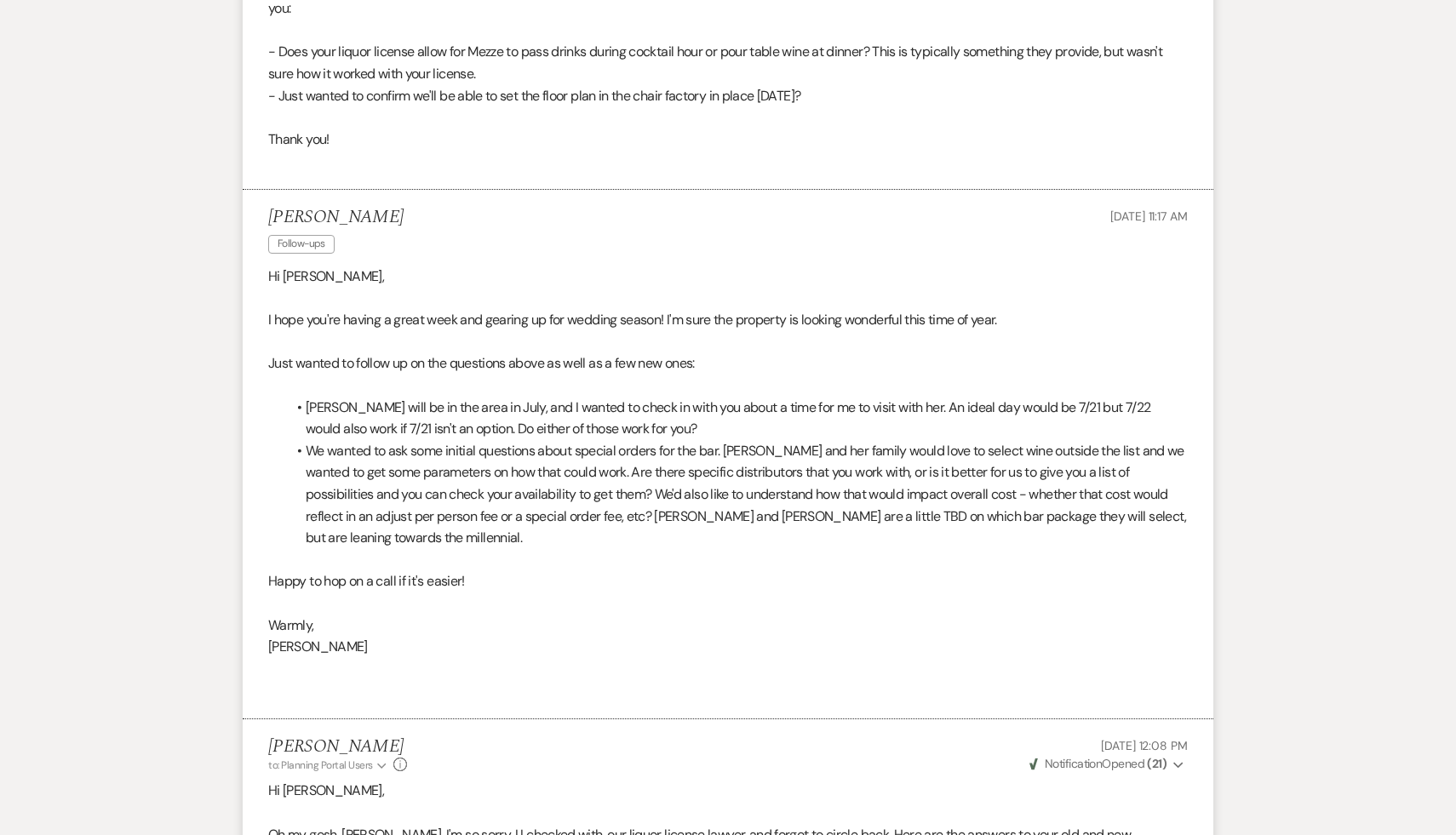
scroll to position [1306, 0]
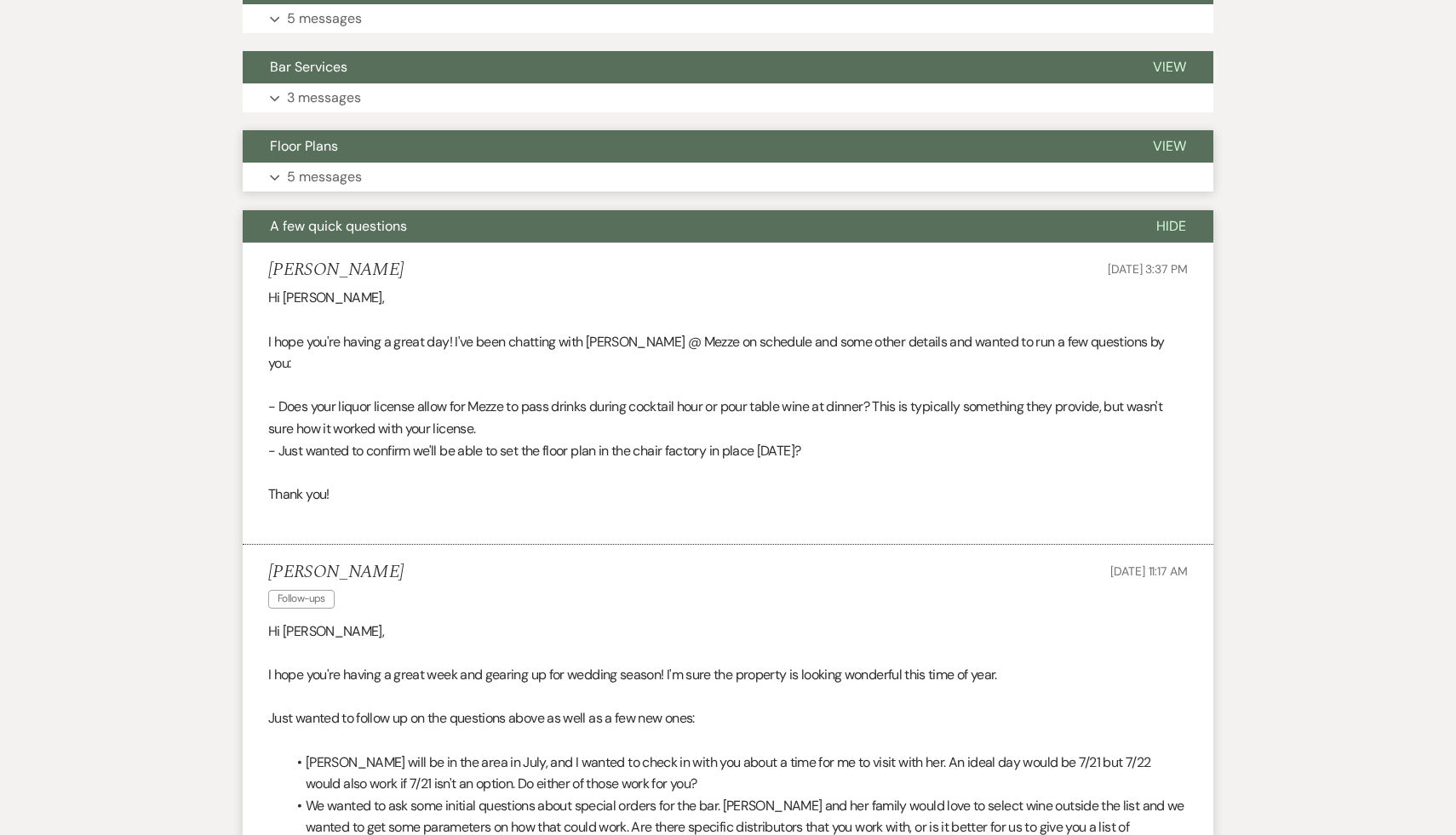
click at [328, 146] on span "Floor Plans" at bounding box center [304, 146] width 68 height 18
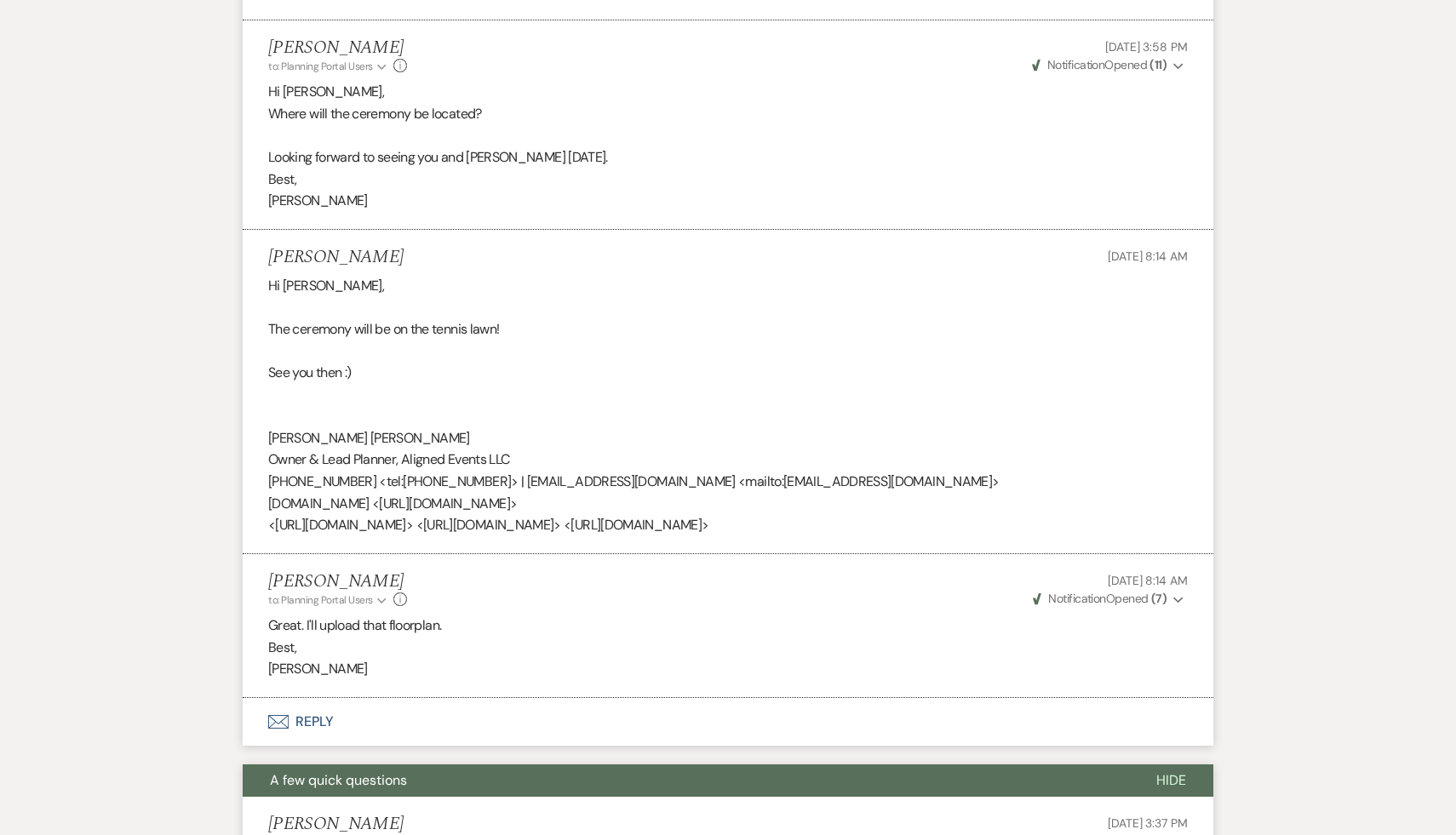
scroll to position [2184, 0]
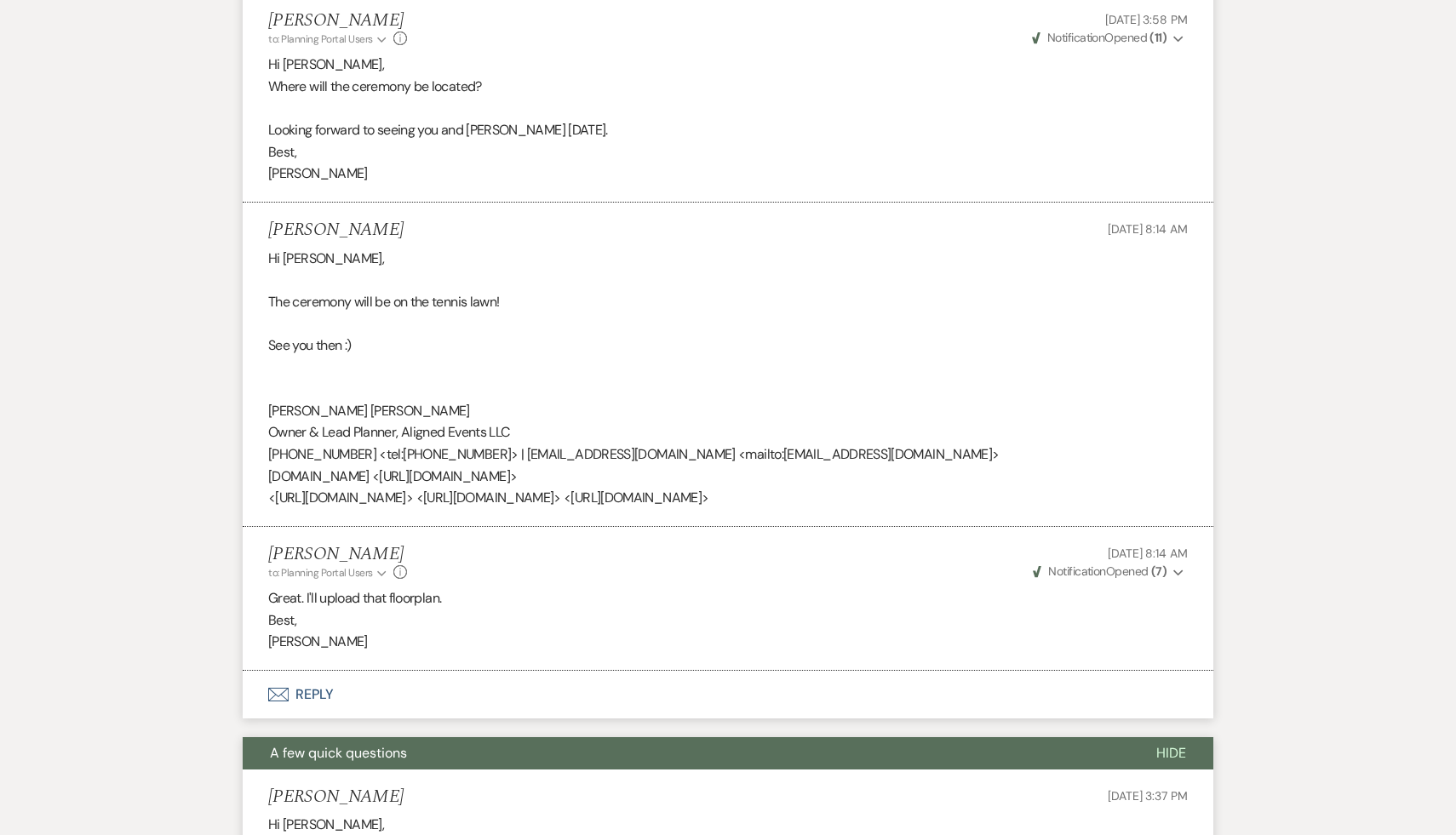
scroll to position [762, 0]
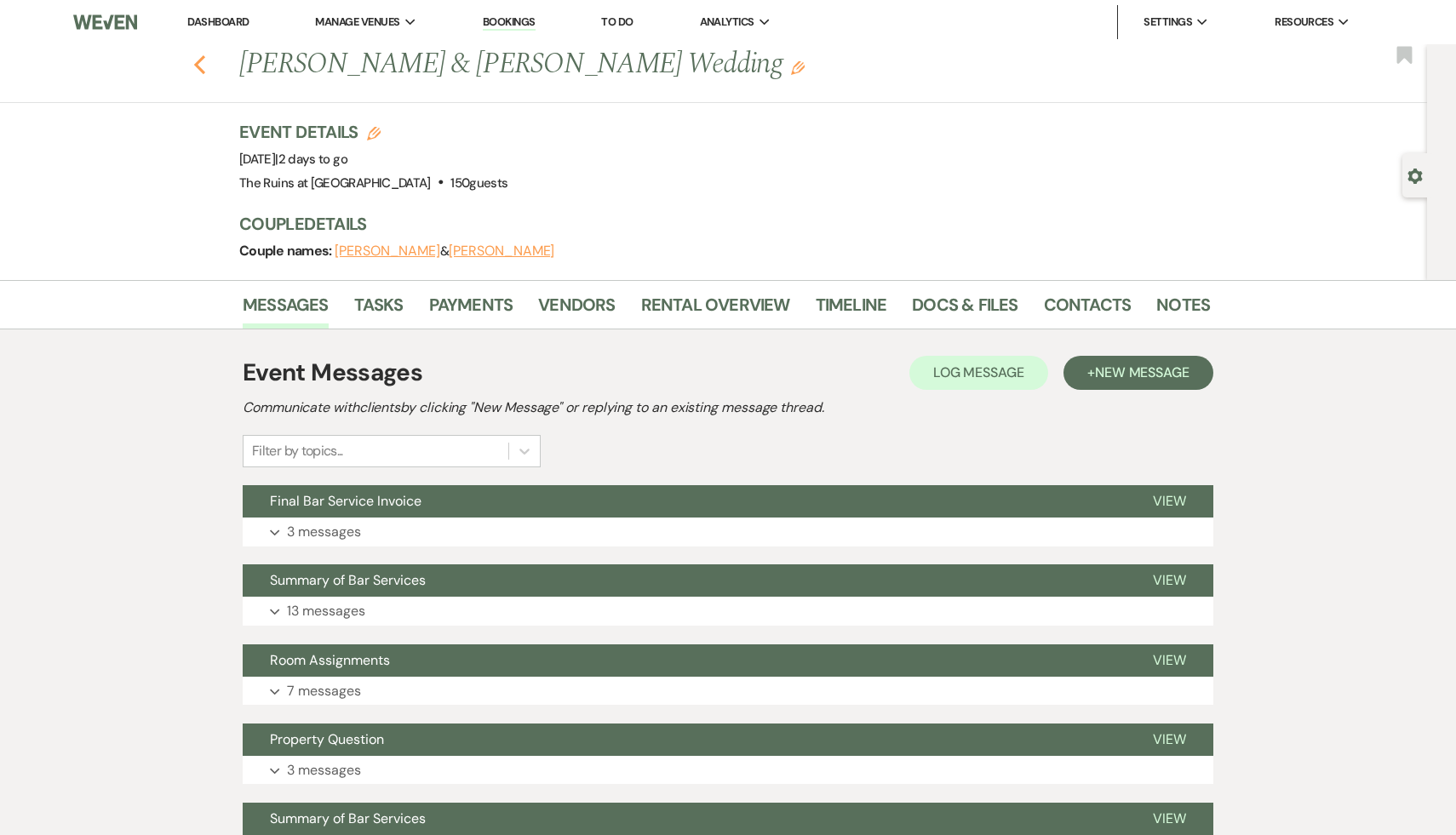
click at [195, 59] on icon "Previous" at bounding box center [199, 65] width 13 height 21
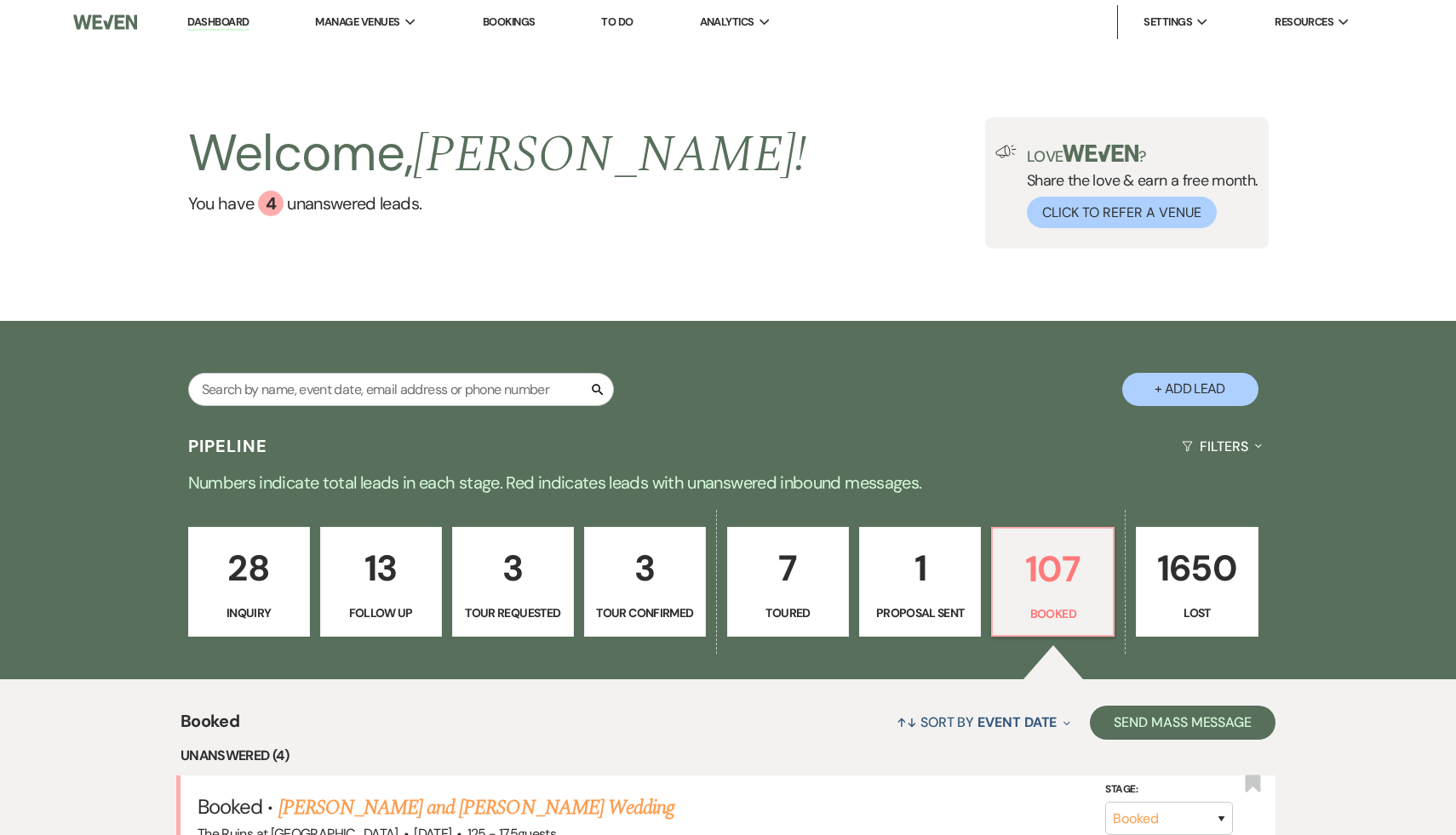
click at [236, 15] on link "Dashboard" at bounding box center [218, 23] width 62 height 16
